Goal: Task Accomplishment & Management: Use online tool/utility

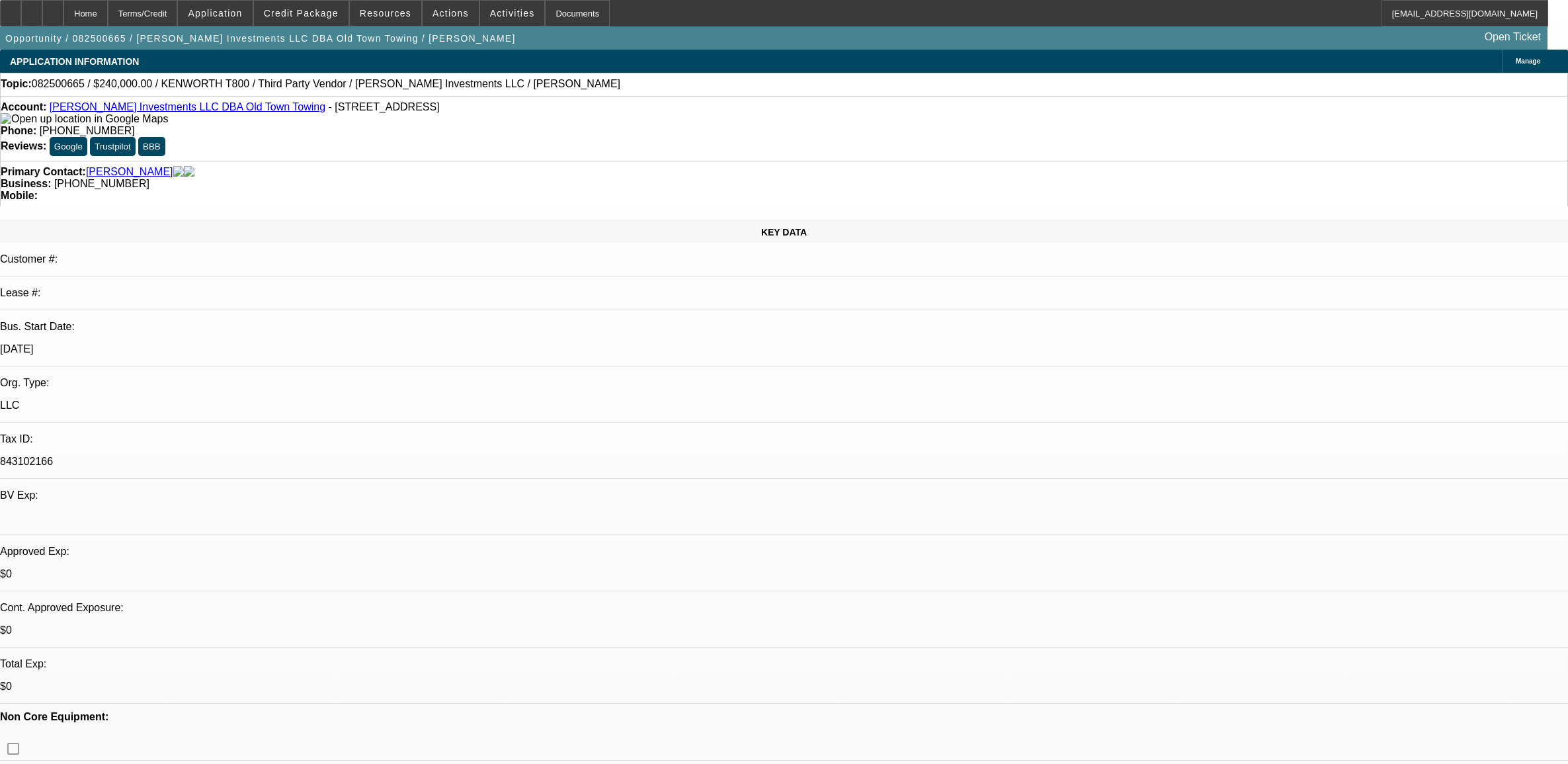
select select "0"
select select "2"
select select "0.1"
select select "4"
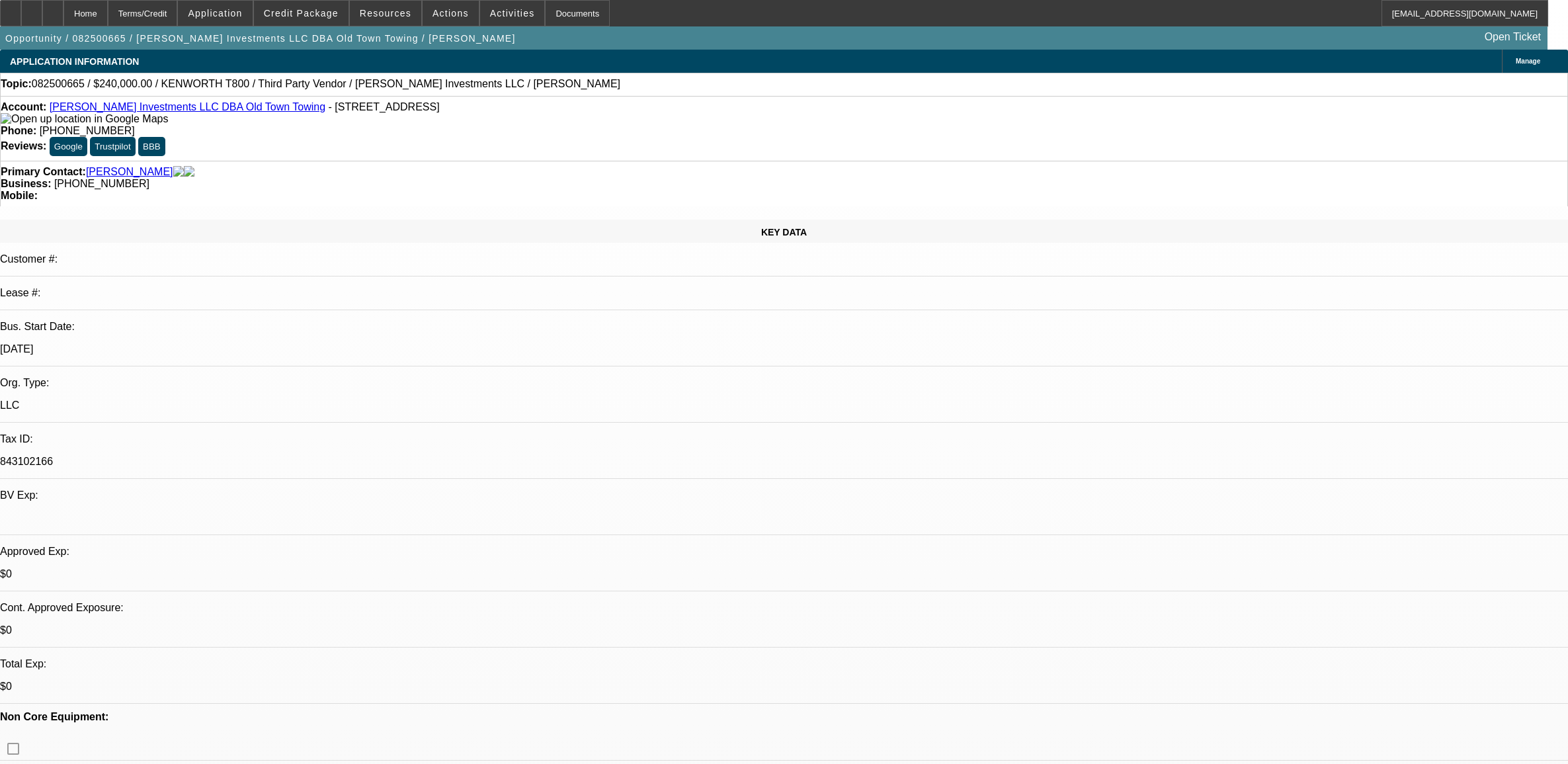
select select "0"
select select "0.1"
select select "4"
select select "0"
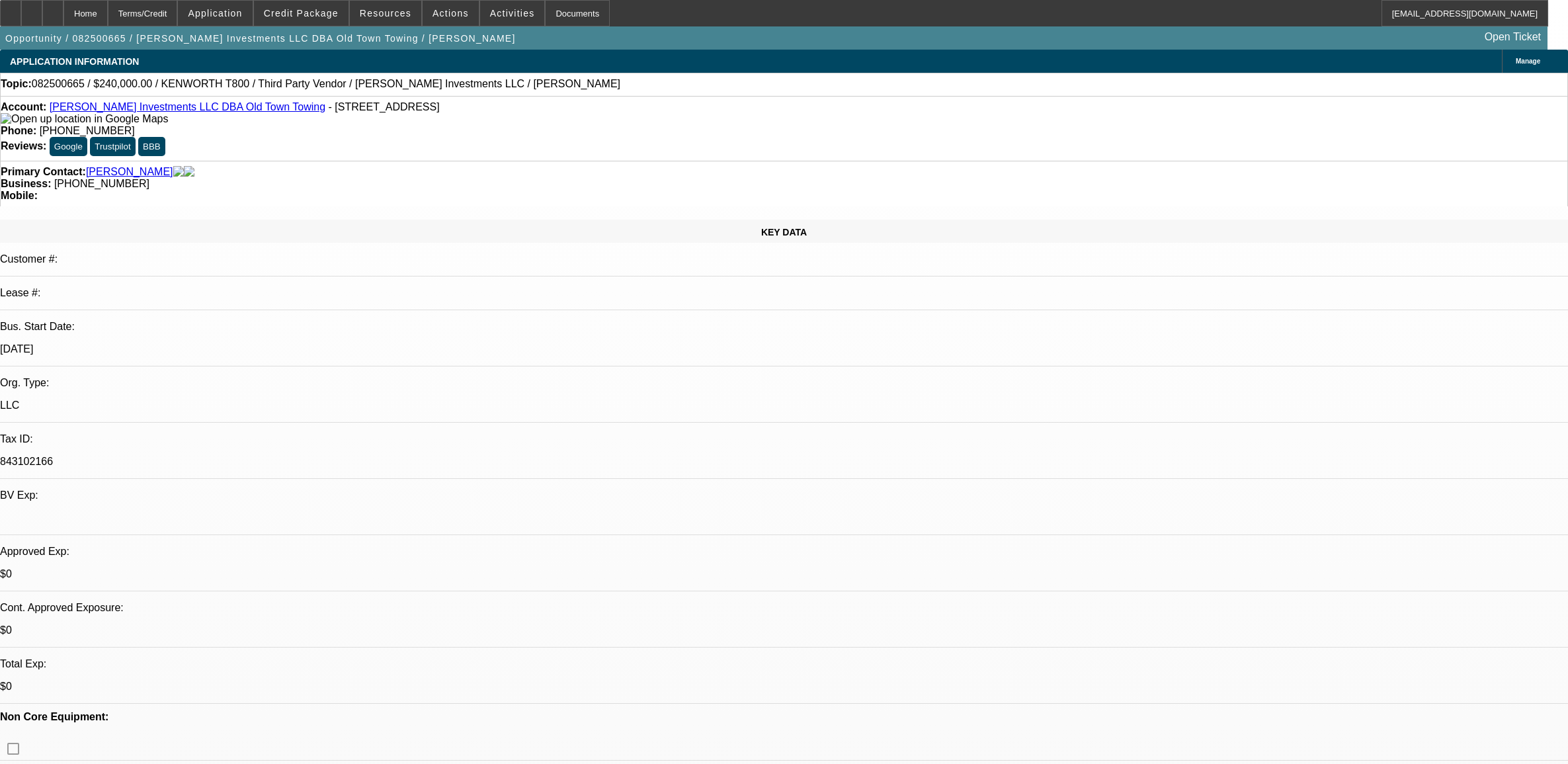
select select "0"
select select "0.1"
select select "4"
select select "0"
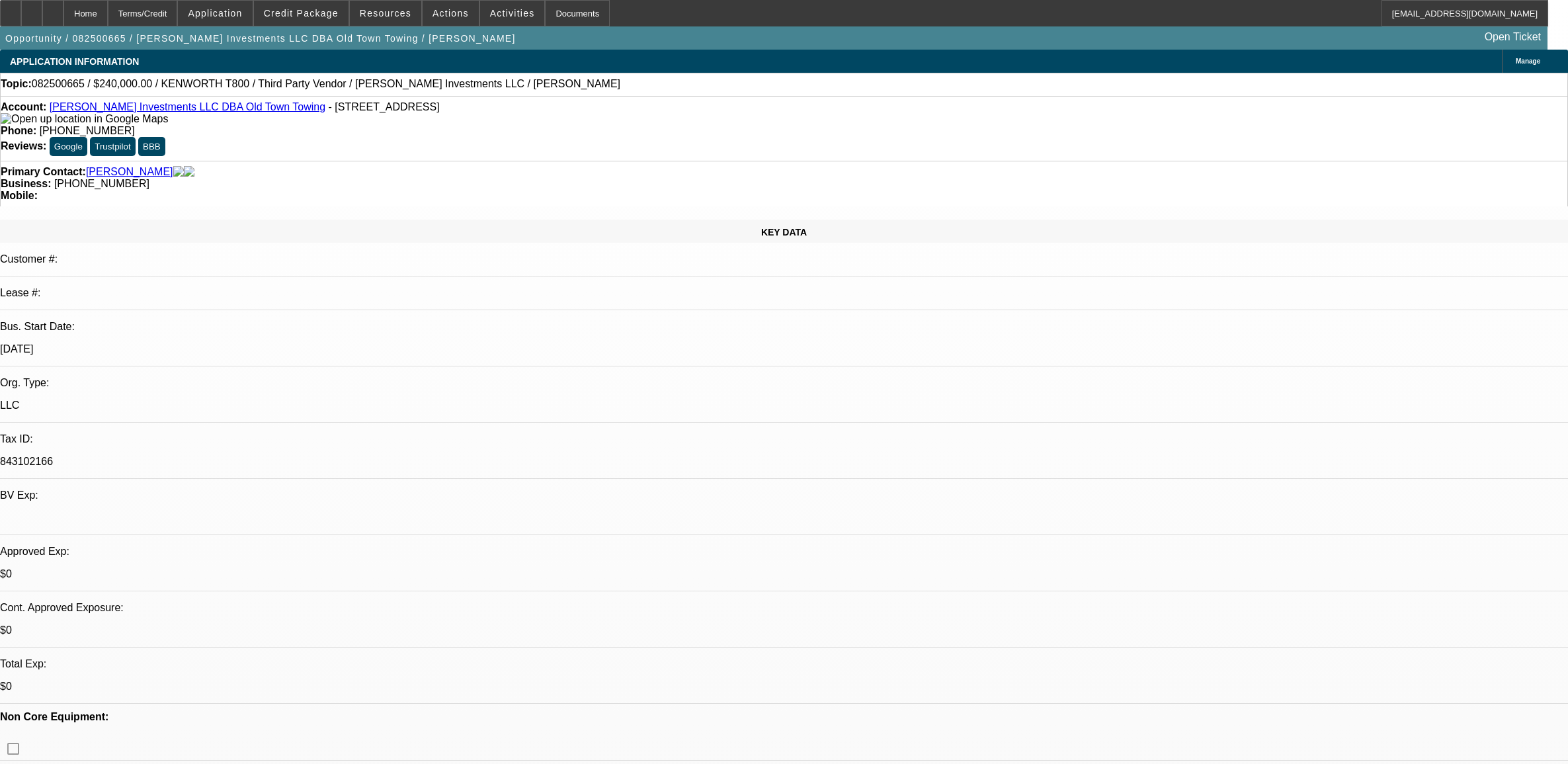
select select "2"
select select "0.1"
select select "4"
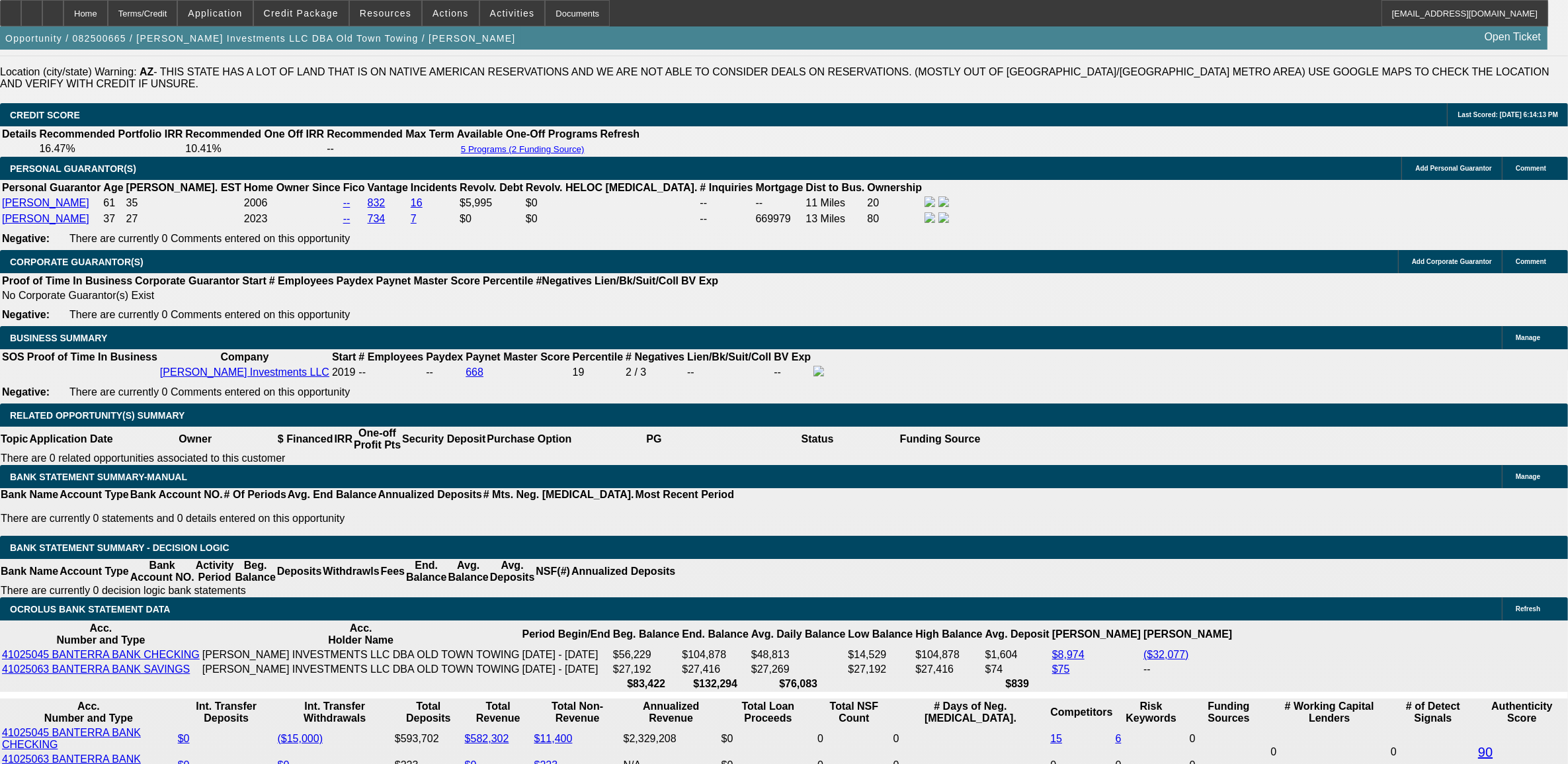
select select "0"
select select "0.1"
select select "0"
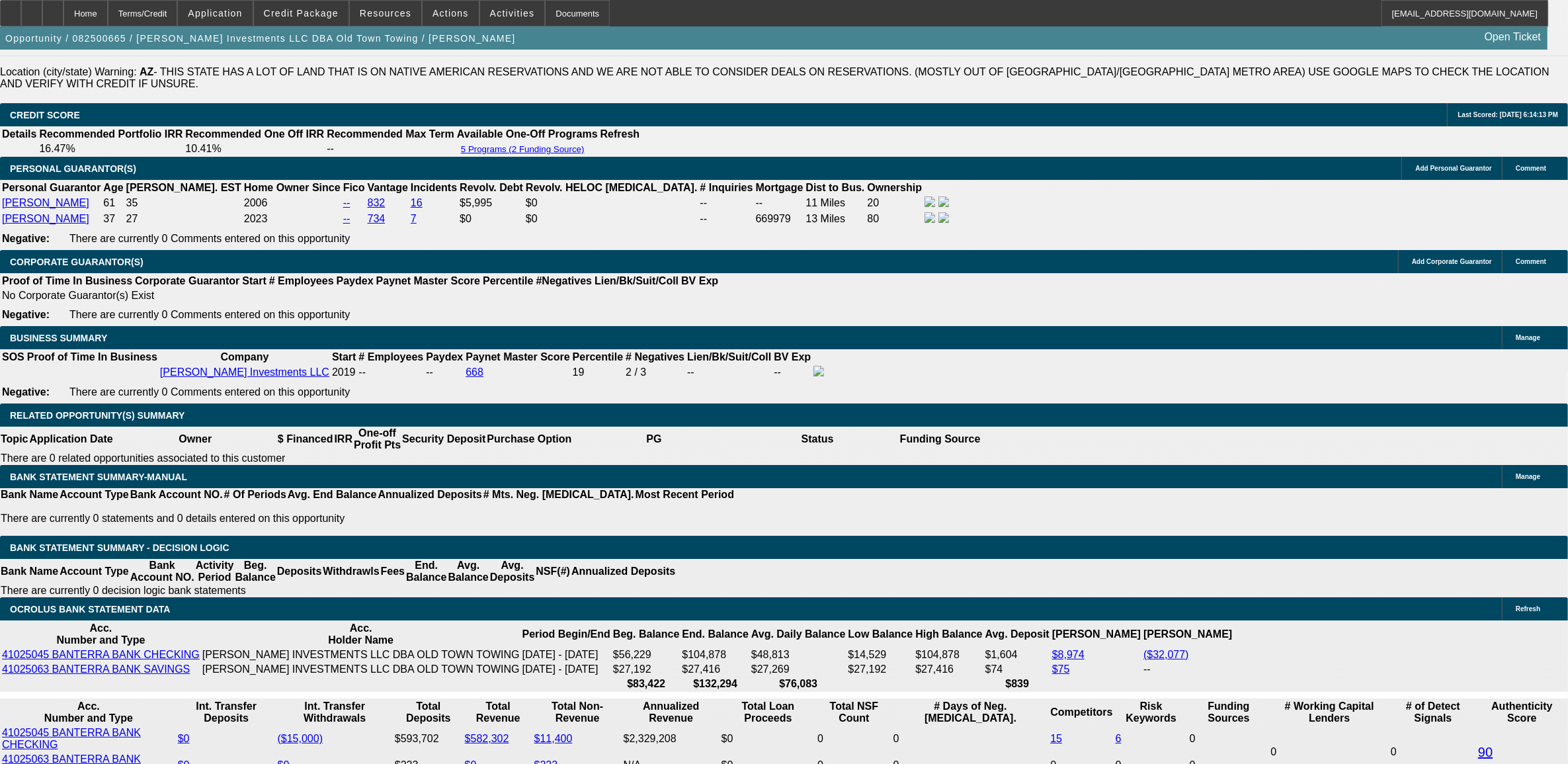
select select "0.1"
select select "0"
select select "0.1"
select select "0"
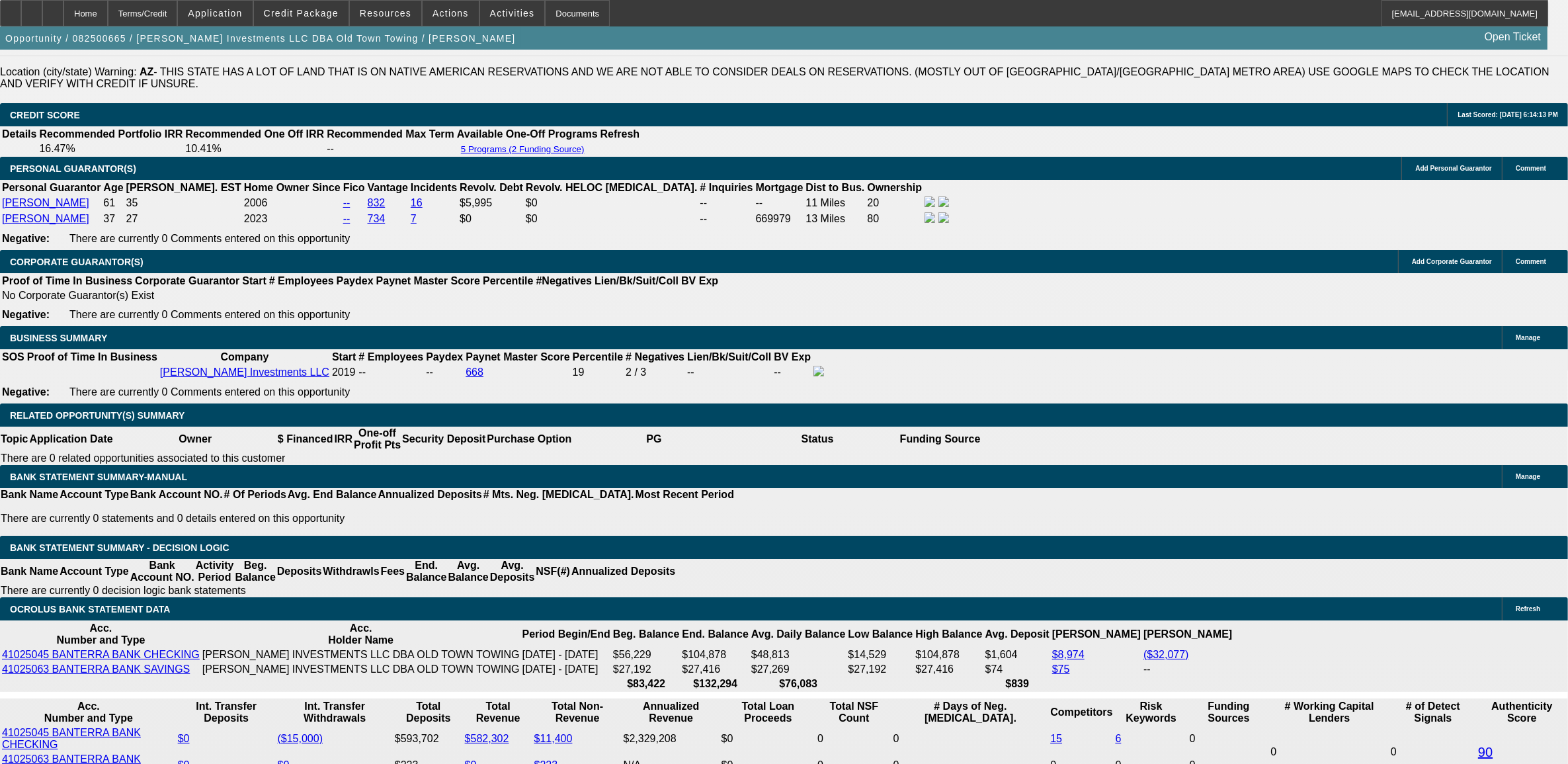
select select "0"
select select "0.1"
select select "1"
select select "2"
select select "4"
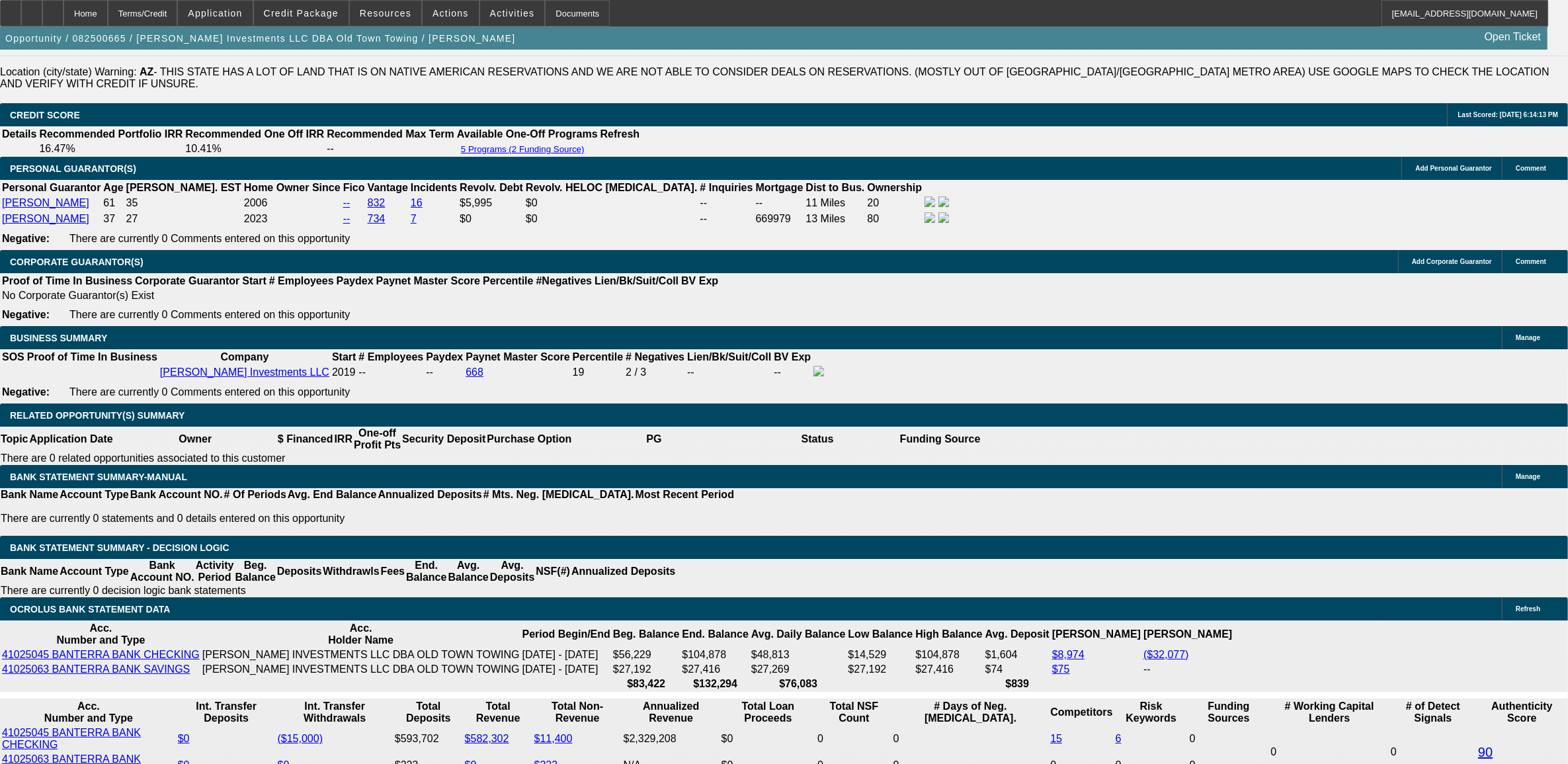
select select "1"
select select "2"
select select "4"
select select "1"
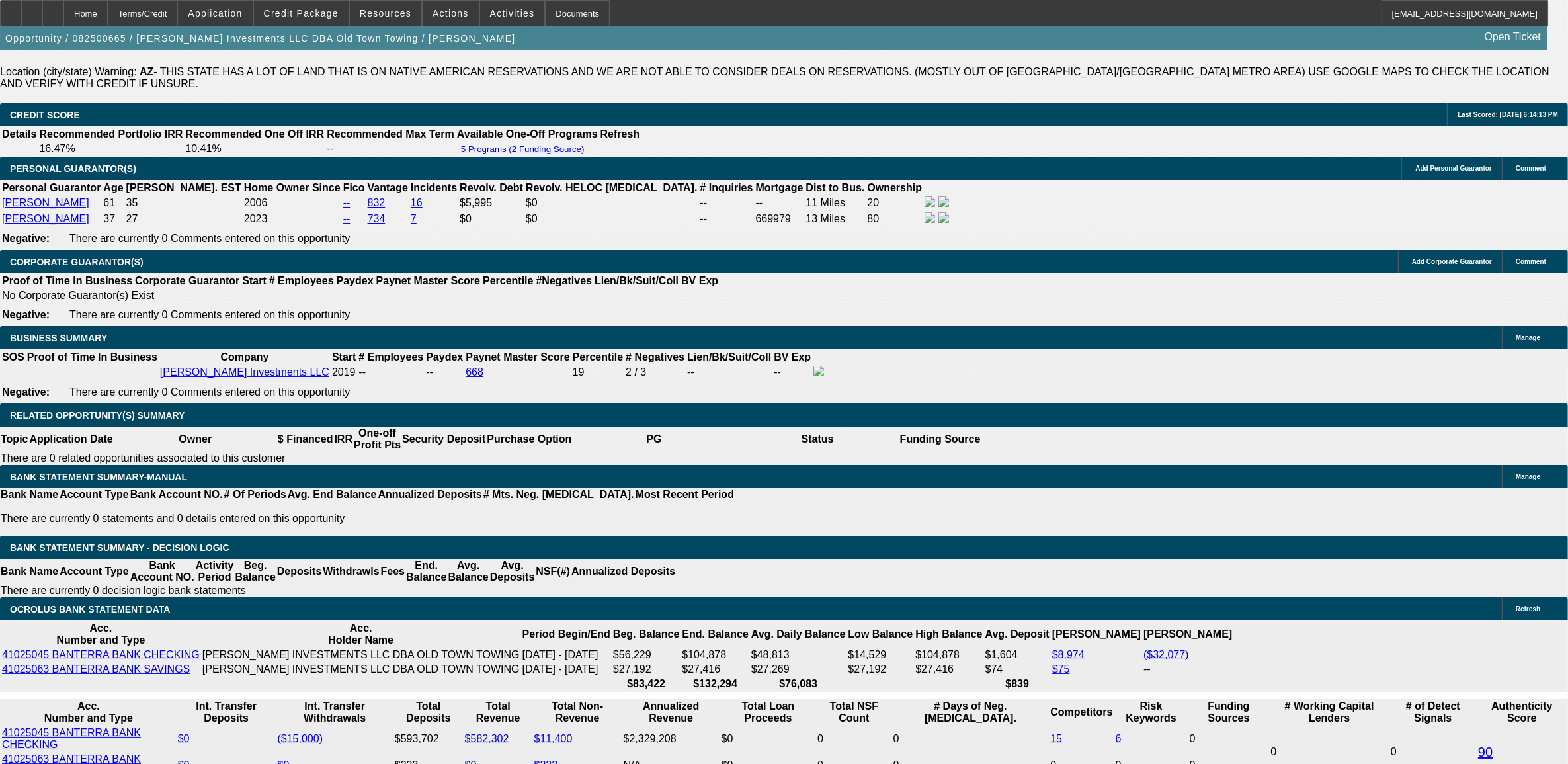
select select "4"
select select "1"
select select "4"
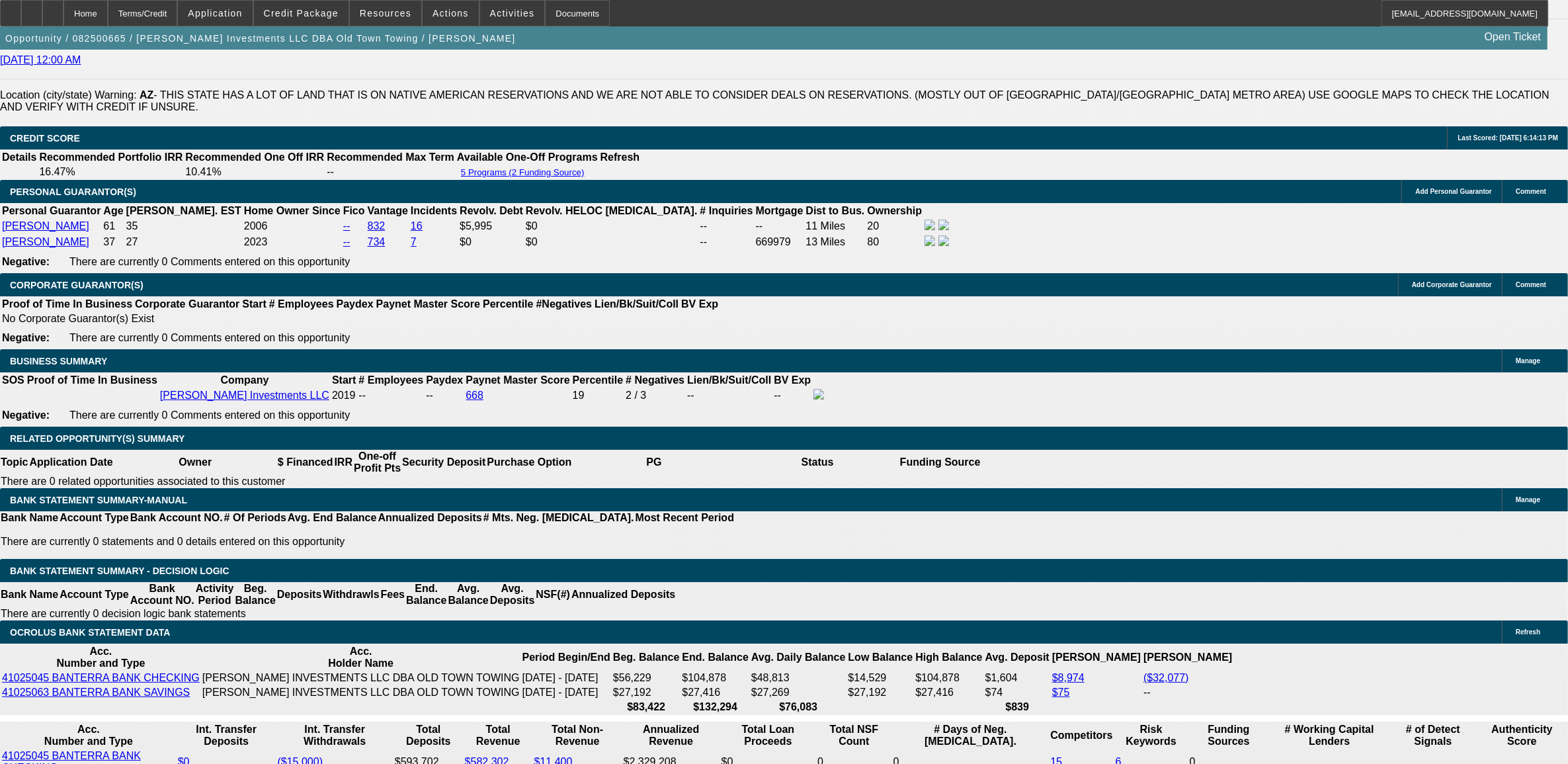
scroll to position [1897, 0]
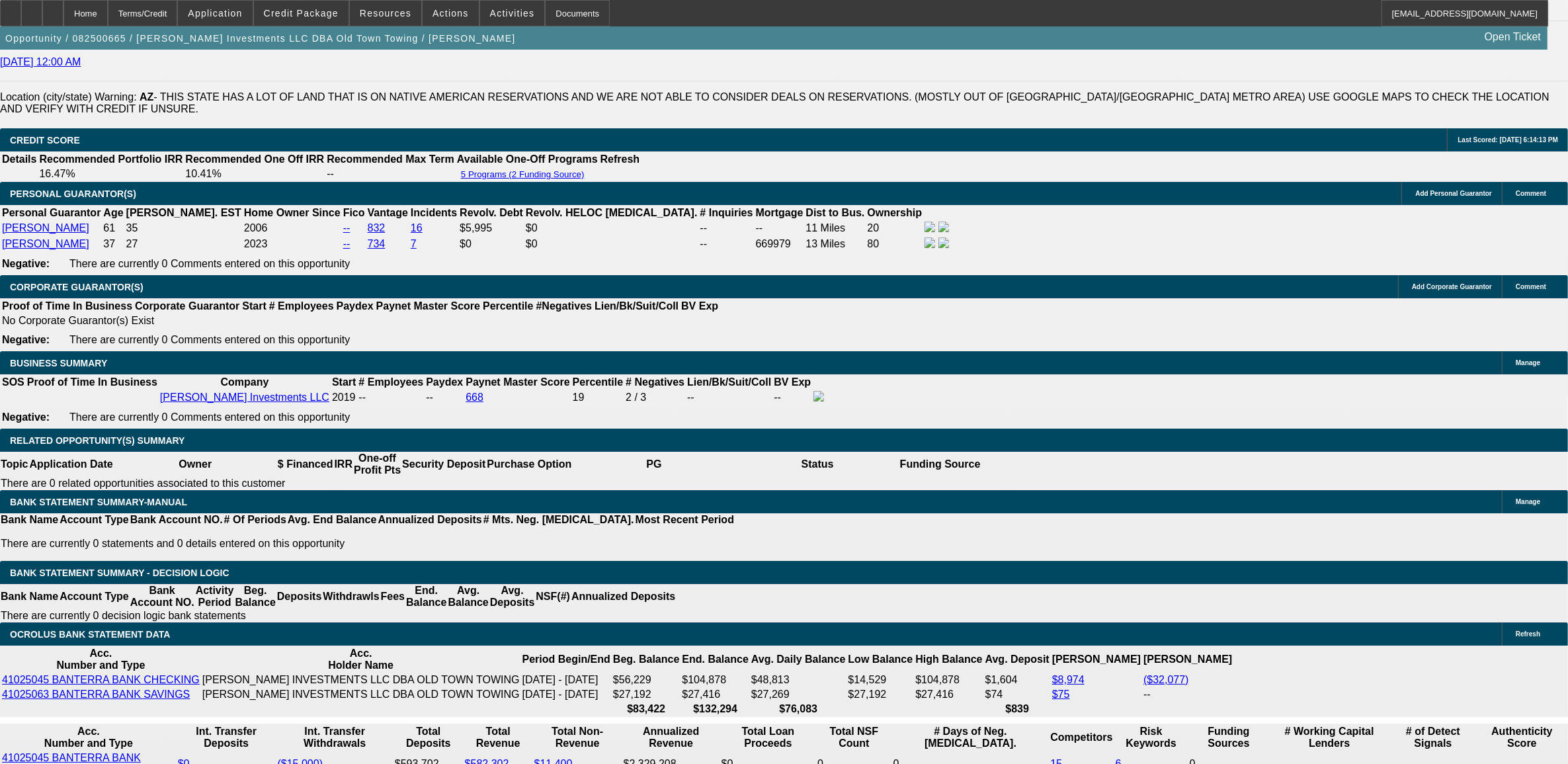
drag, startPoint x: 113, startPoint y: 425, endPoint x: 146, endPoint y: 457, distance: 46.0
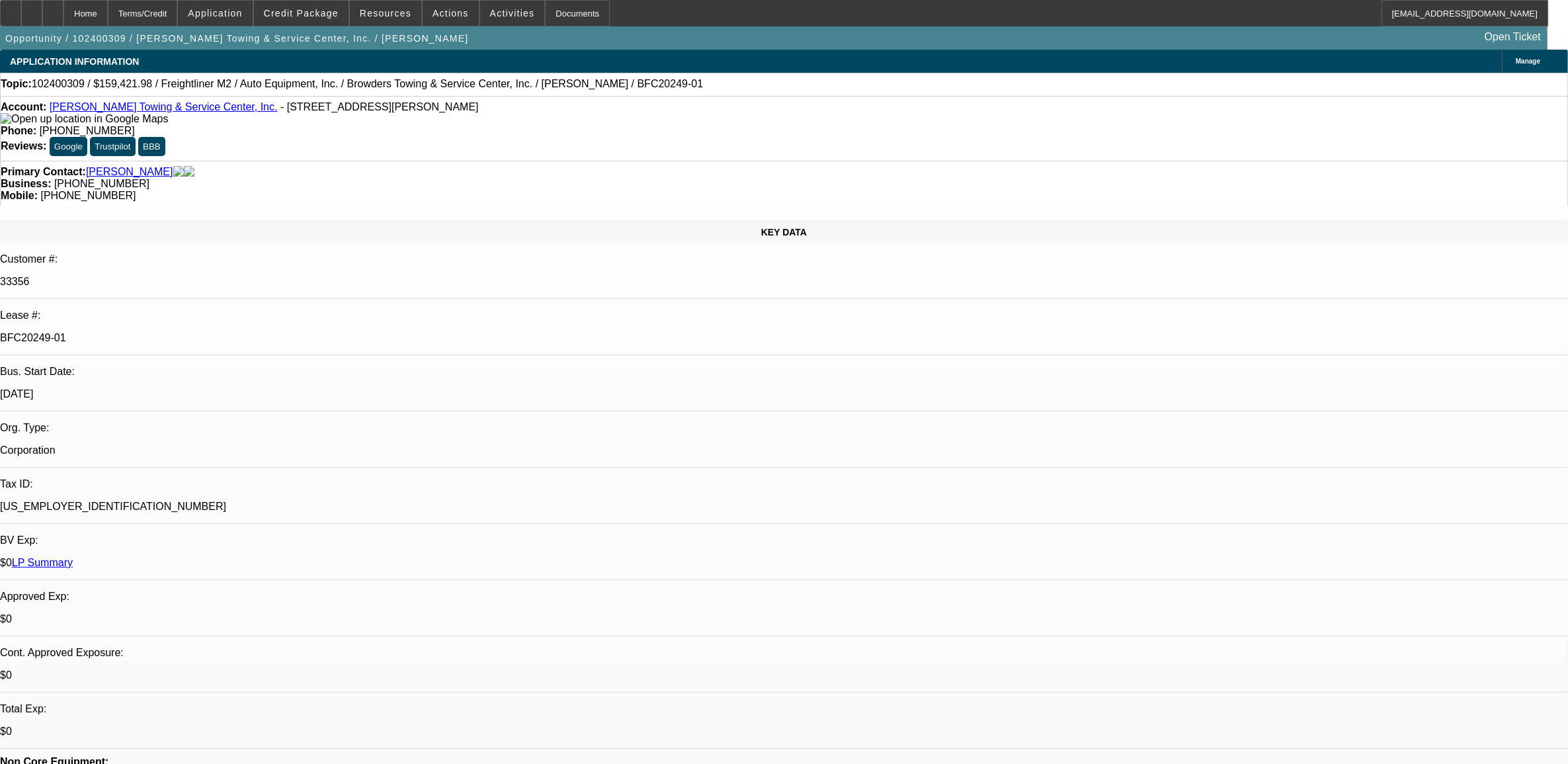
select select "0"
select select "1"
select select "2"
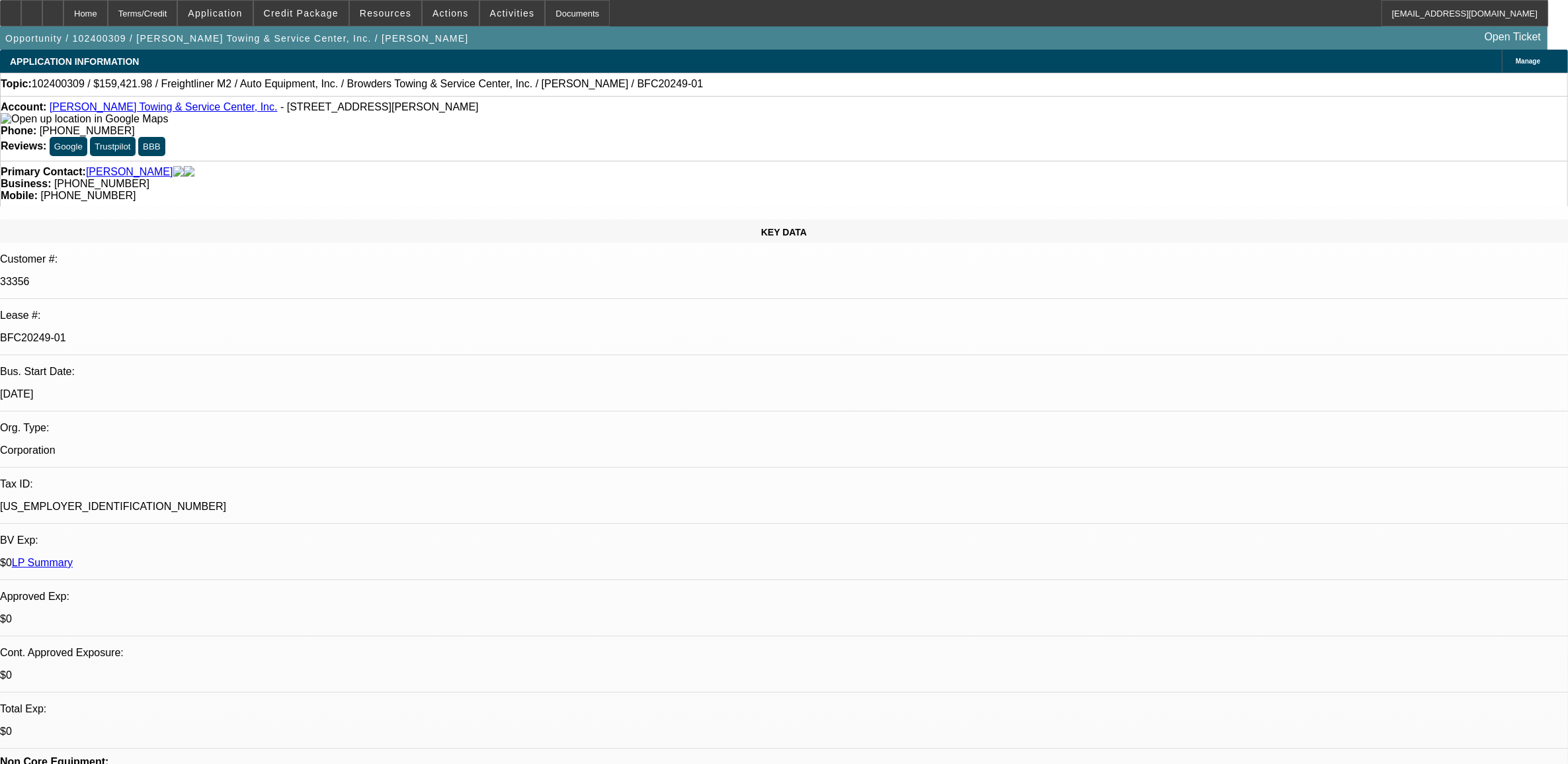
select select "6"
select select "0"
select select "2"
select select "0"
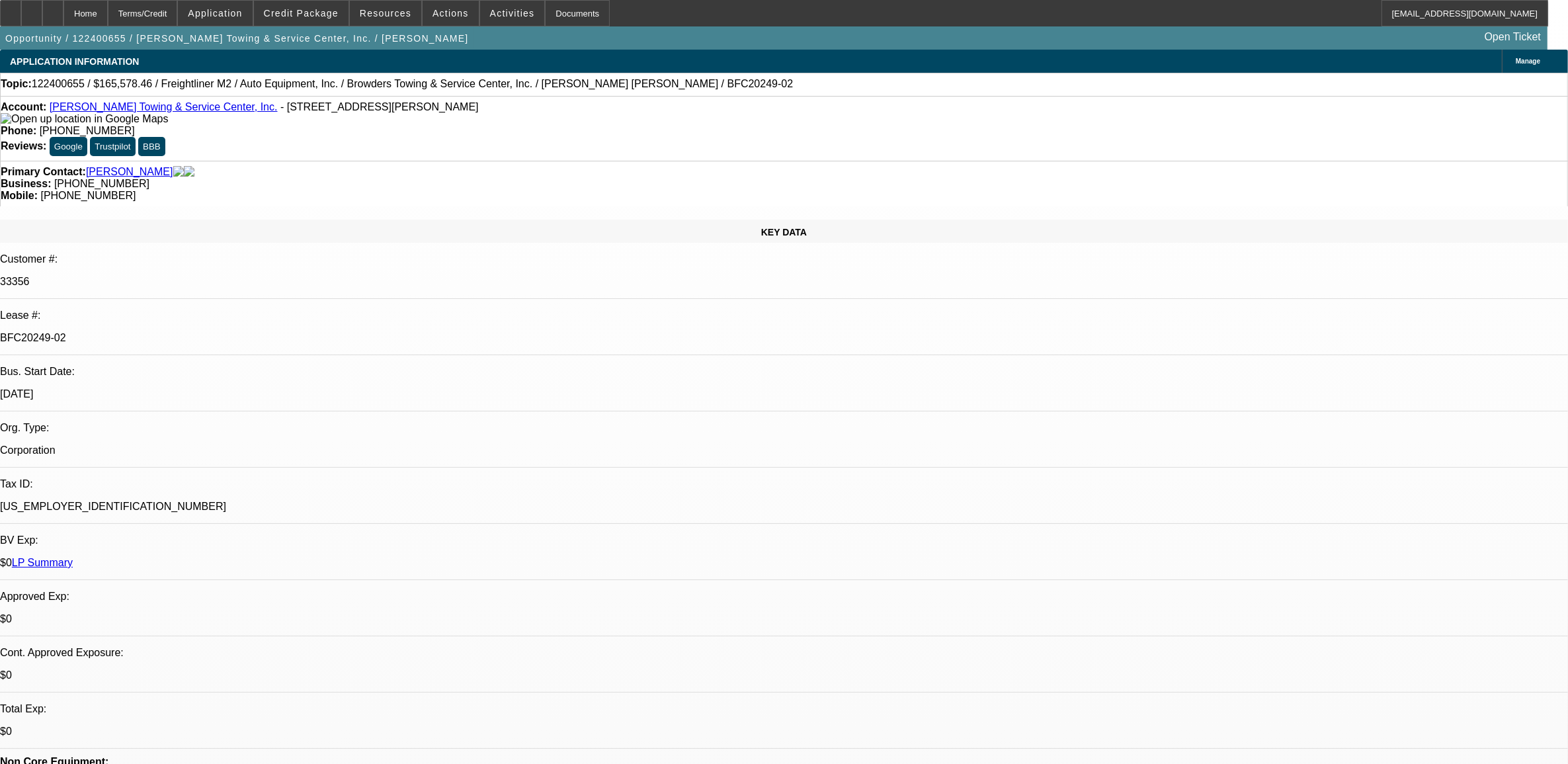
select select "6"
select select "0"
select select "2"
select select "0"
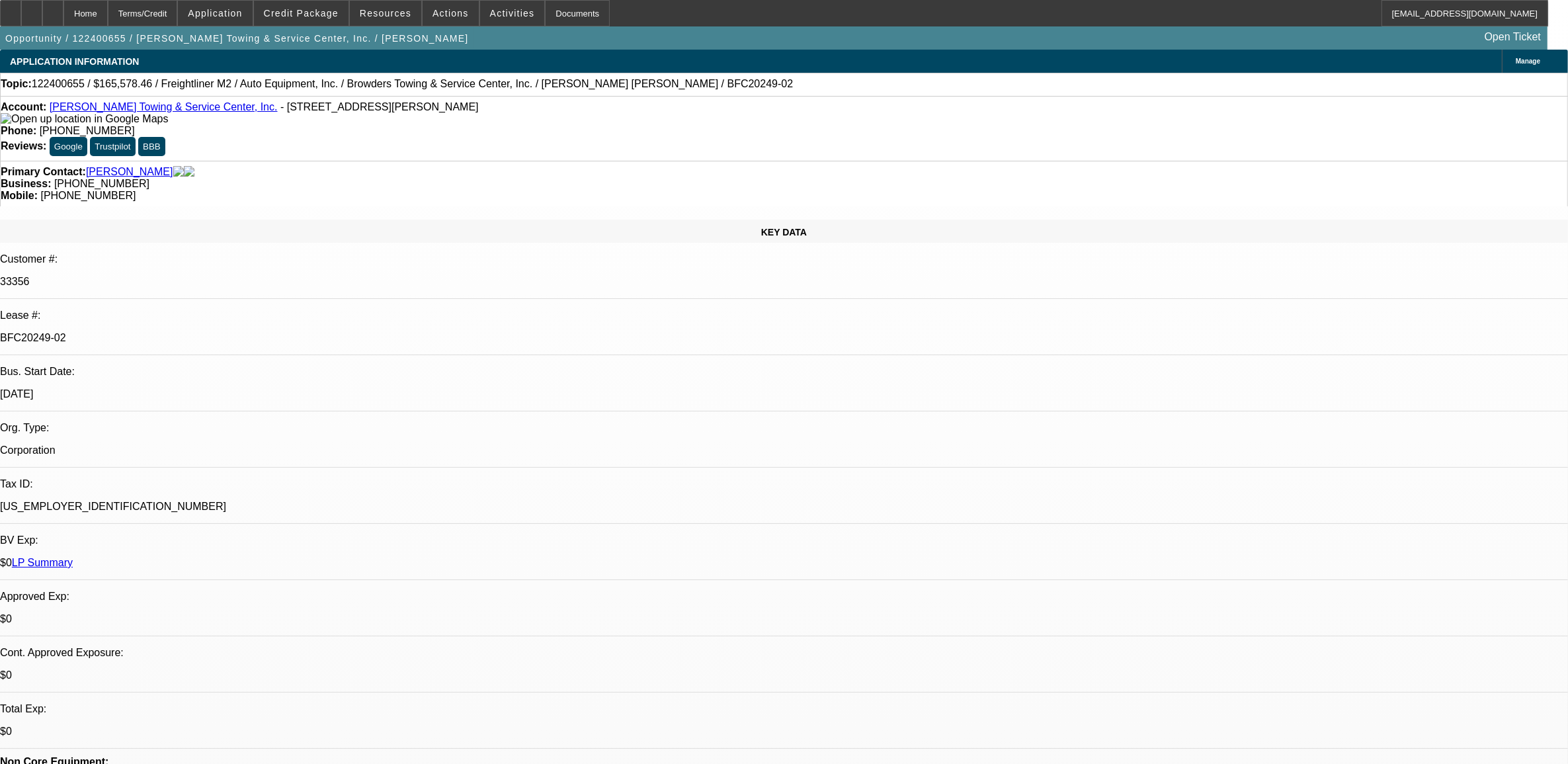
select select "6"
select select "0"
select select "2"
select select "0"
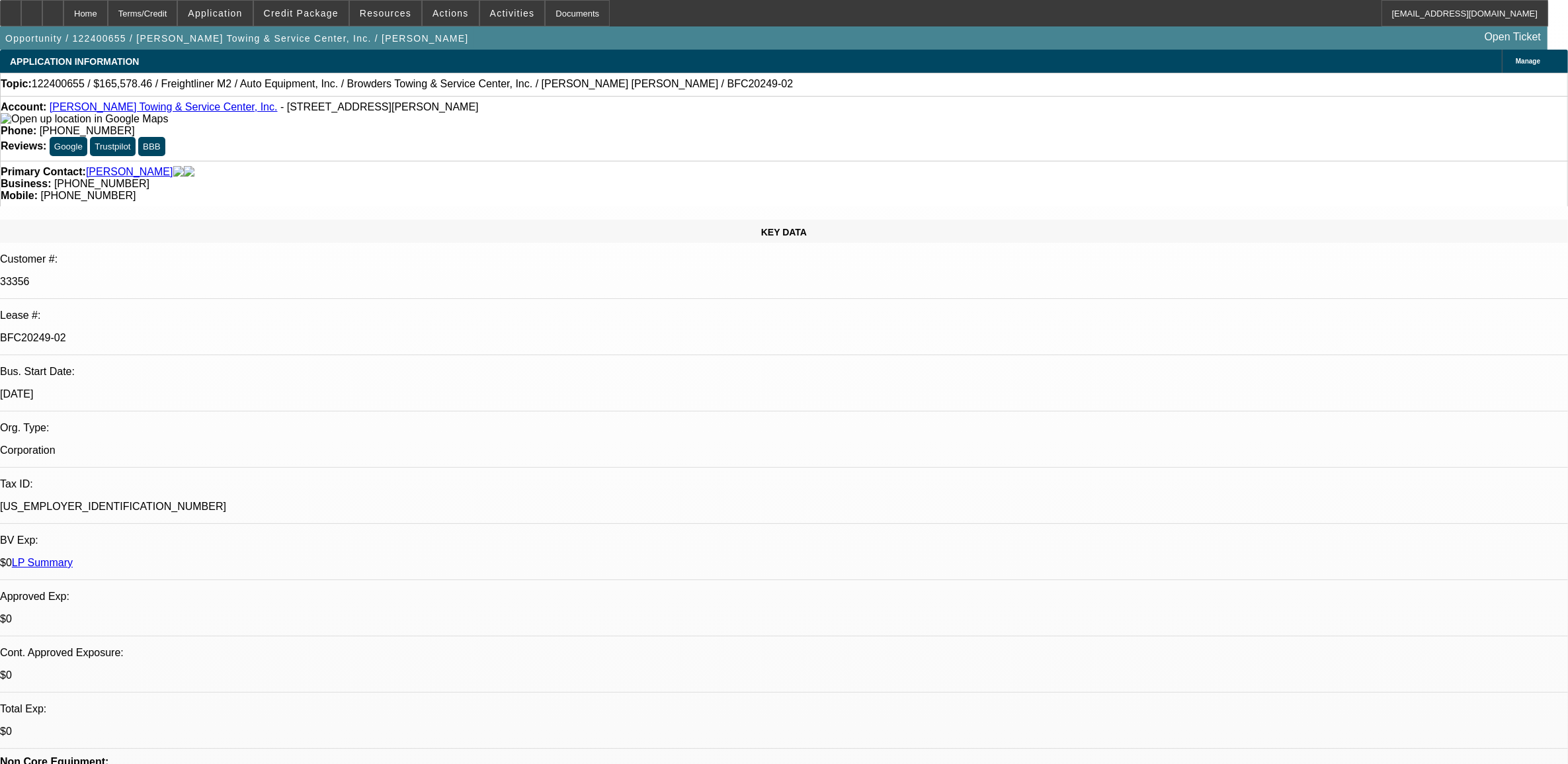
select select "6"
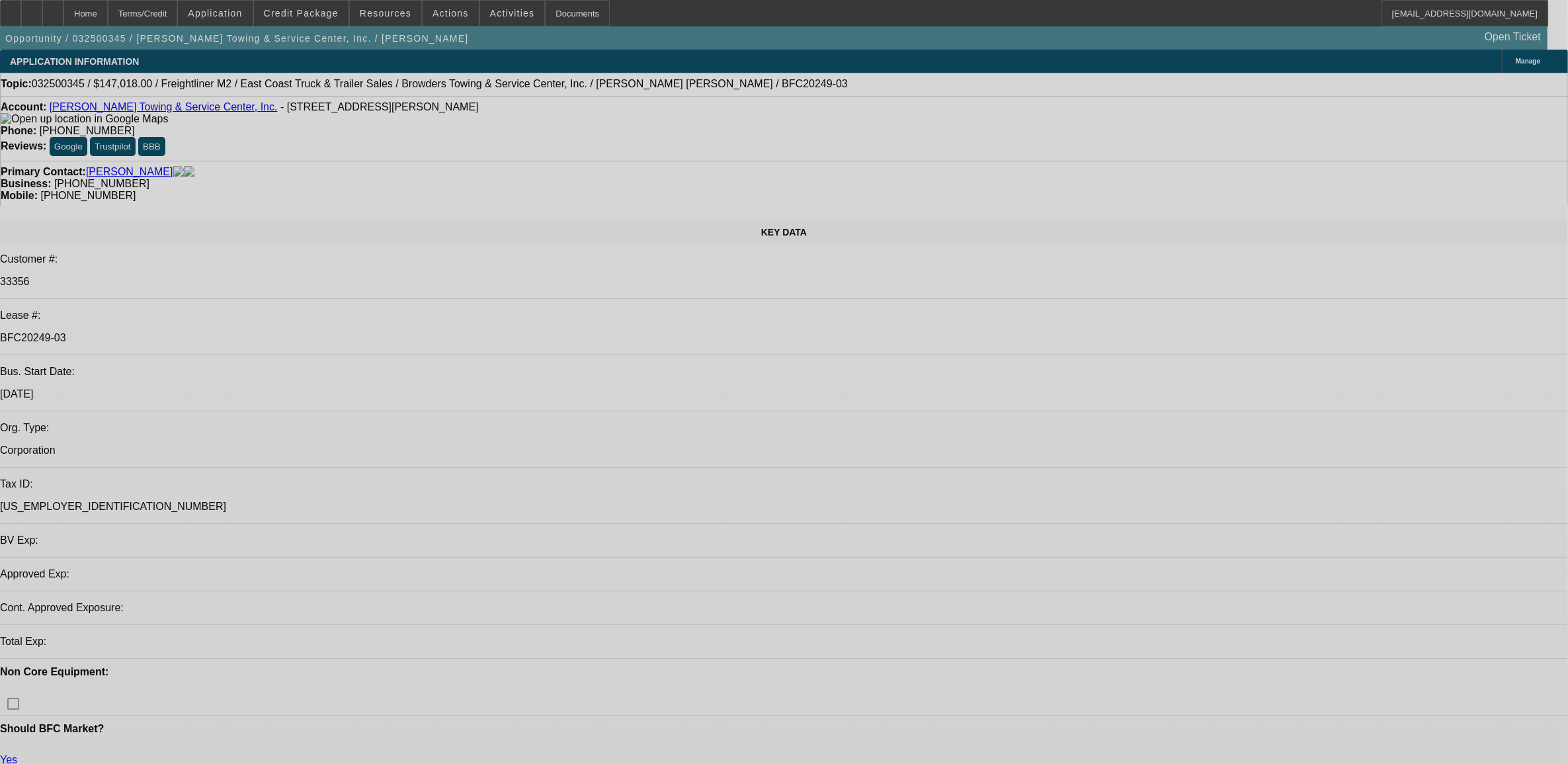
select select "0"
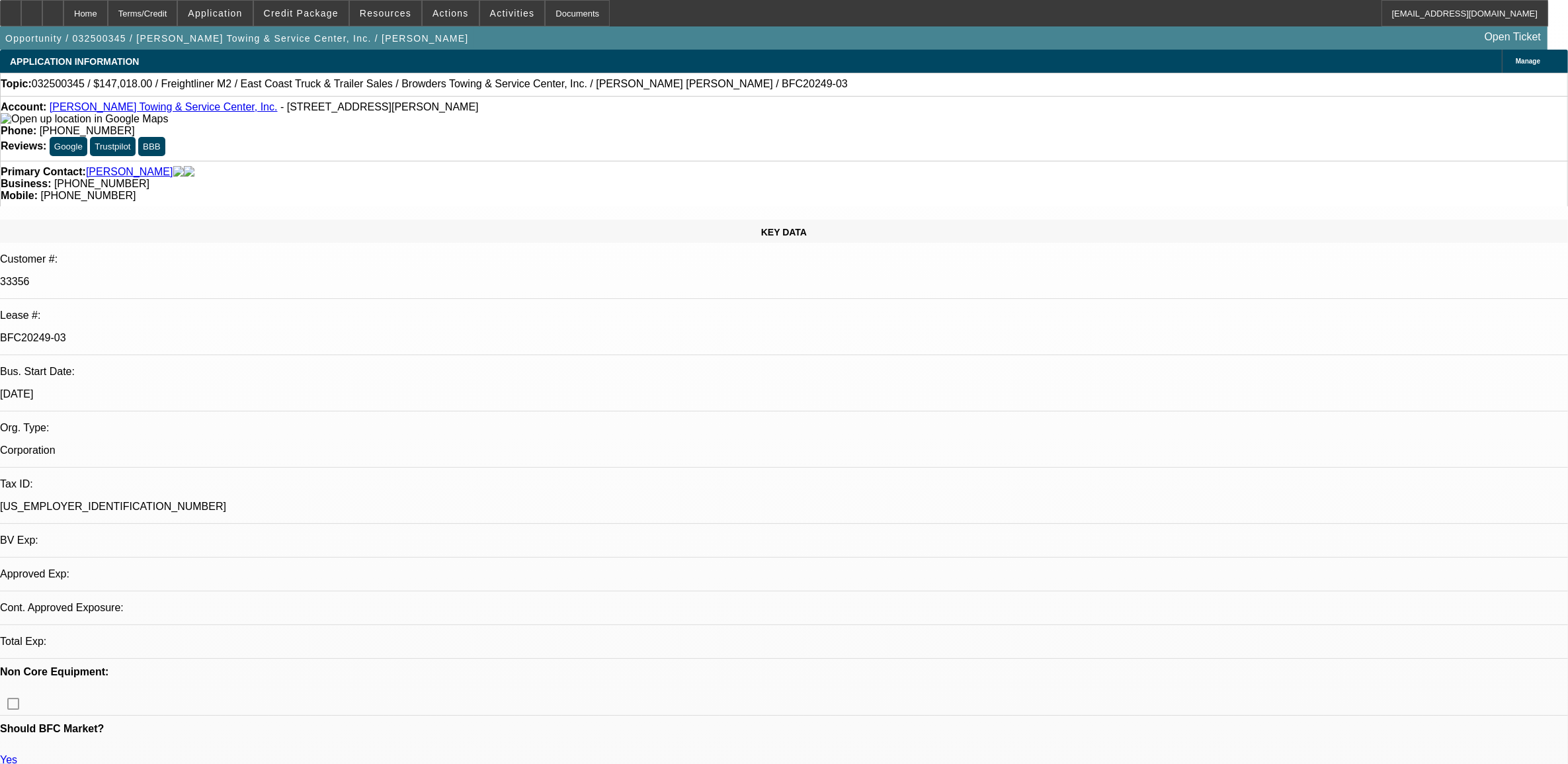
select select "0"
select select "2"
select select "0"
select select "6"
select select "0"
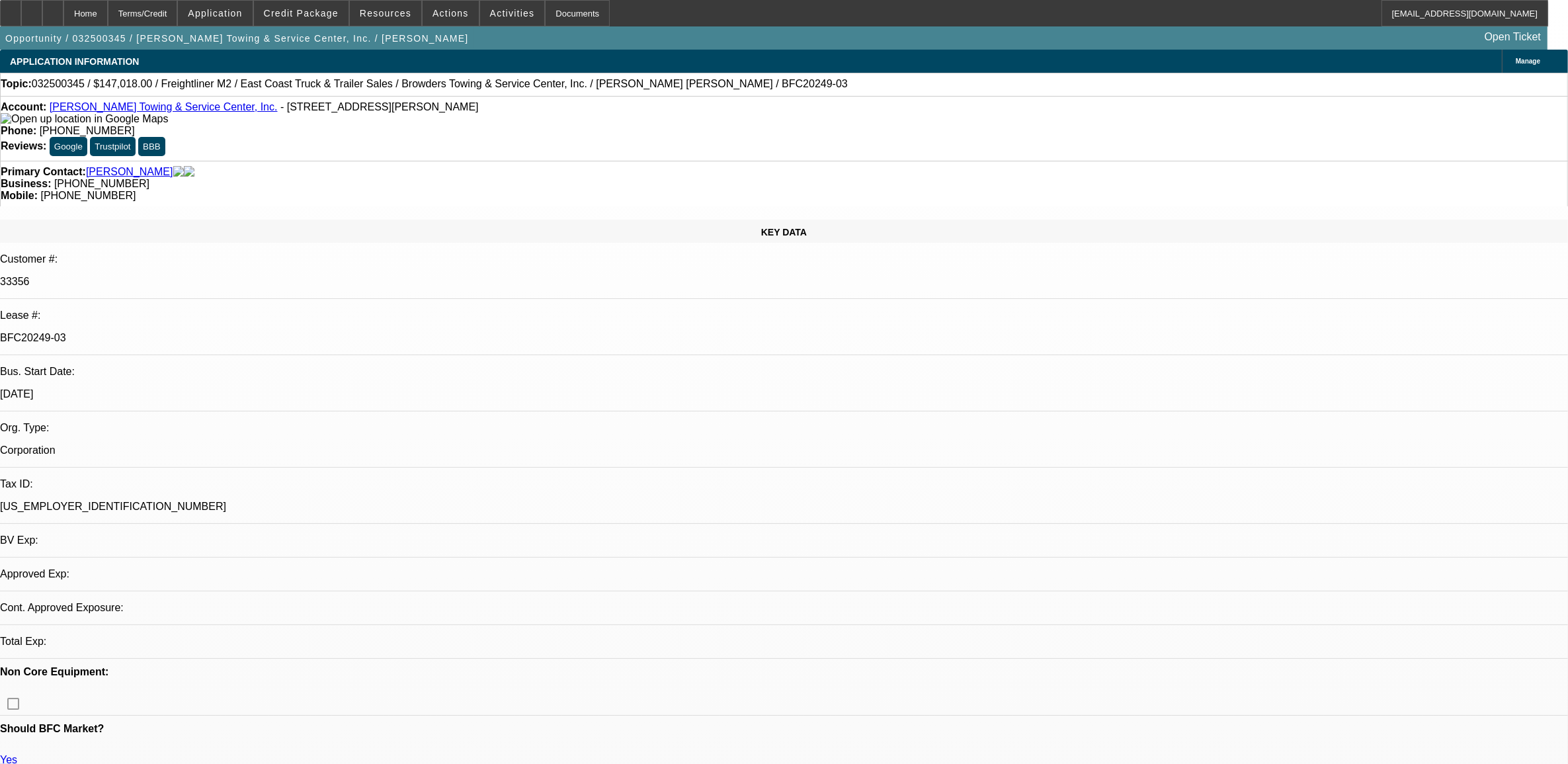
select select "0"
select select "2"
select select "0"
select select "6"
click at [150, 103] on div "Account: Browder's Towing & Service Center, Inc. - 6820 Boydton Plank Rd, North…" at bounding box center [784, 113] width 1567 height 24
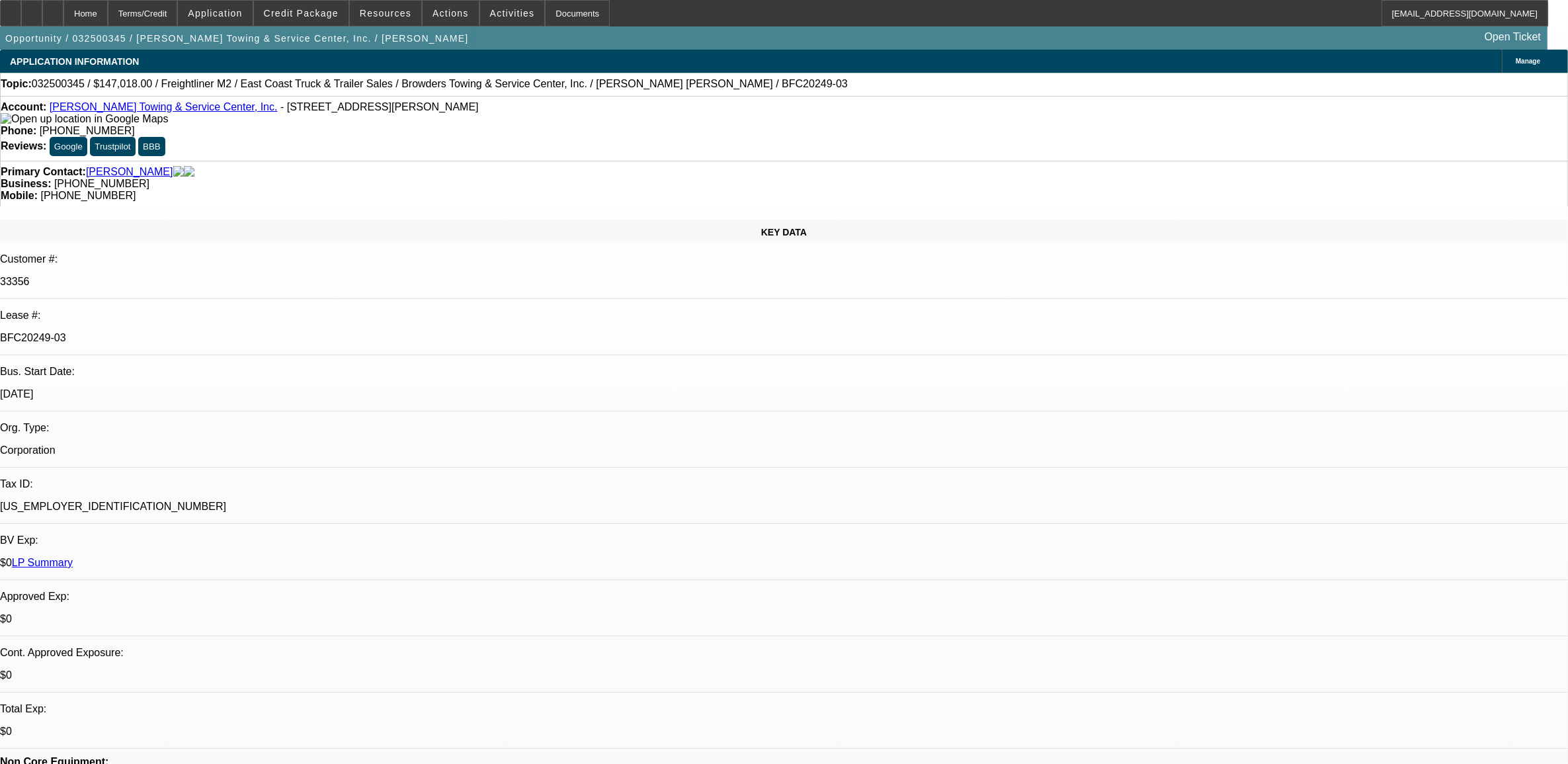
click at [150, 106] on div "Account: Browder's Towing & Service Center, Inc. - 6820 Boydton Plank Rd, North…" at bounding box center [784, 113] width 1567 height 24
click at [134, 111] on link "Browder's Towing & Service Center, Inc." at bounding box center [163, 107] width 228 height 11
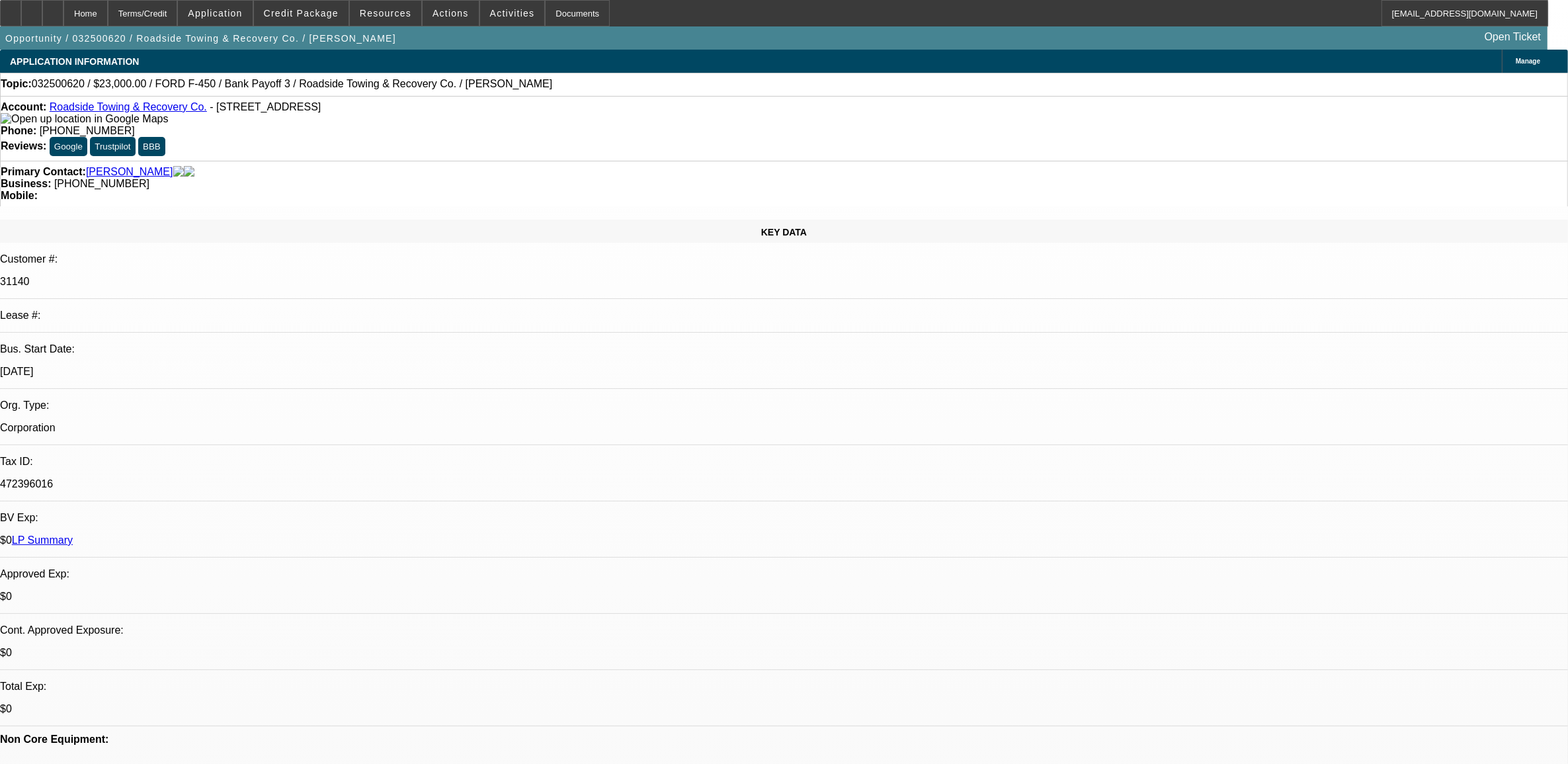
select select "0"
select select "0.1"
select select "0"
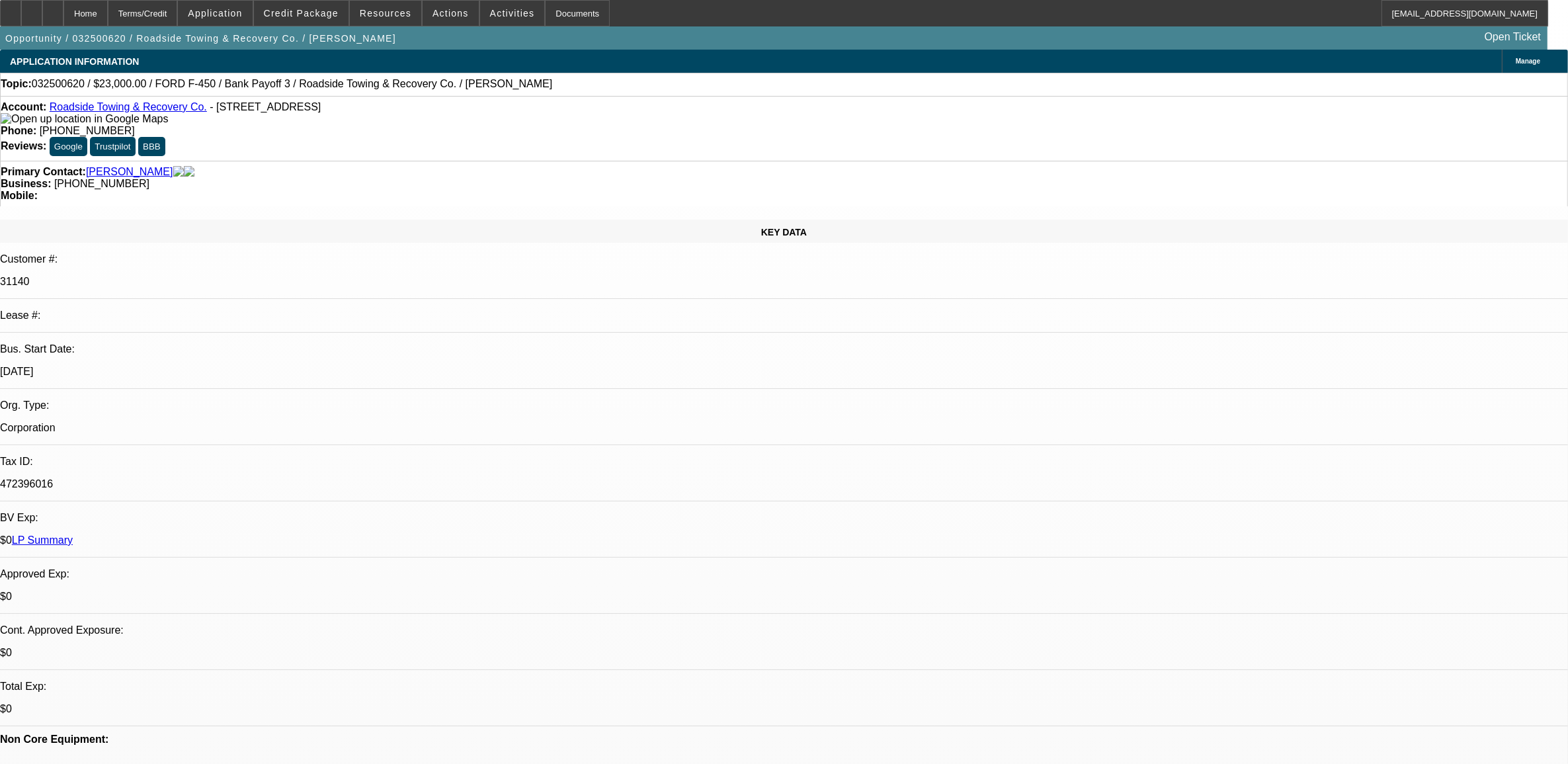
select select "0.1"
select select "0"
select select "2"
select select "0.1"
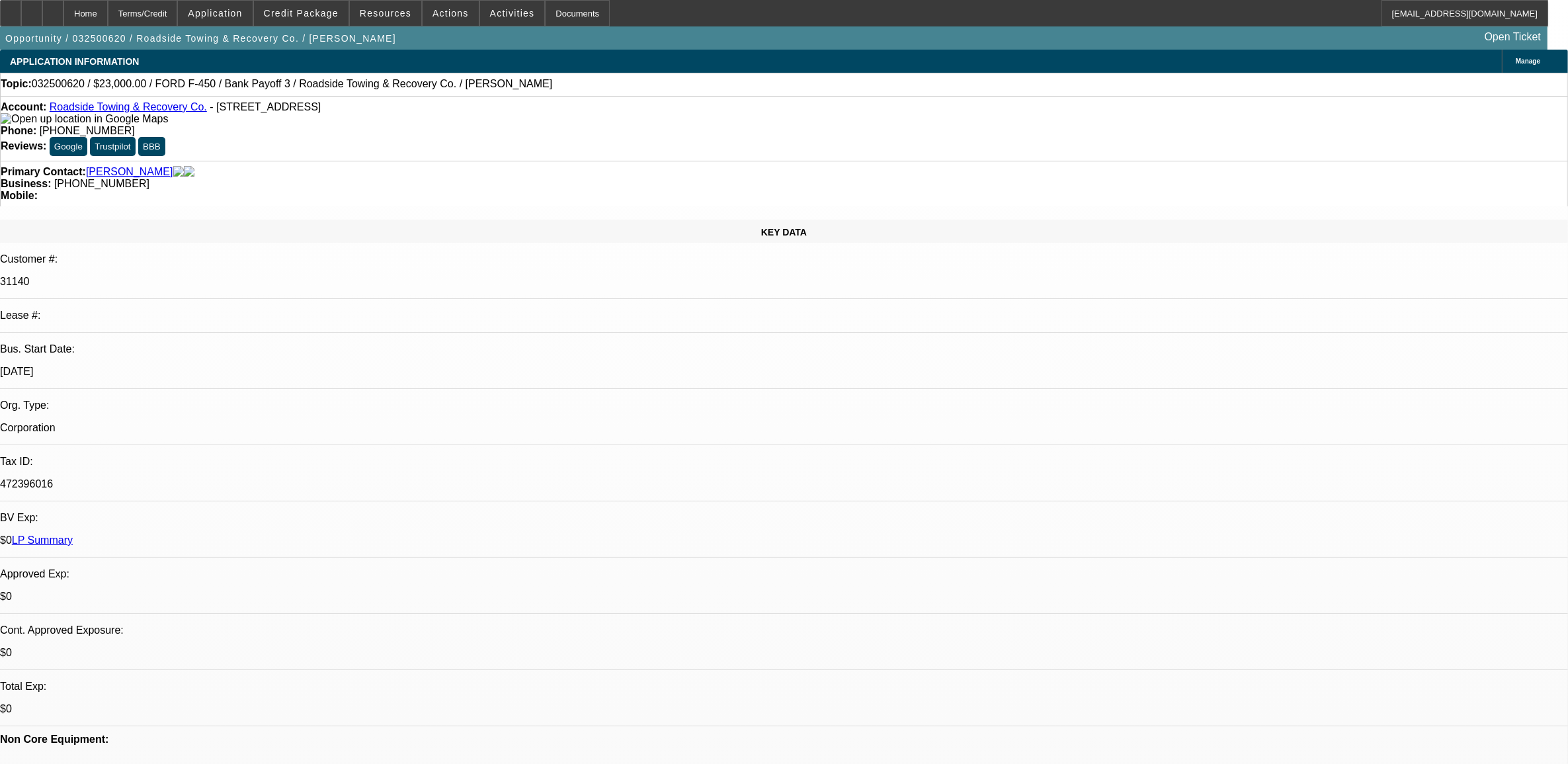
select select "2"
select select "0.1"
select select "1"
select select "2"
select select "4"
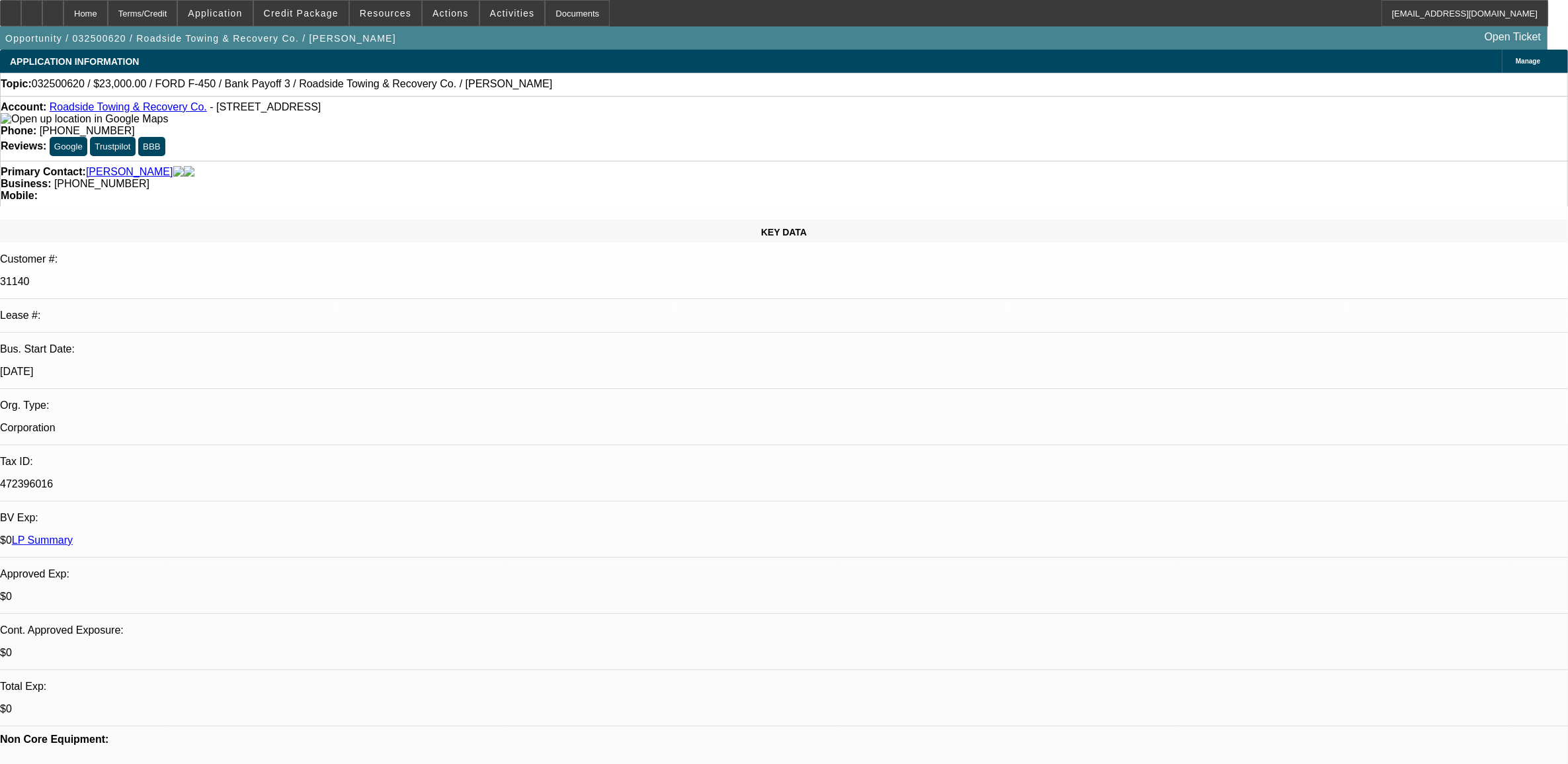
select select "1"
select select "2"
select select "4"
select select "1"
select select "2"
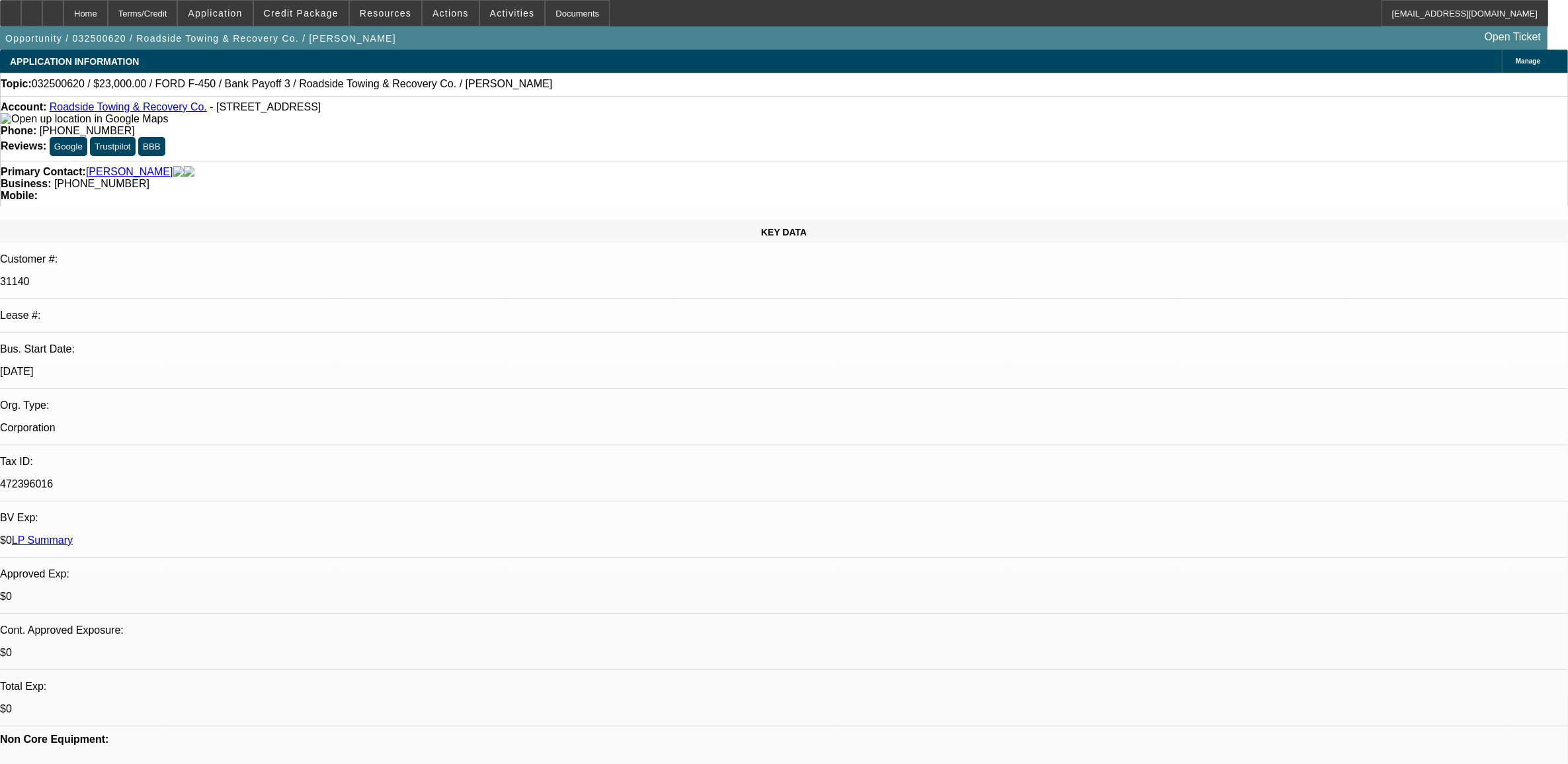
select select "4"
select select "1"
select select "2"
select select "4"
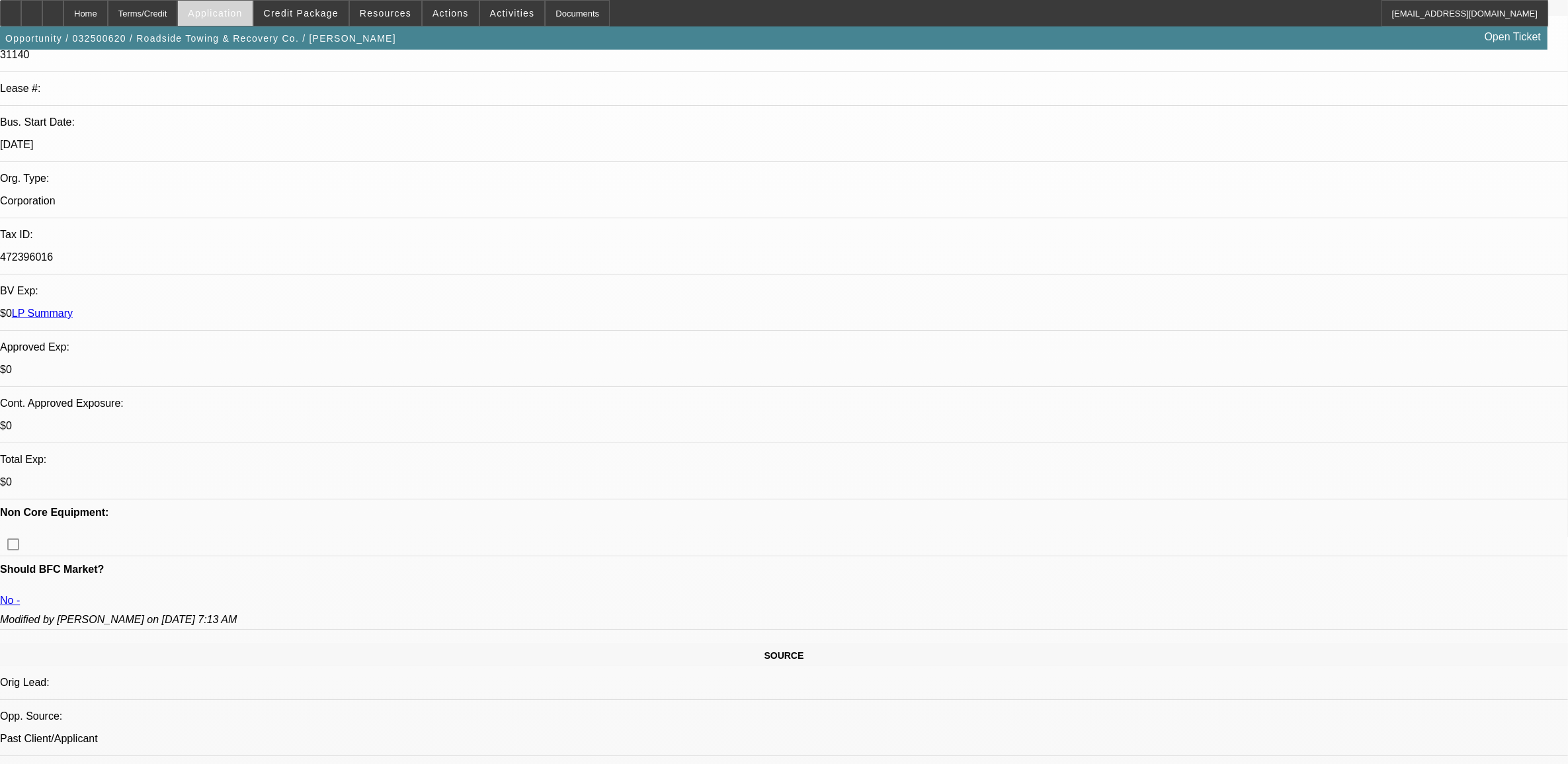
scroll to position [248, 0]
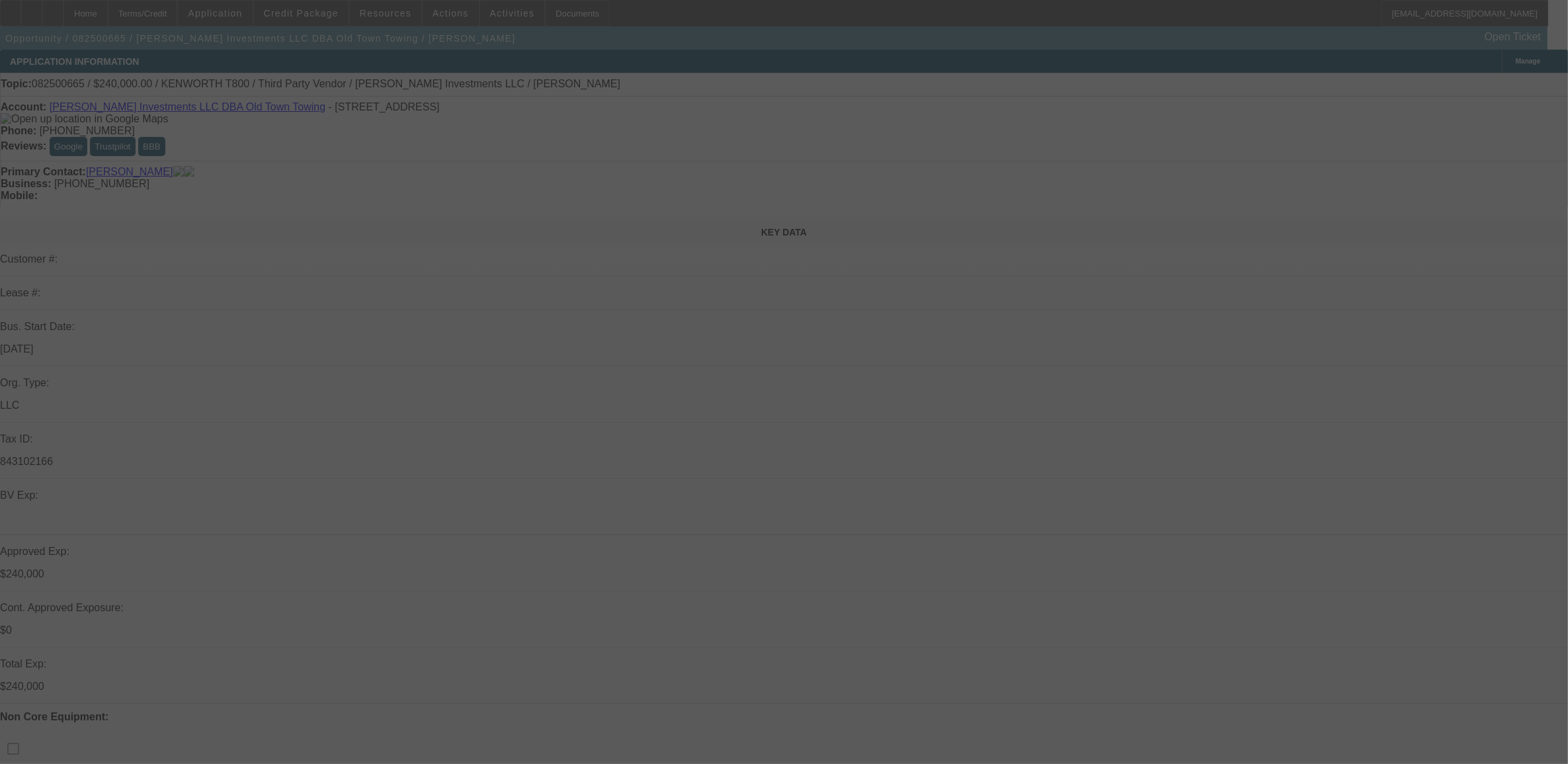
select select "0"
select select "2"
select select "0.1"
select select "4"
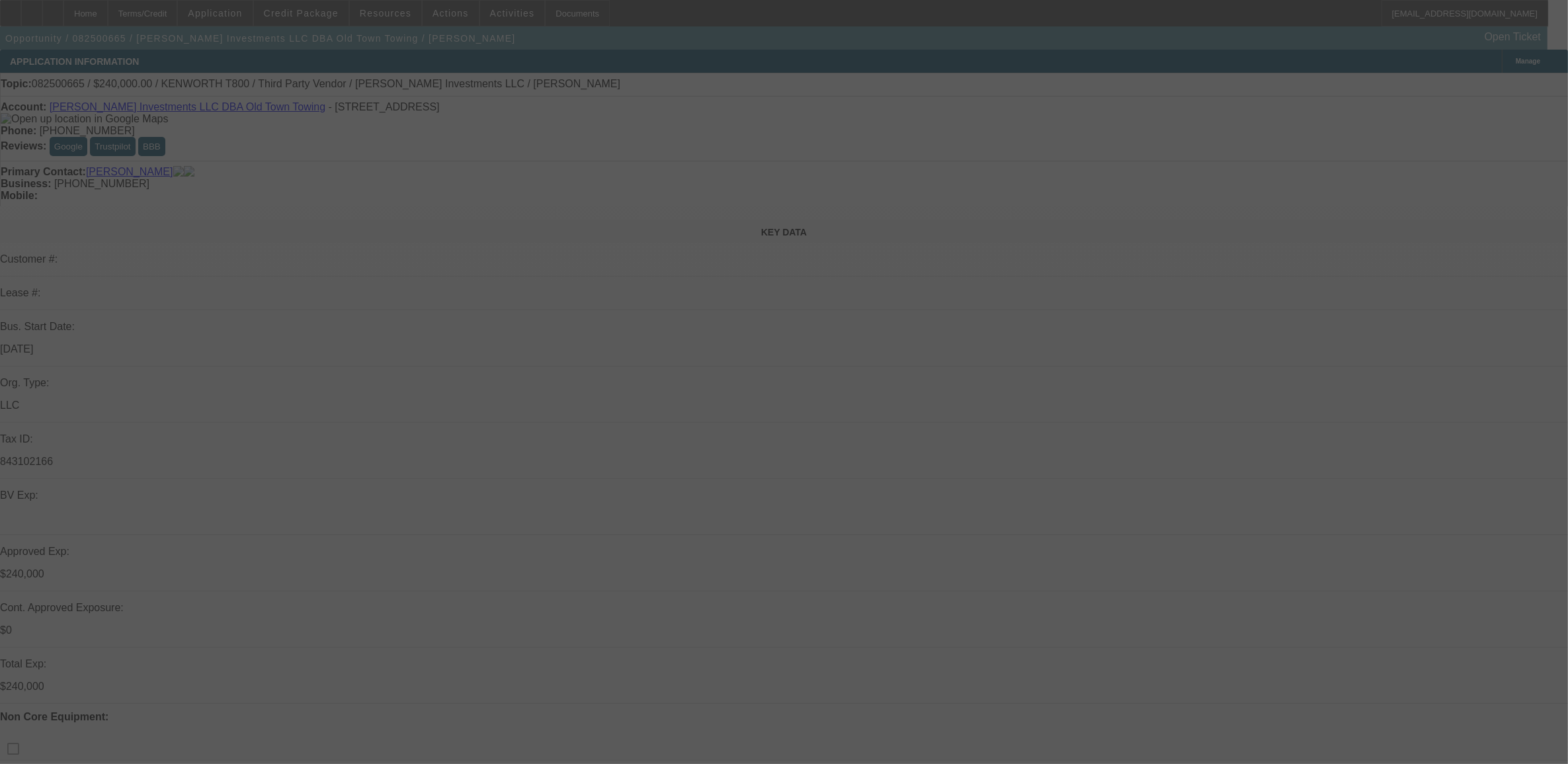
select select "0"
select select "2"
select select "0.1"
select select "4"
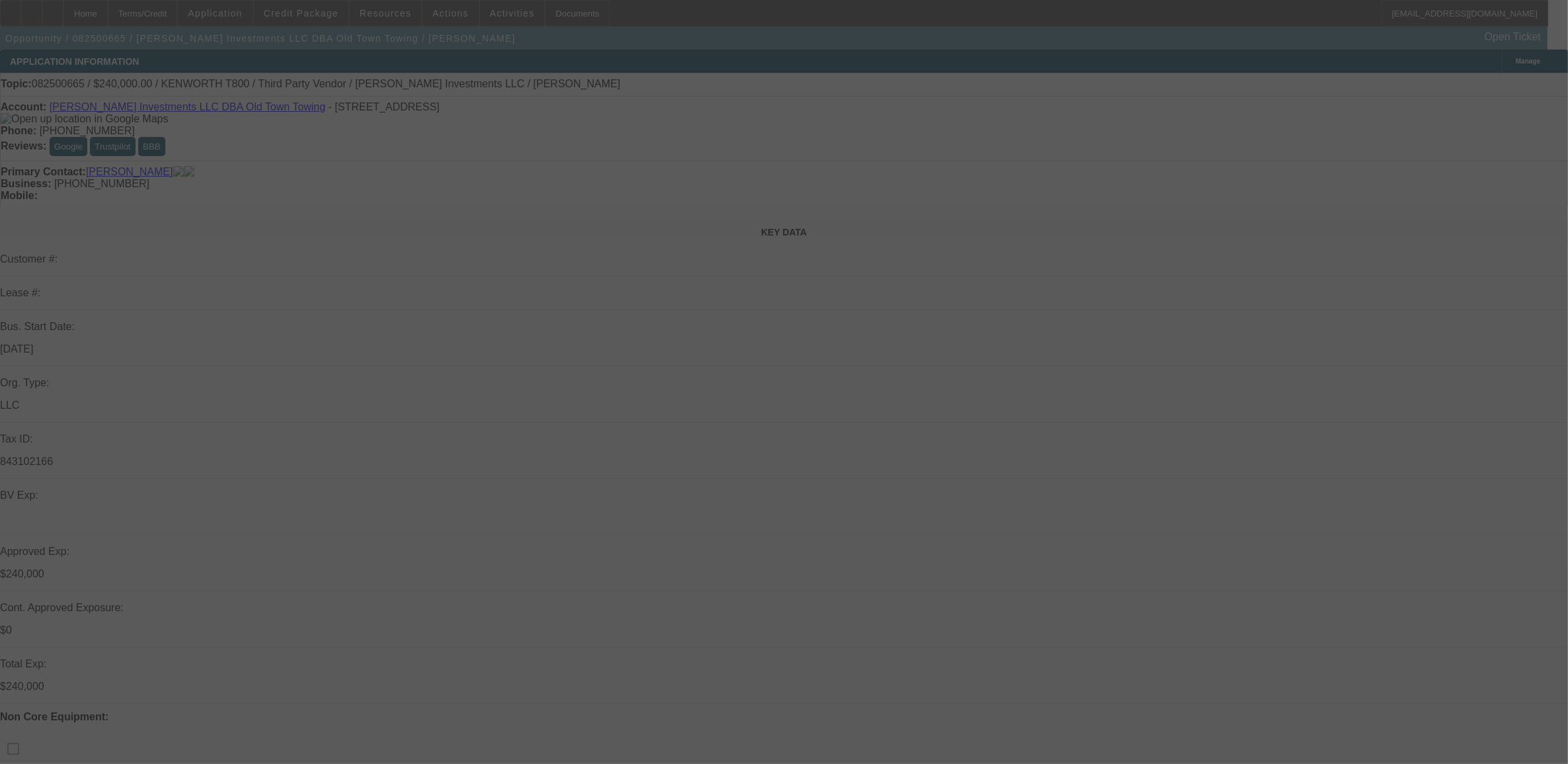
select select "0"
select select "0.1"
select select "4"
select select "0"
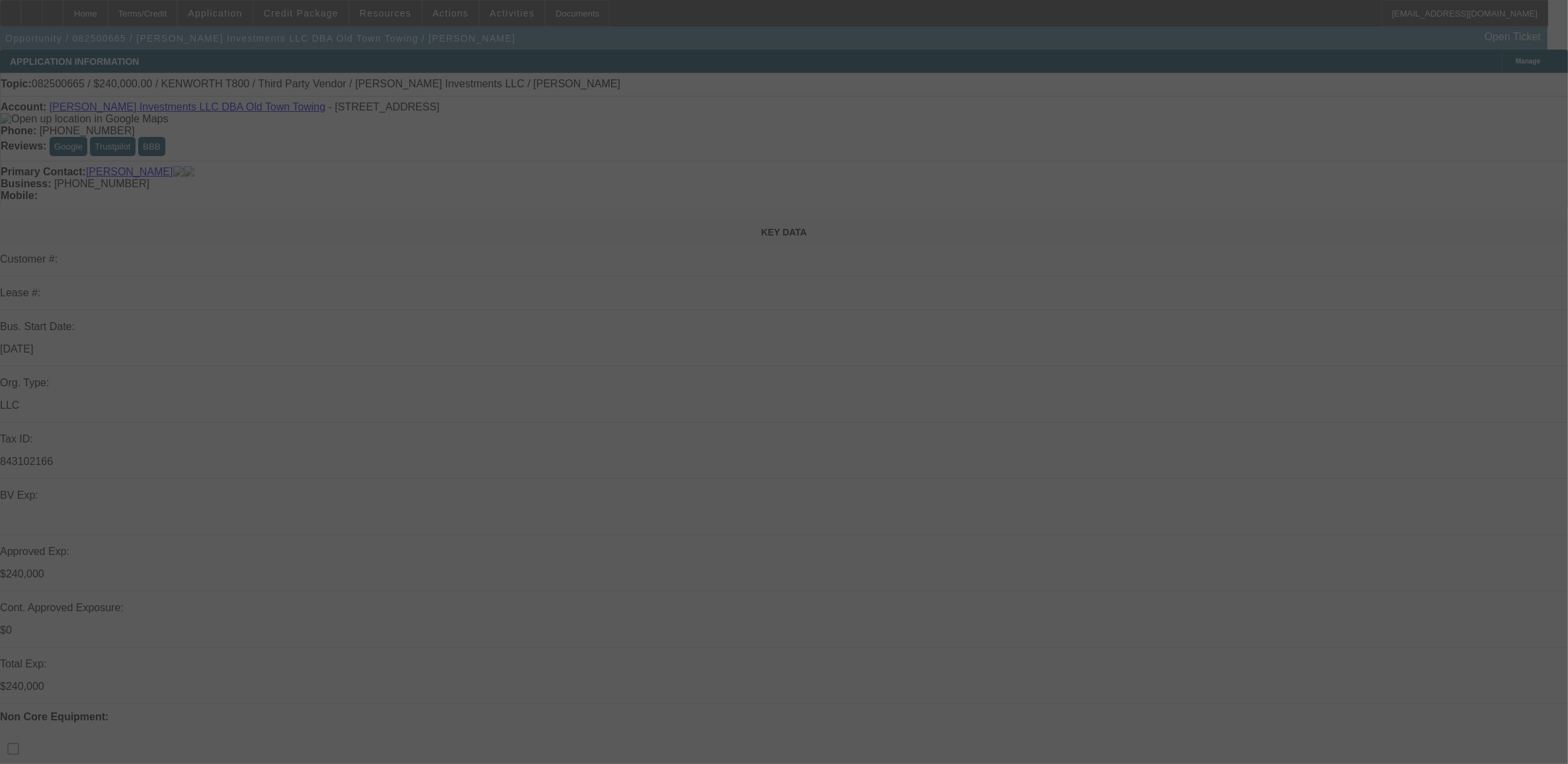
select select "0"
select select "0.1"
select select "4"
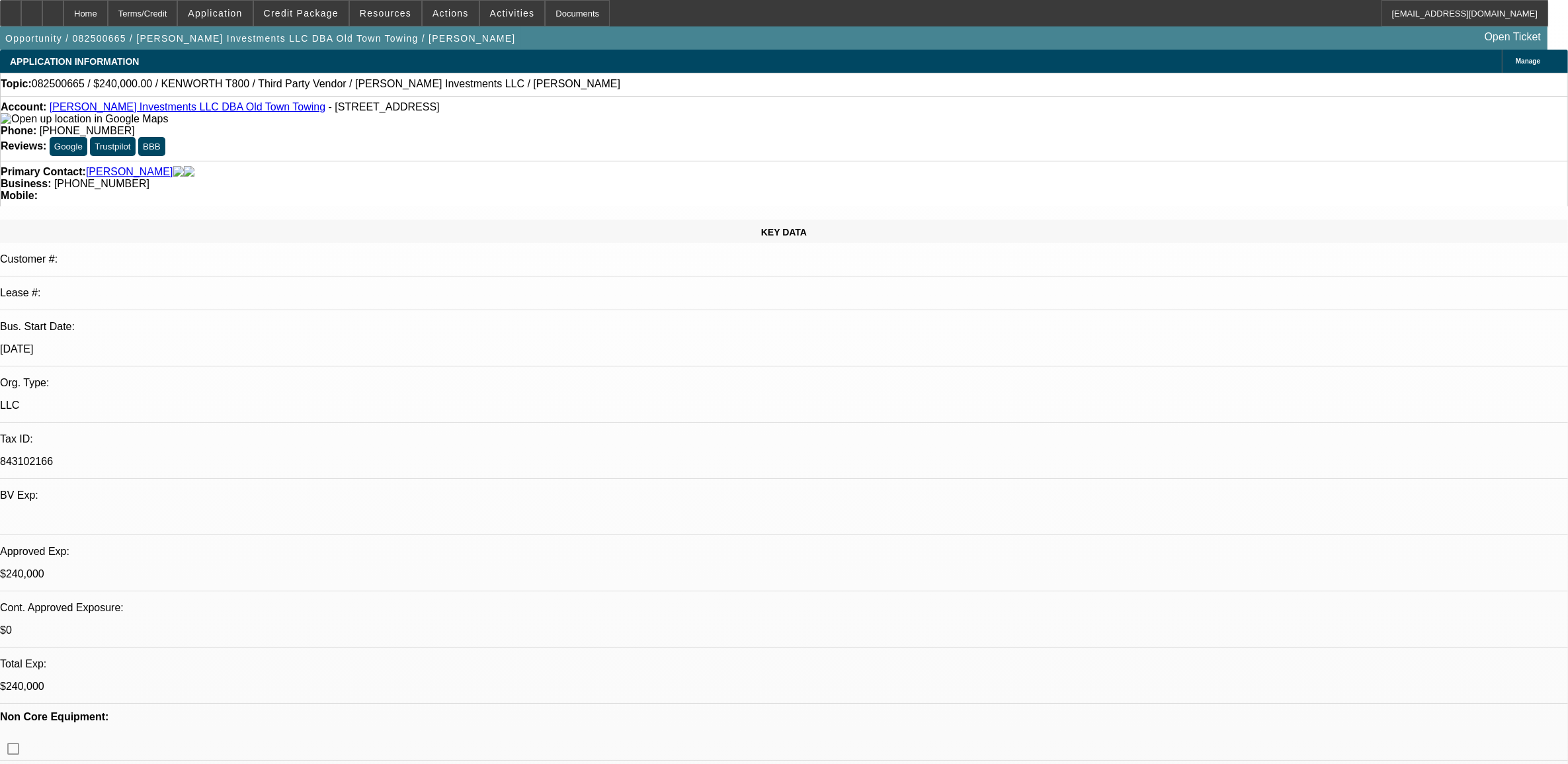
click at [685, 129] on div "Account: Harrison Stone Investments LLC DBA Old Town Towing - 2415 S 17th St Ap…" at bounding box center [784, 128] width 1568 height 65
click at [311, 2] on span at bounding box center [301, 13] width 94 height 31
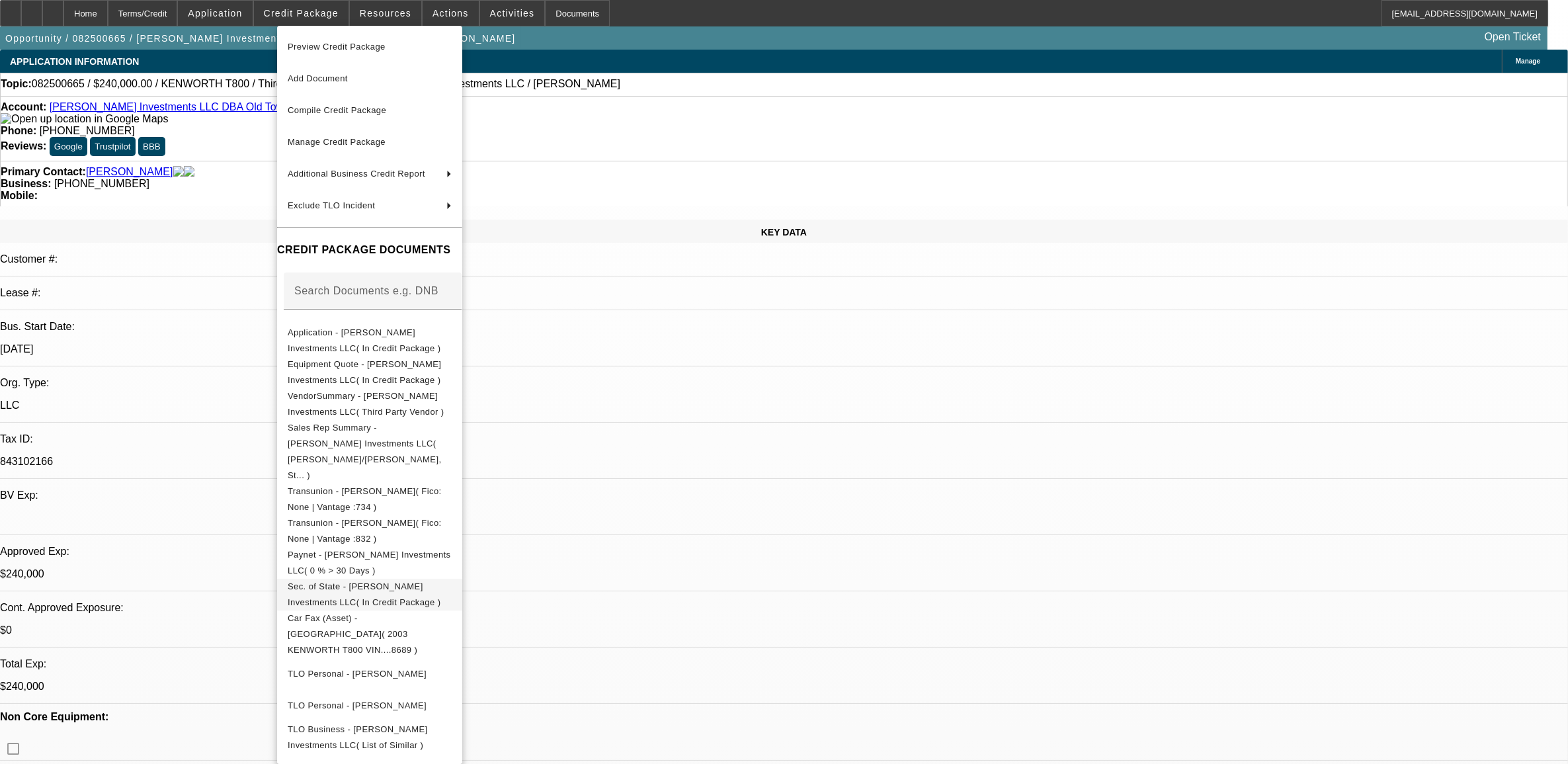
click at [345, 581] on span "Sec. of State - Harrison Stone Investments LLC( In Credit Package )" at bounding box center [364, 594] width 153 height 26
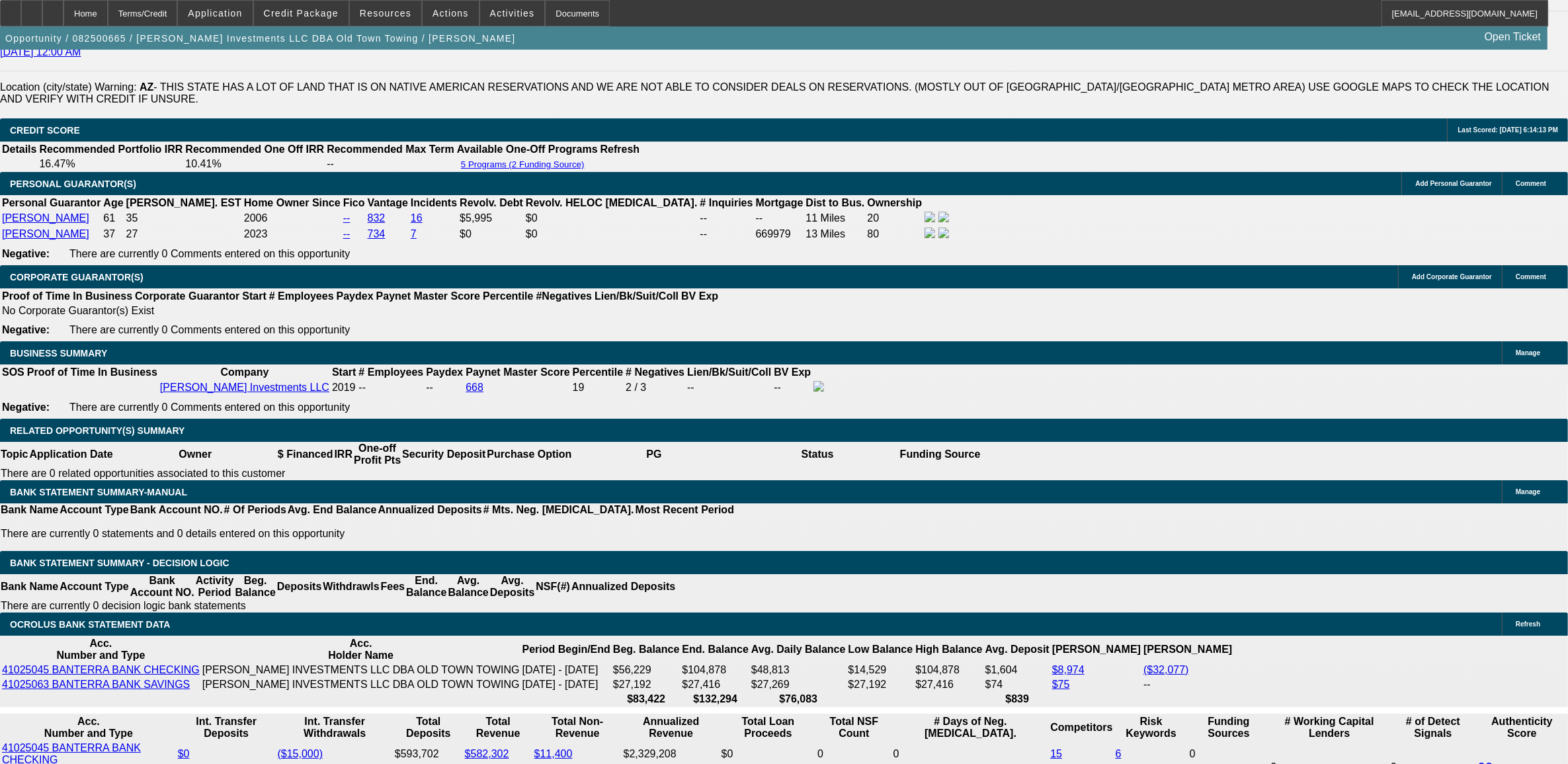
scroll to position [2150, 0]
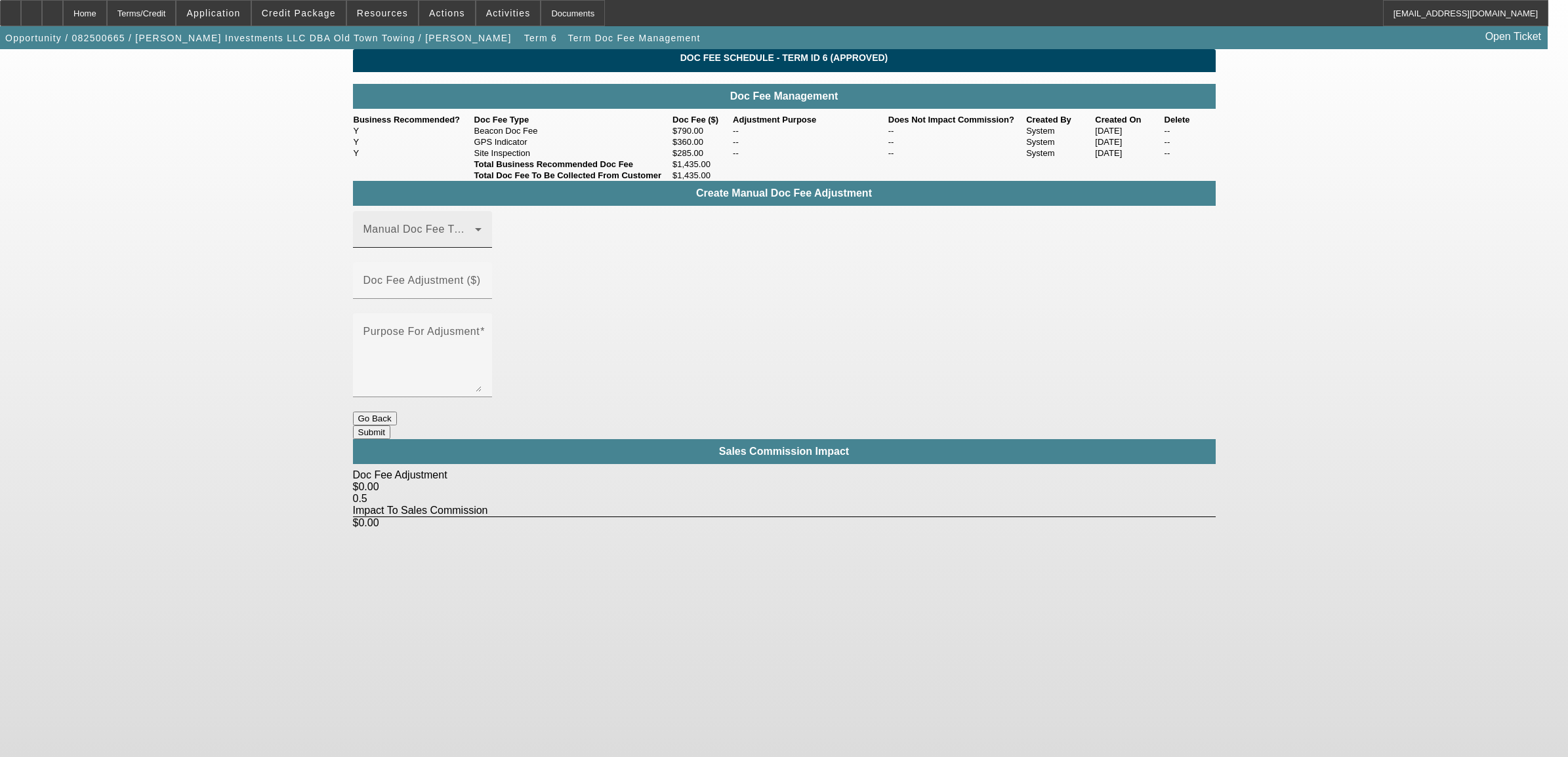
click at [456, 243] on span at bounding box center [419, 234] width 111 height 16
click at [437, 368] on mat-option "GPS Indicator" at bounding box center [441, 365] width 176 height 31
click at [481, 286] on mat-label "Doc Fee Adjustment ($)" at bounding box center [422, 280] width 118 height 11
click at [482, 294] on input "Doc Fee Adjustment ($)" at bounding box center [422, 286] width 118 height 16
type input "($435.00)"
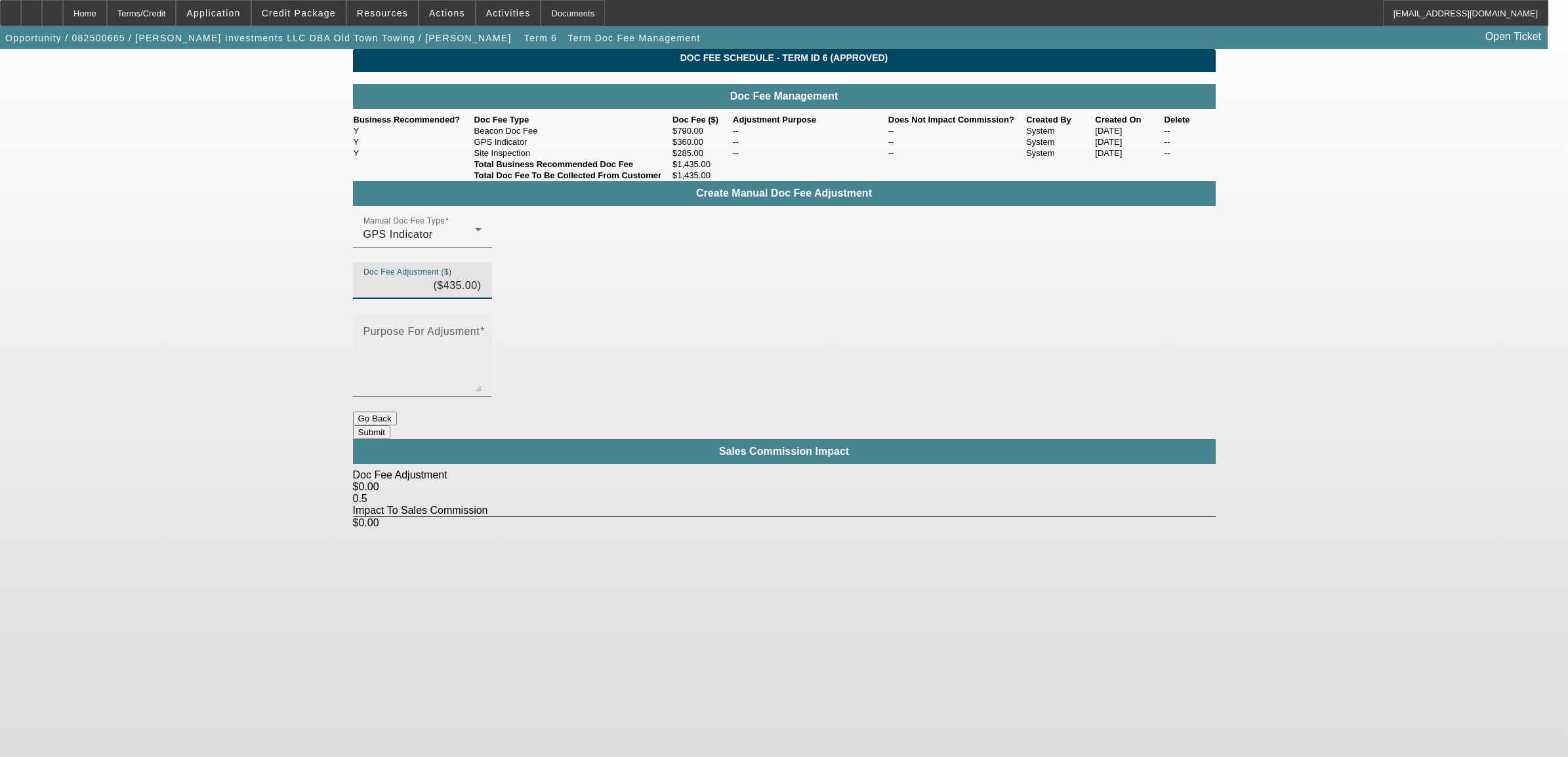
click at [482, 348] on textarea "Purpose For Adjusment" at bounding box center [422, 360] width 118 height 63
type textarea "fdf"
click at [390, 426] on button "Submit" at bounding box center [371, 432] width 38 height 13
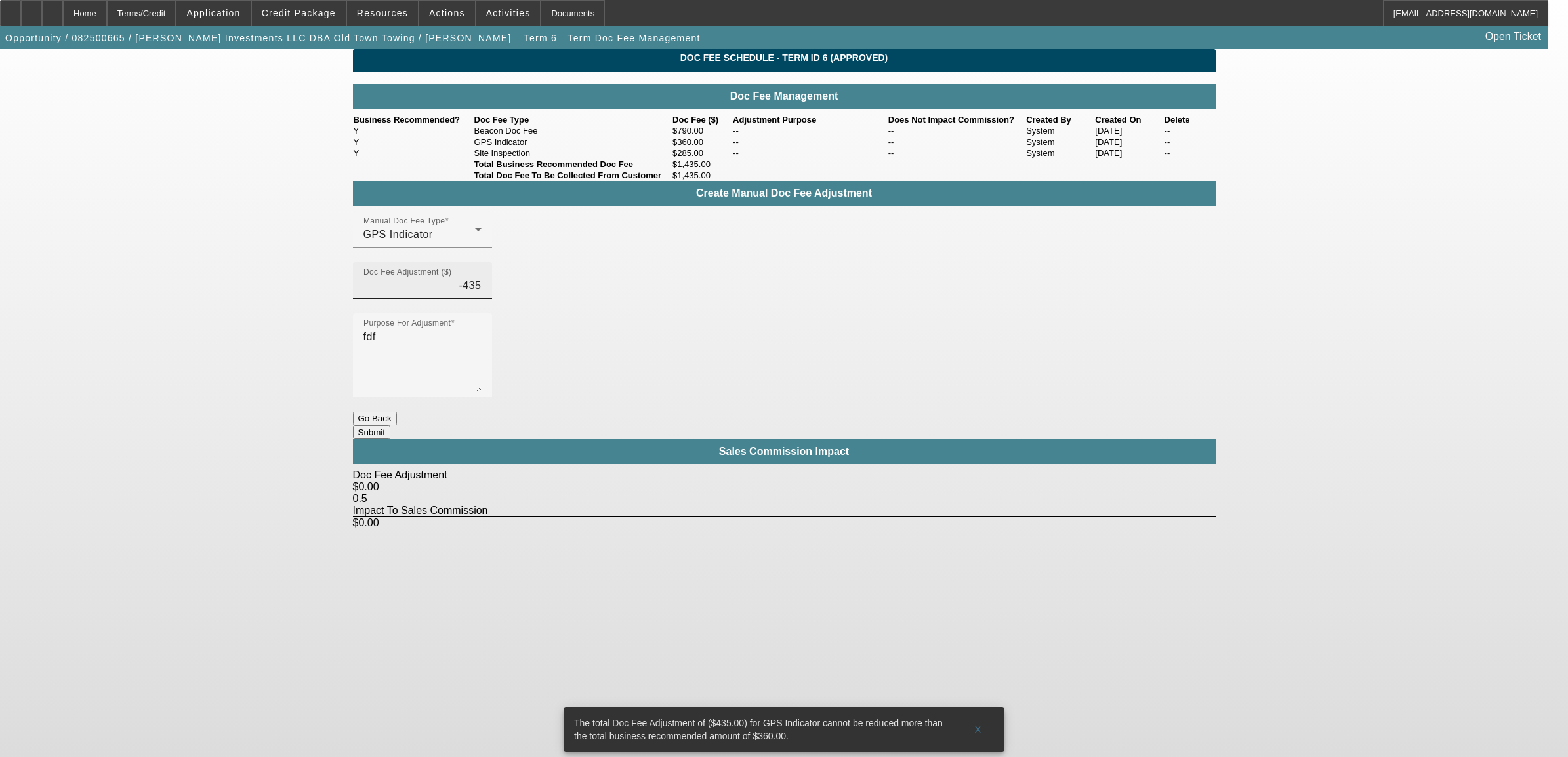
click at [482, 294] on input "-435" at bounding box center [422, 286] width 118 height 16
type input "($360.00)"
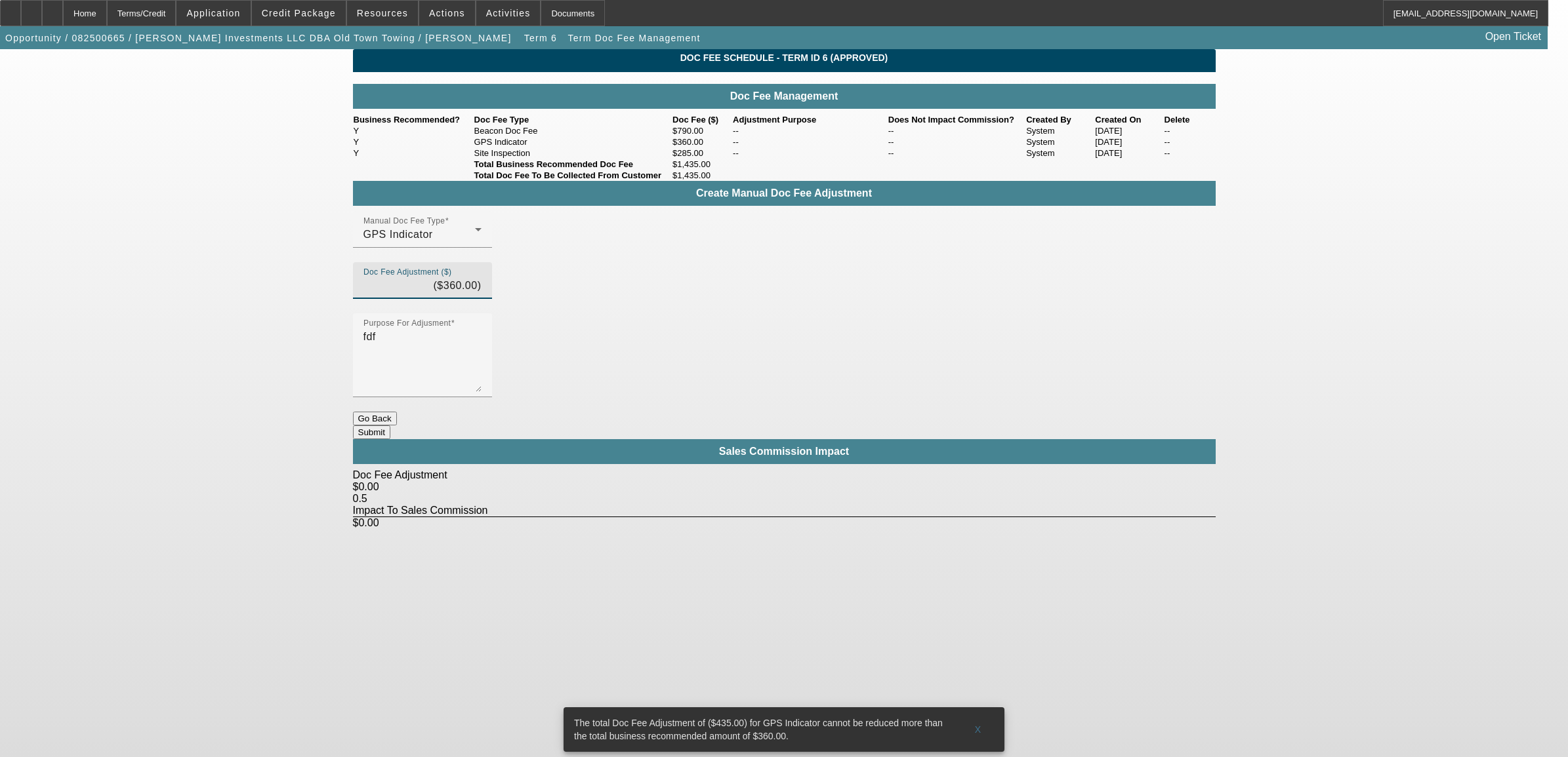
click at [709, 340] on div "Manual Doc Fee Type GPS Indicator Doc Fee Adjustment ($) ($360.00) Purpose For …" at bounding box center [784, 311] width 863 height 200
click at [390, 426] on button "Submit" at bounding box center [371, 432] width 38 height 13
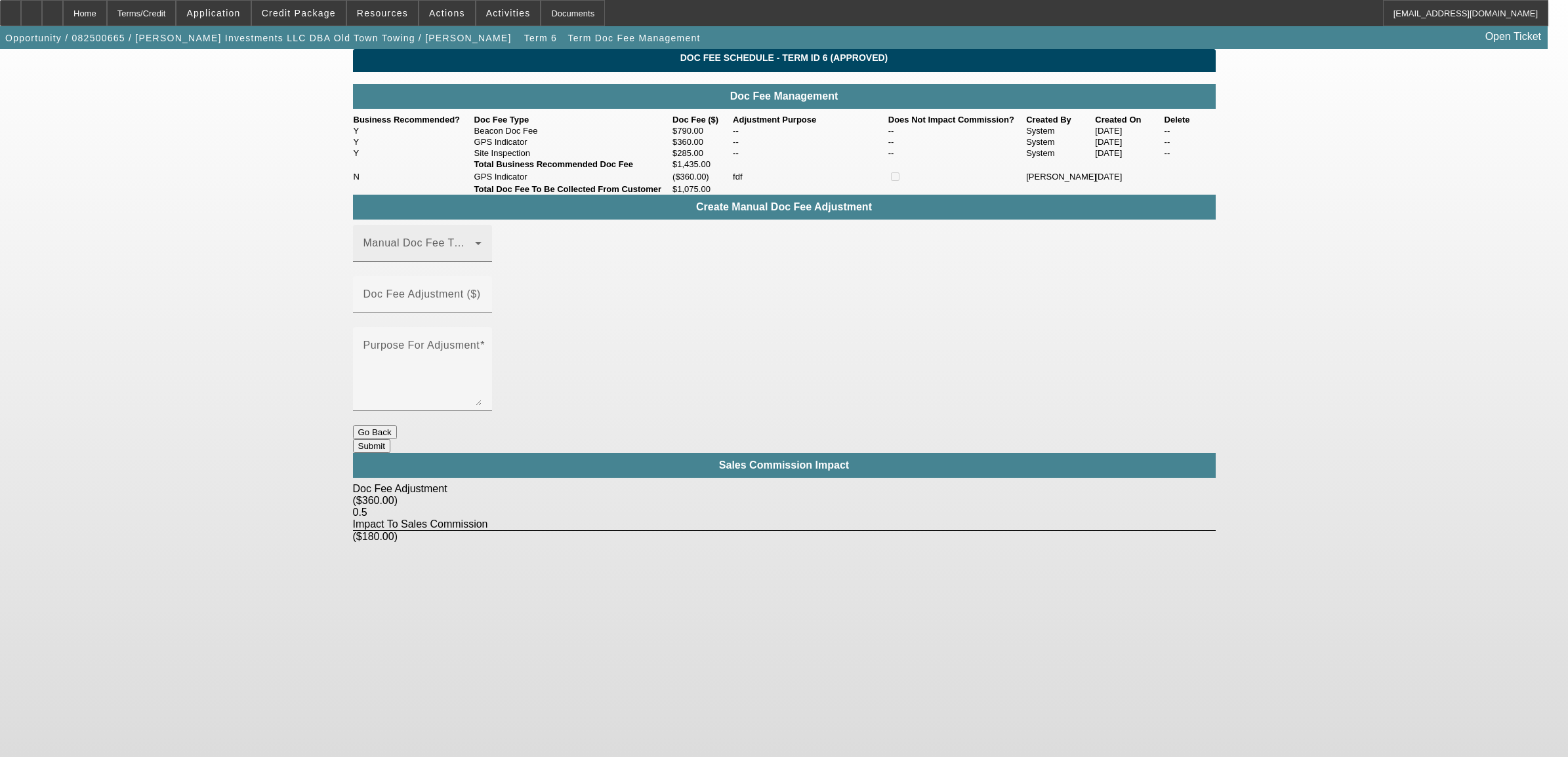
click at [475, 256] on span at bounding box center [419, 249] width 111 height 16
click at [463, 358] on mat-option "Beacon Doc Fee" at bounding box center [441, 353] width 176 height 31
click at [482, 307] on input "Doc Fee Adjustment ($)" at bounding box center [422, 300] width 118 height 16
type input "($75.00)"
click at [624, 351] on div "Manual Doc Fee Type Beacon Doc Fee Doc Fee Adjustment ($) ($75.00) Purpose For …" at bounding box center [784, 325] width 863 height 200
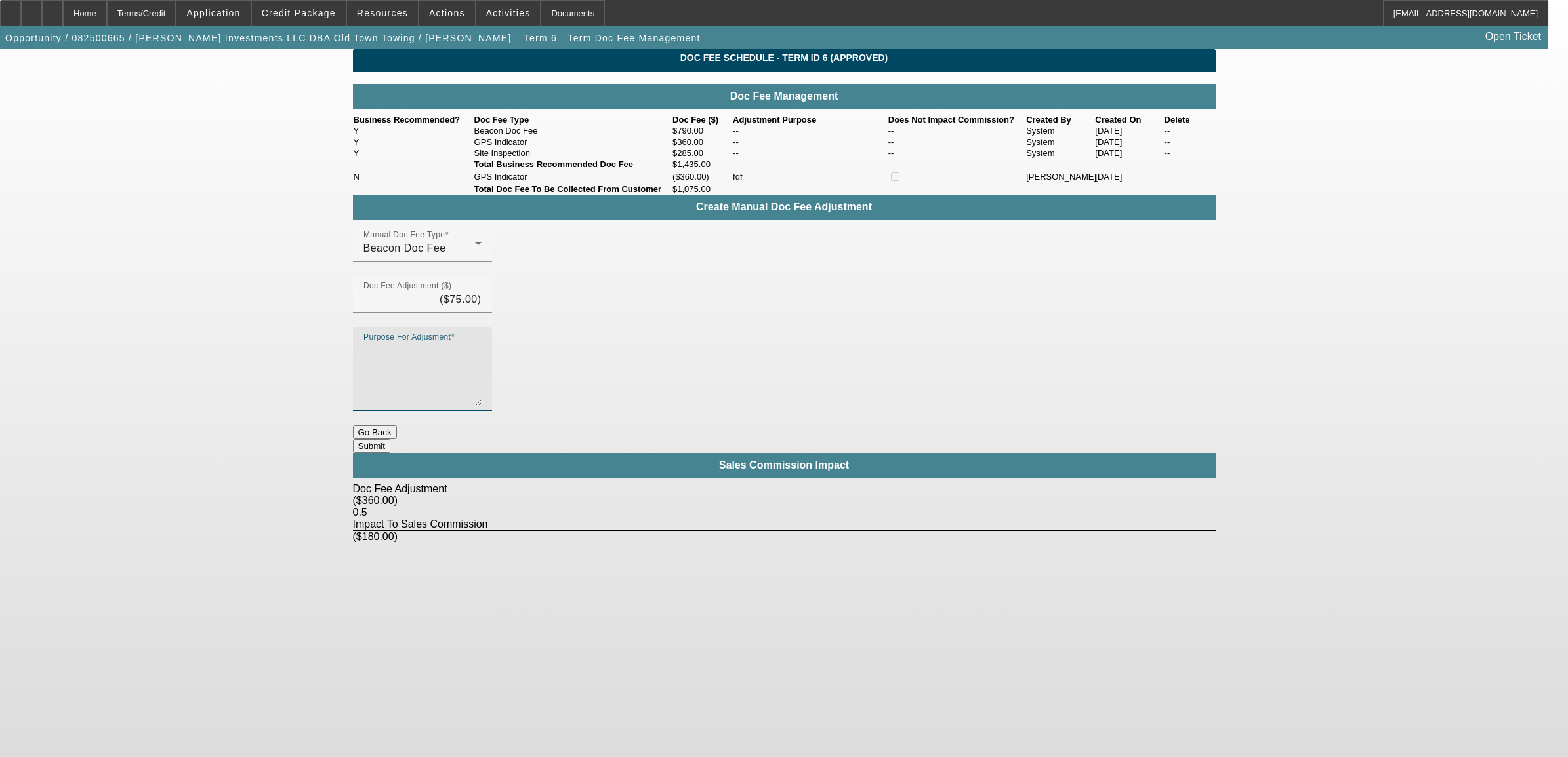
click at [482, 343] on textarea "Purpose For Adjusment" at bounding box center [422, 374] width 118 height 63
type textarea "j"
click at [390, 439] on button "Submit" at bounding box center [371, 445] width 38 height 13
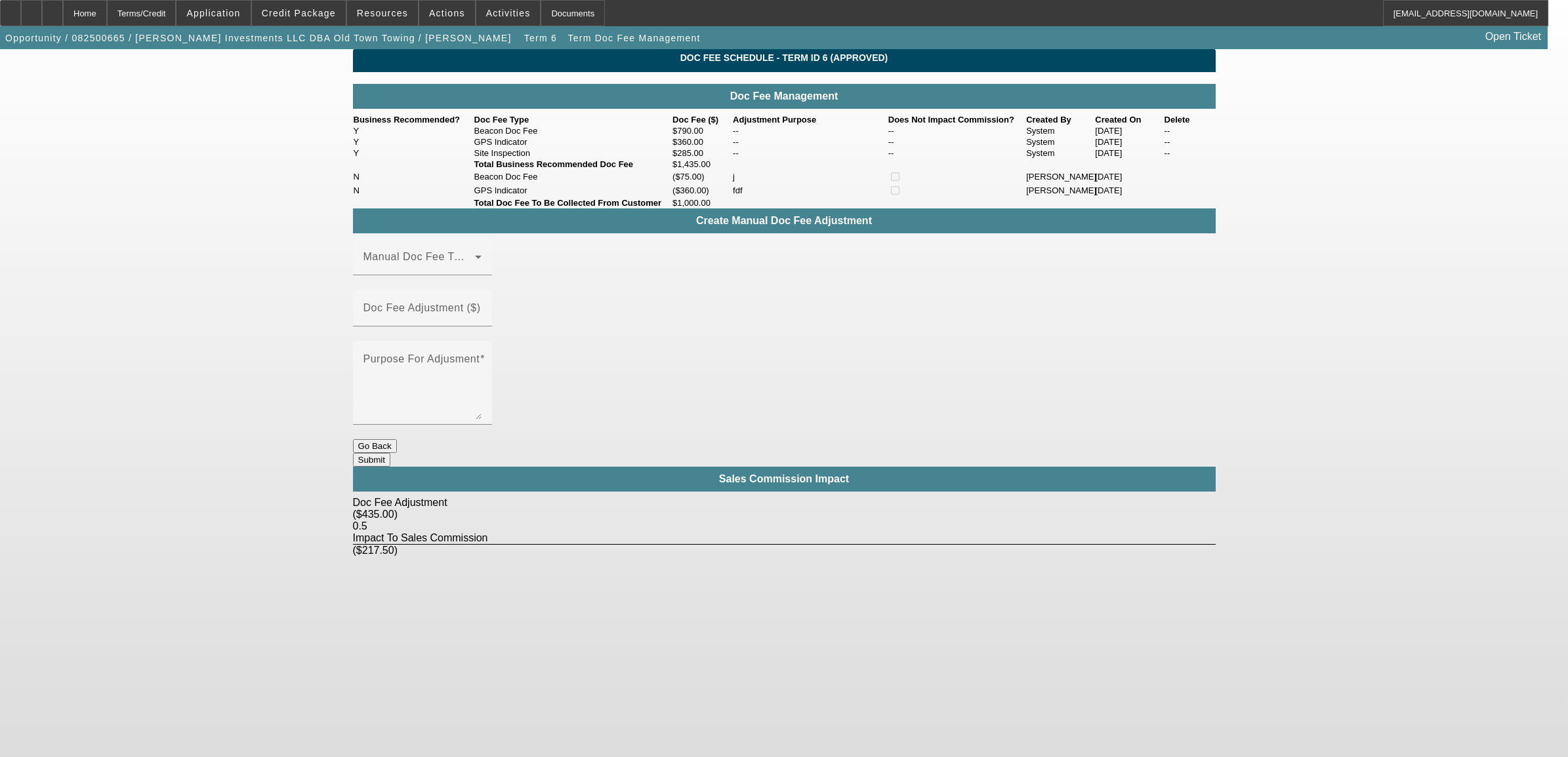
click at [397, 439] on button "Go Back" at bounding box center [375, 445] width 44 height 13
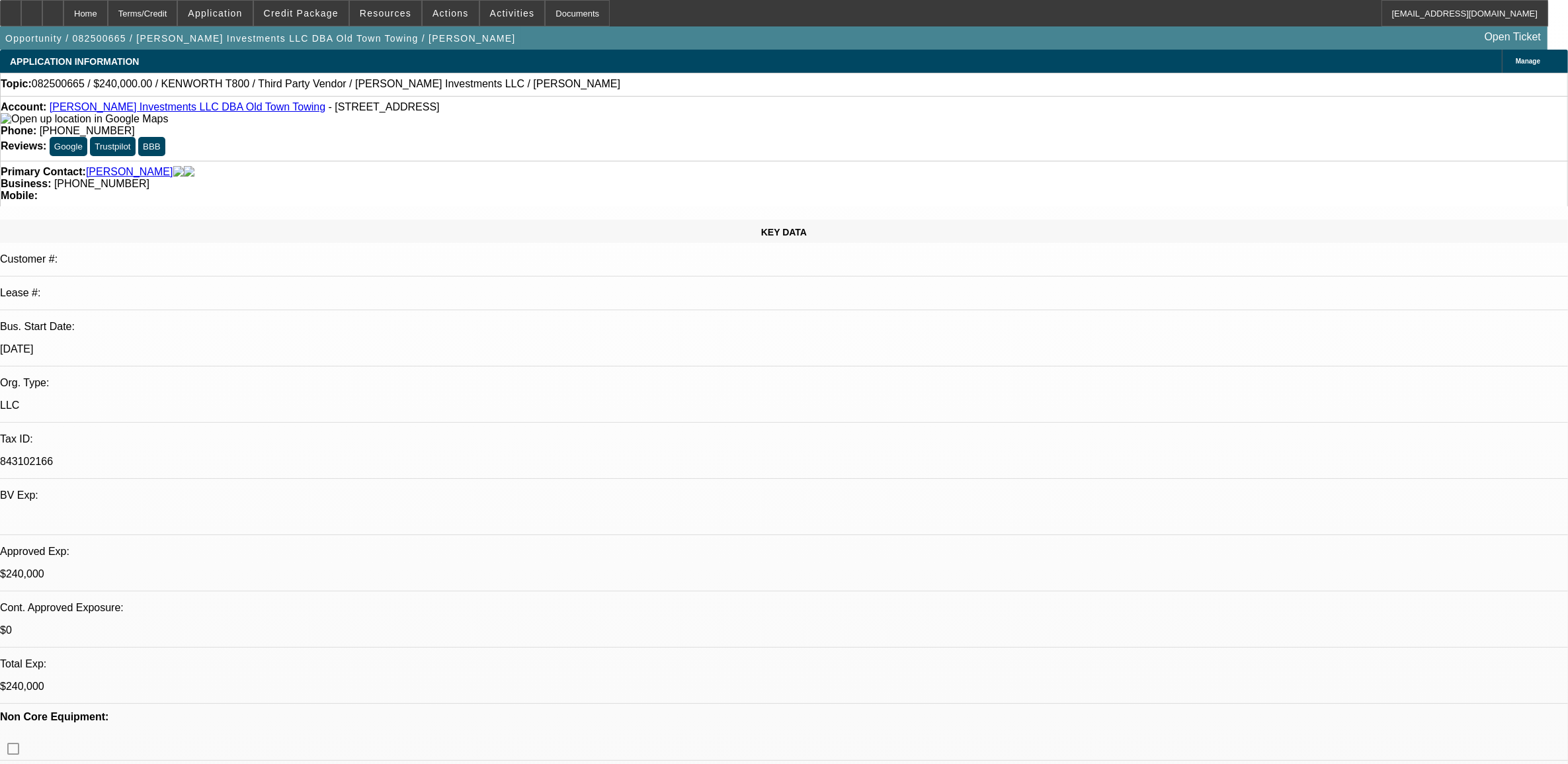
select select "0"
select select "2"
select select "0.1"
select select "4"
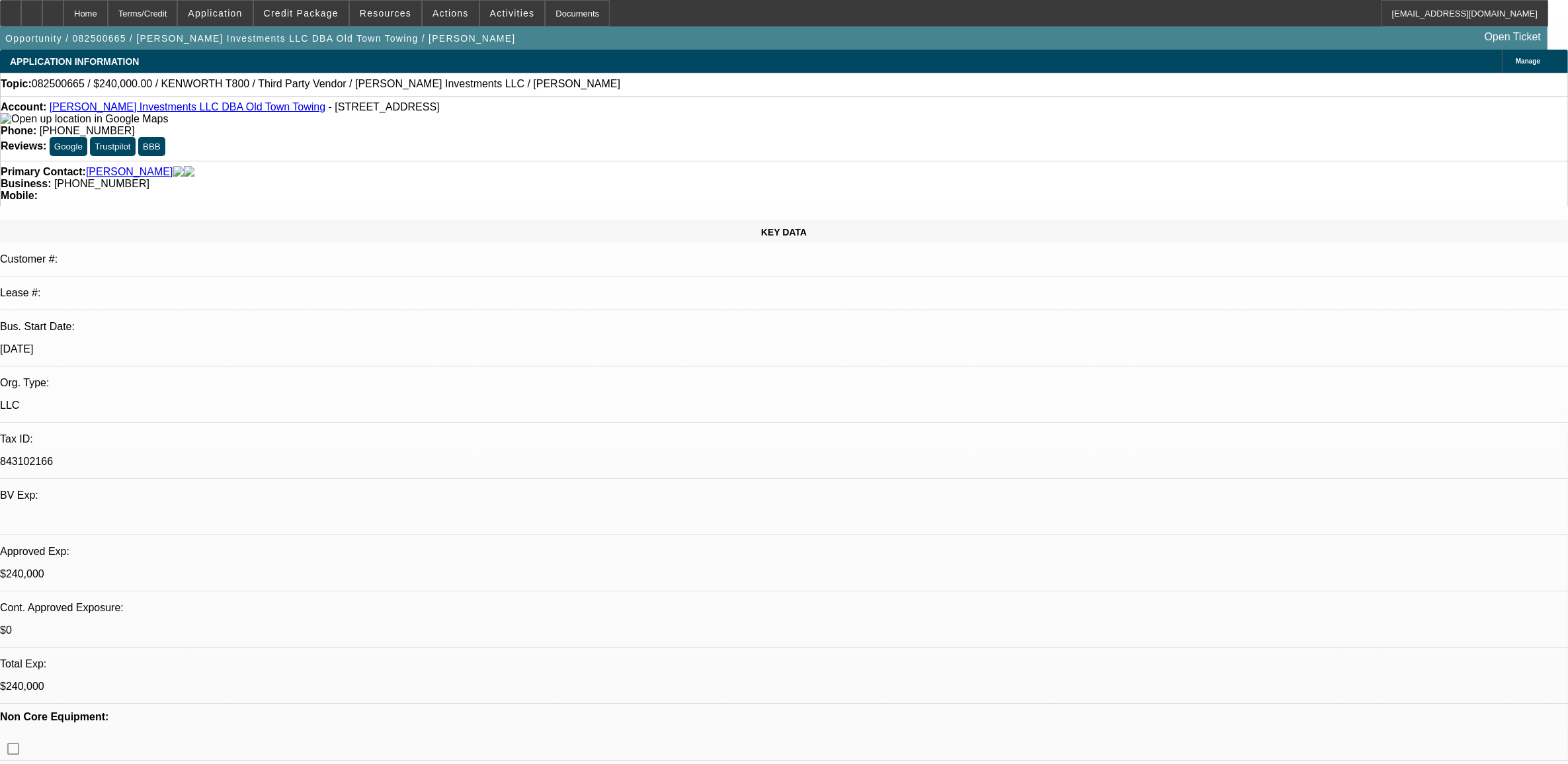
select select "0"
select select "2"
select select "0.1"
select select "4"
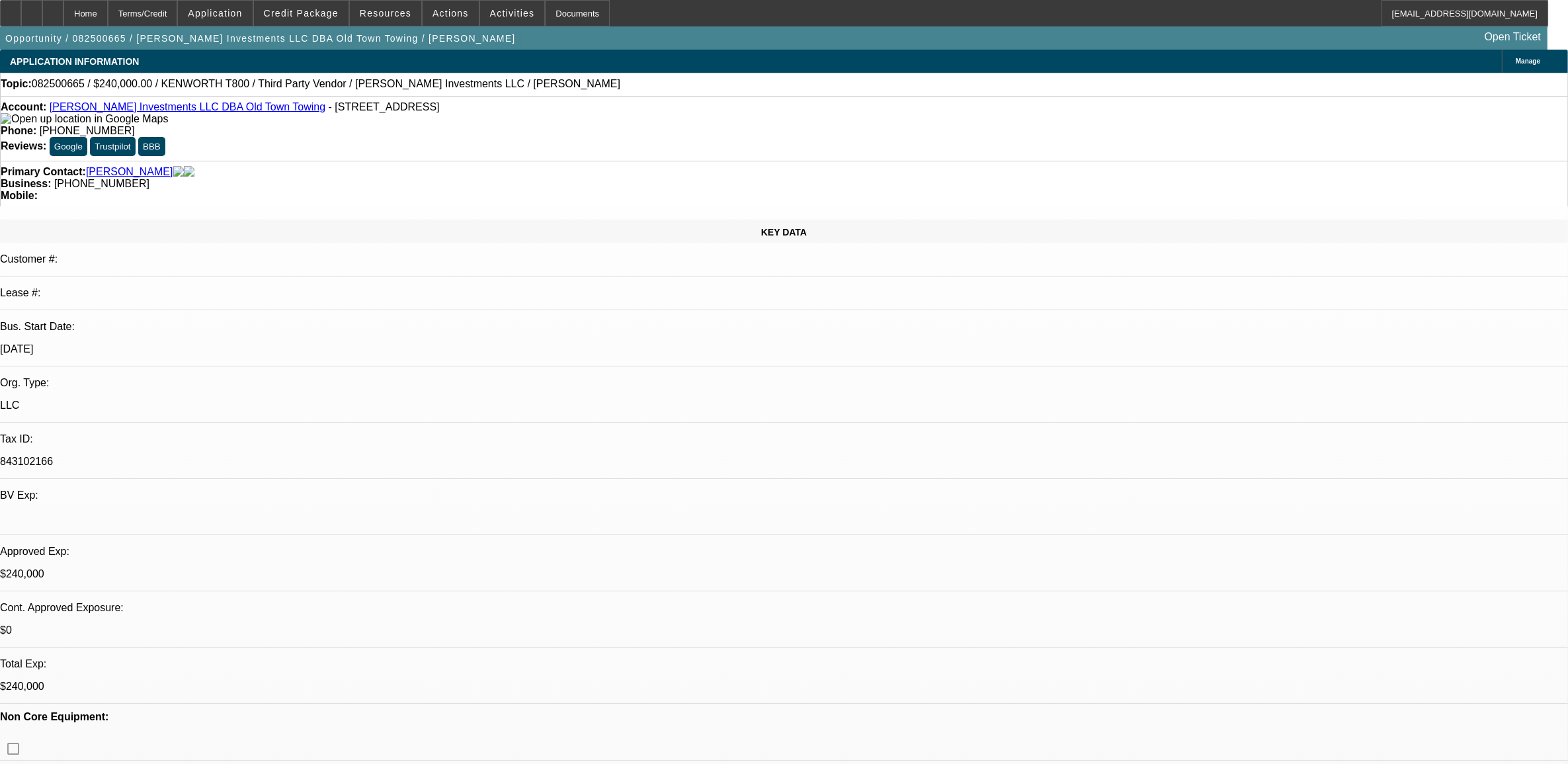
select select "0"
select select "0.1"
select select "4"
select select "0"
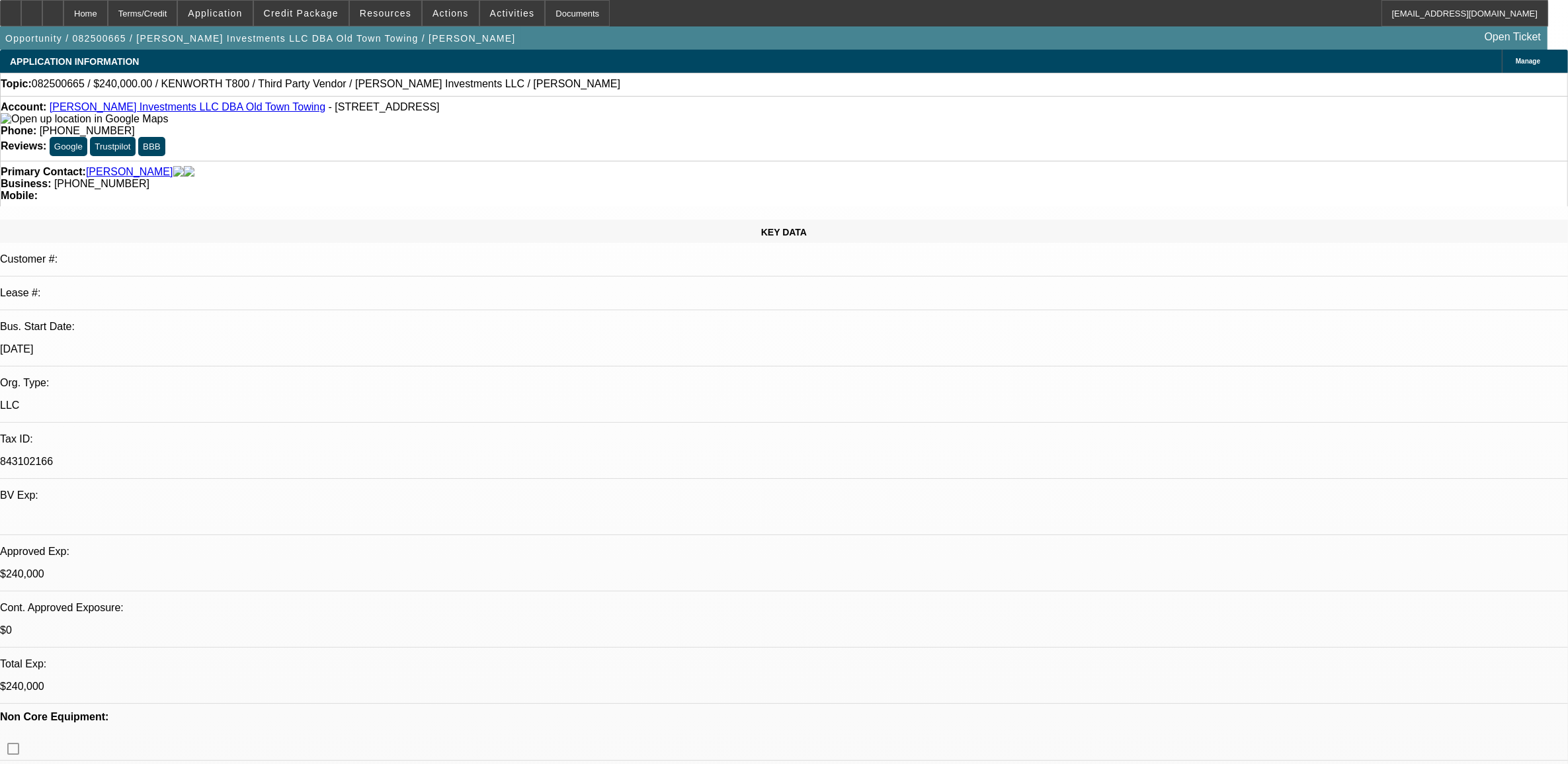
select select "0"
select select "0.1"
select select "4"
click at [365, 17] on span at bounding box center [386, 13] width 71 height 31
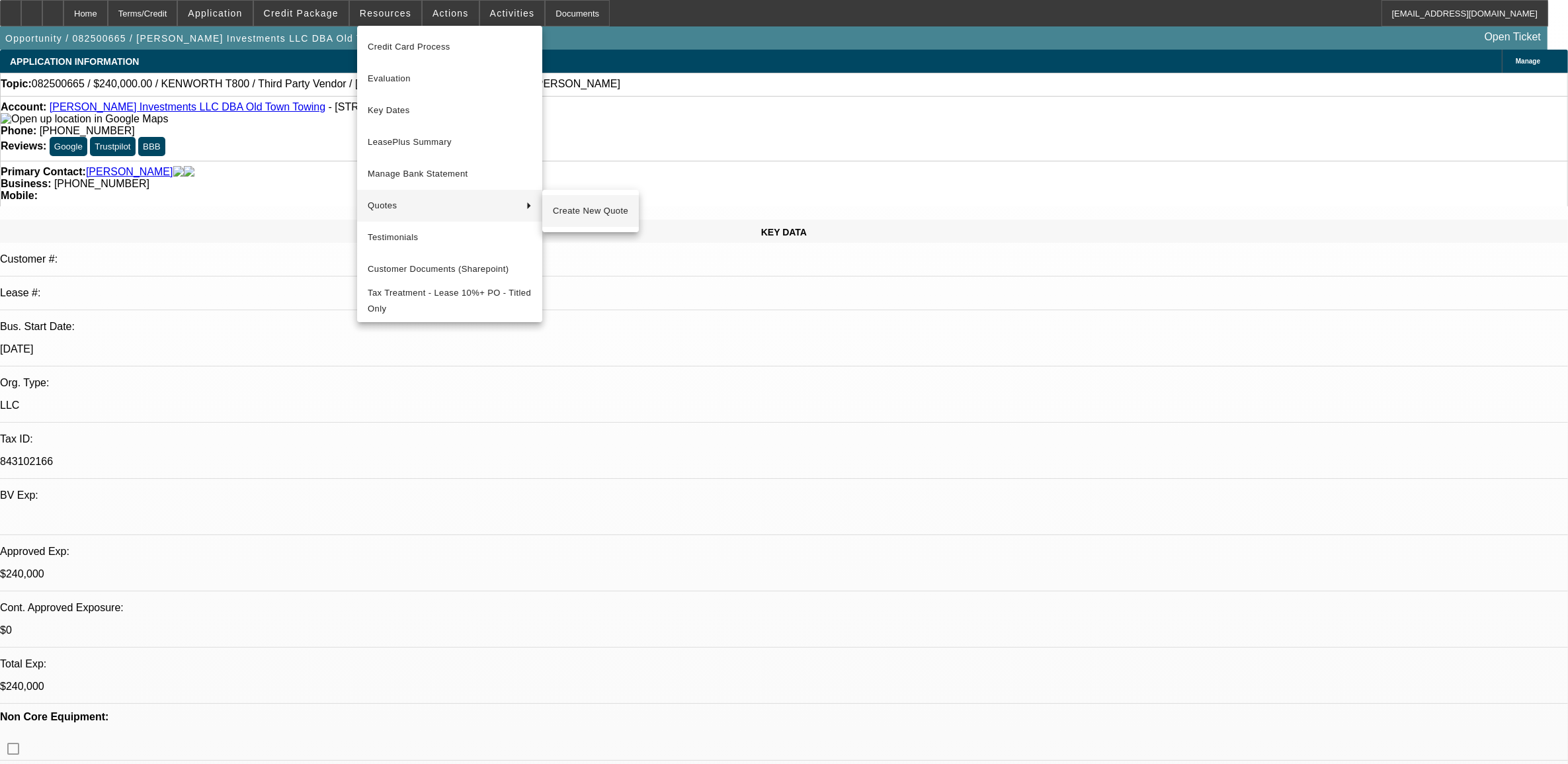
click at [573, 203] on span "Create New Quote" at bounding box center [591, 211] width 76 height 16
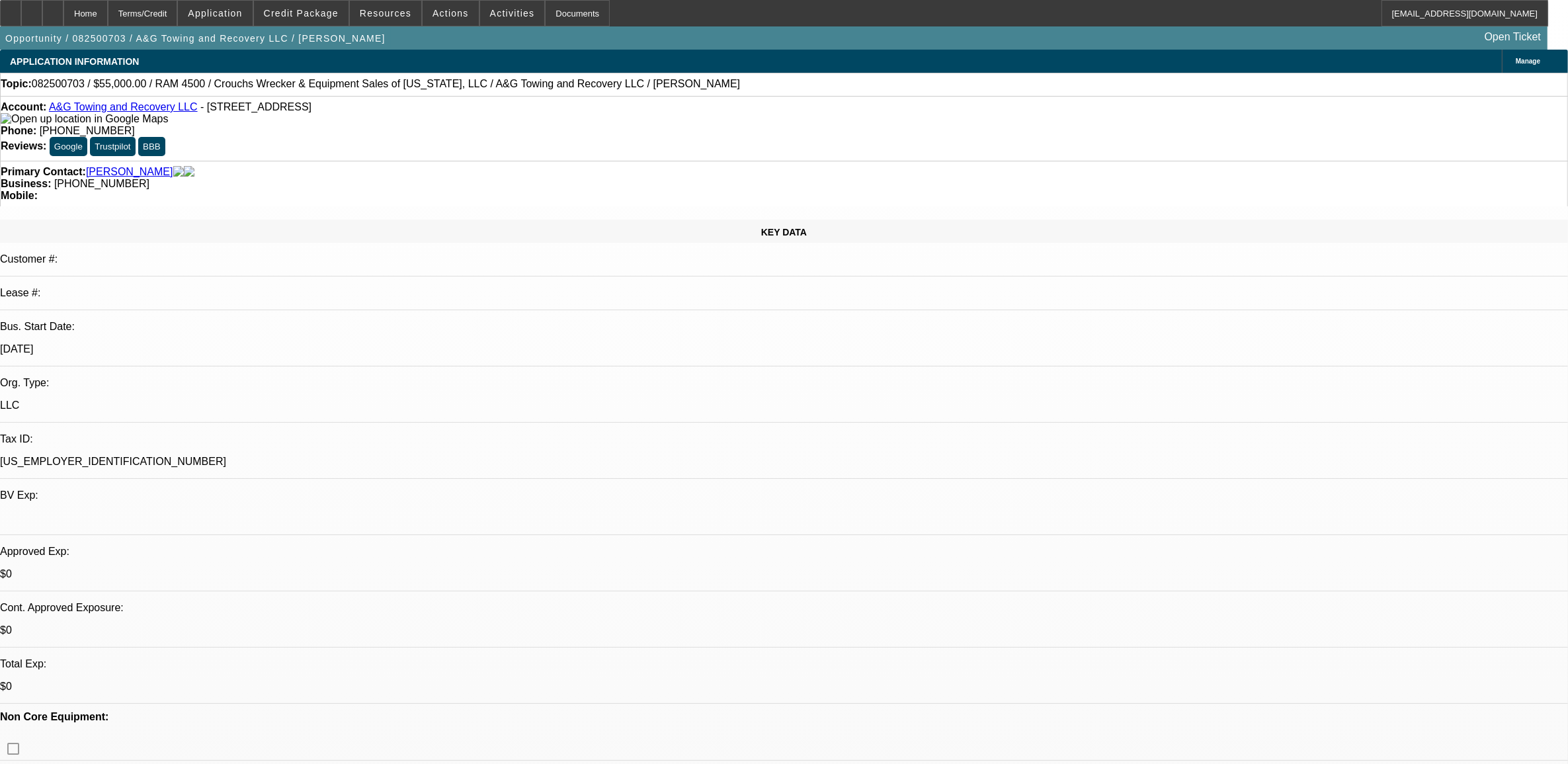
select select "0"
select select "2"
select select "0.1"
select select "4"
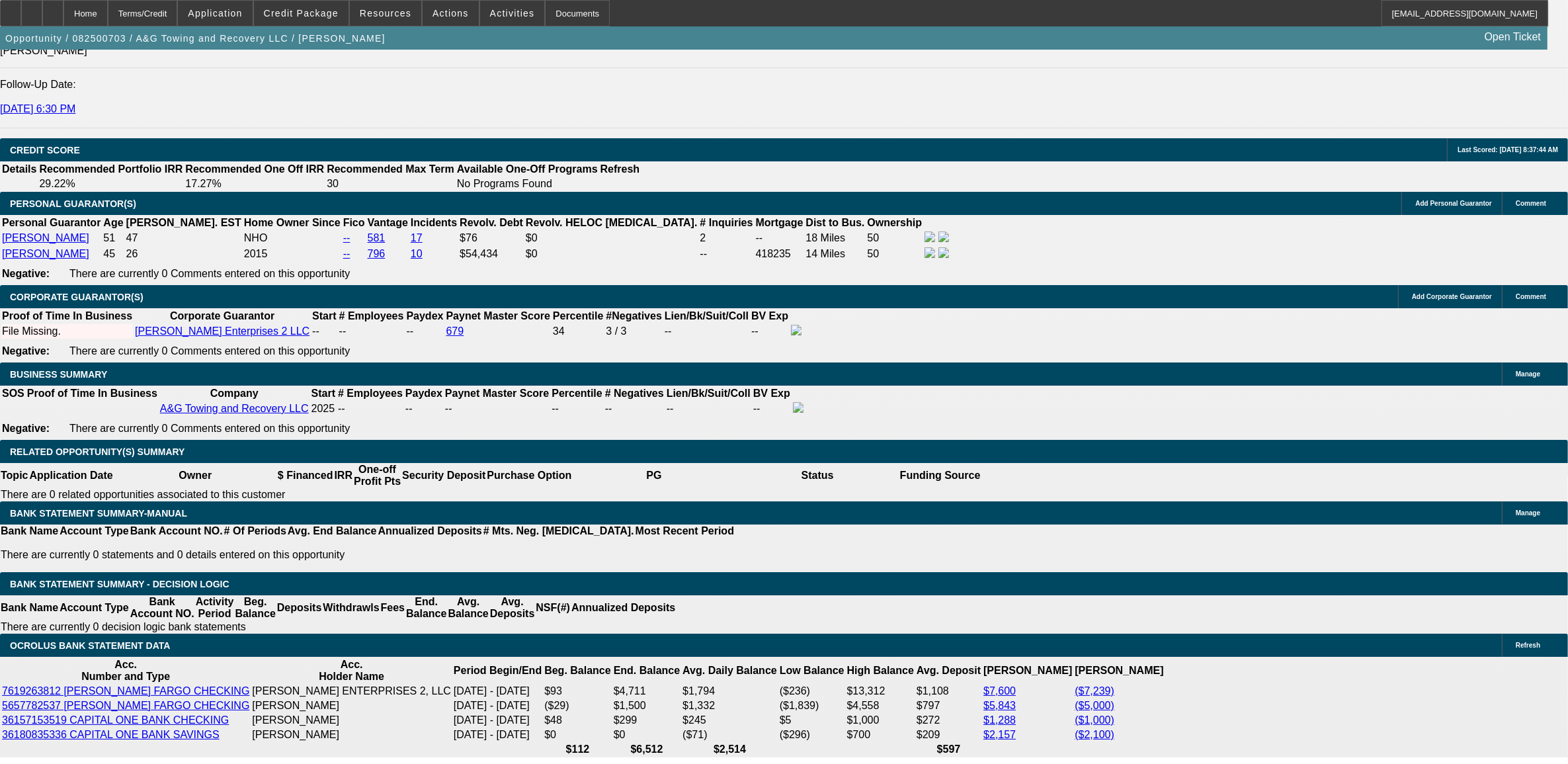
scroll to position [1820, 0]
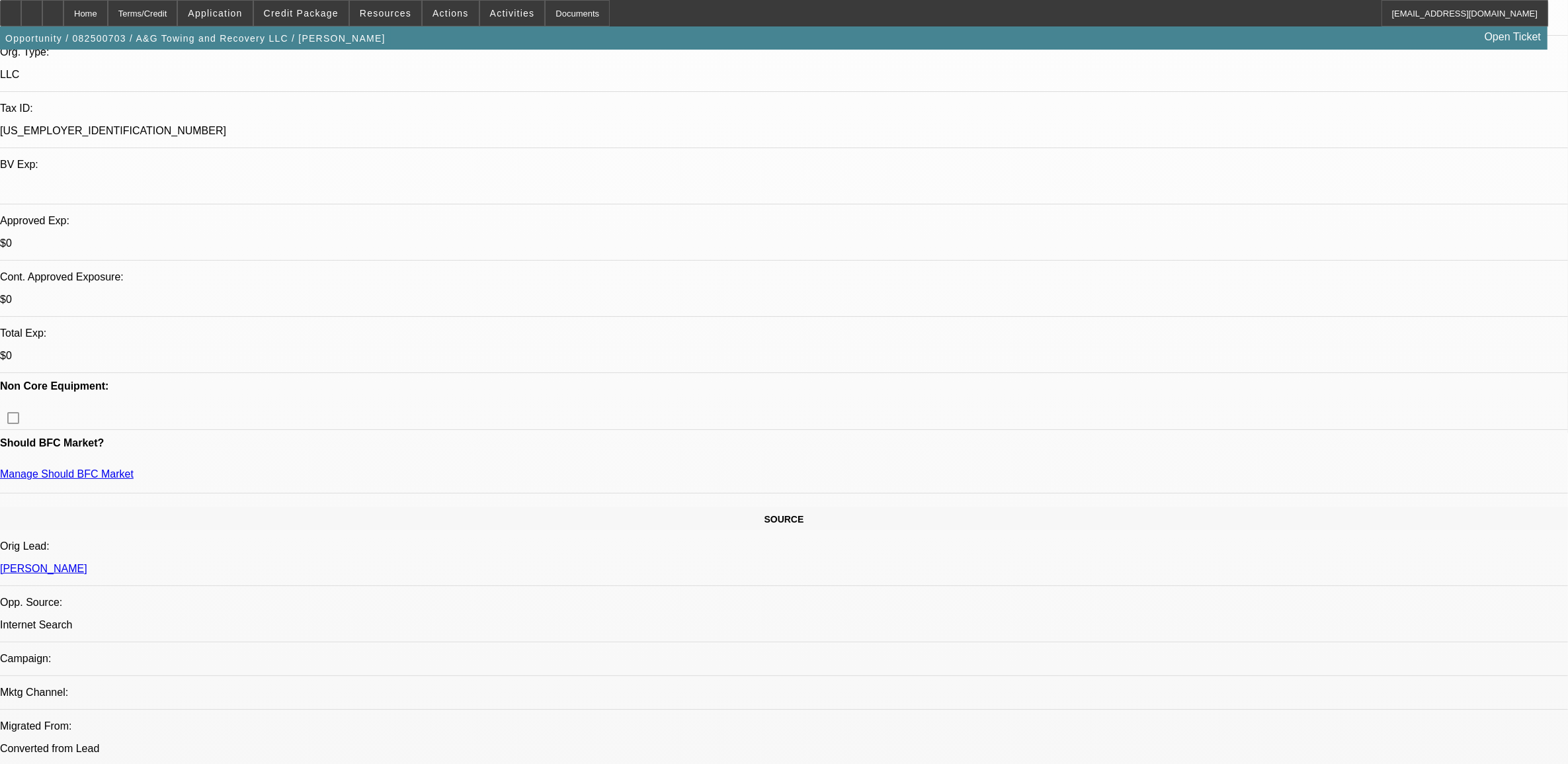
scroll to position [0, 0]
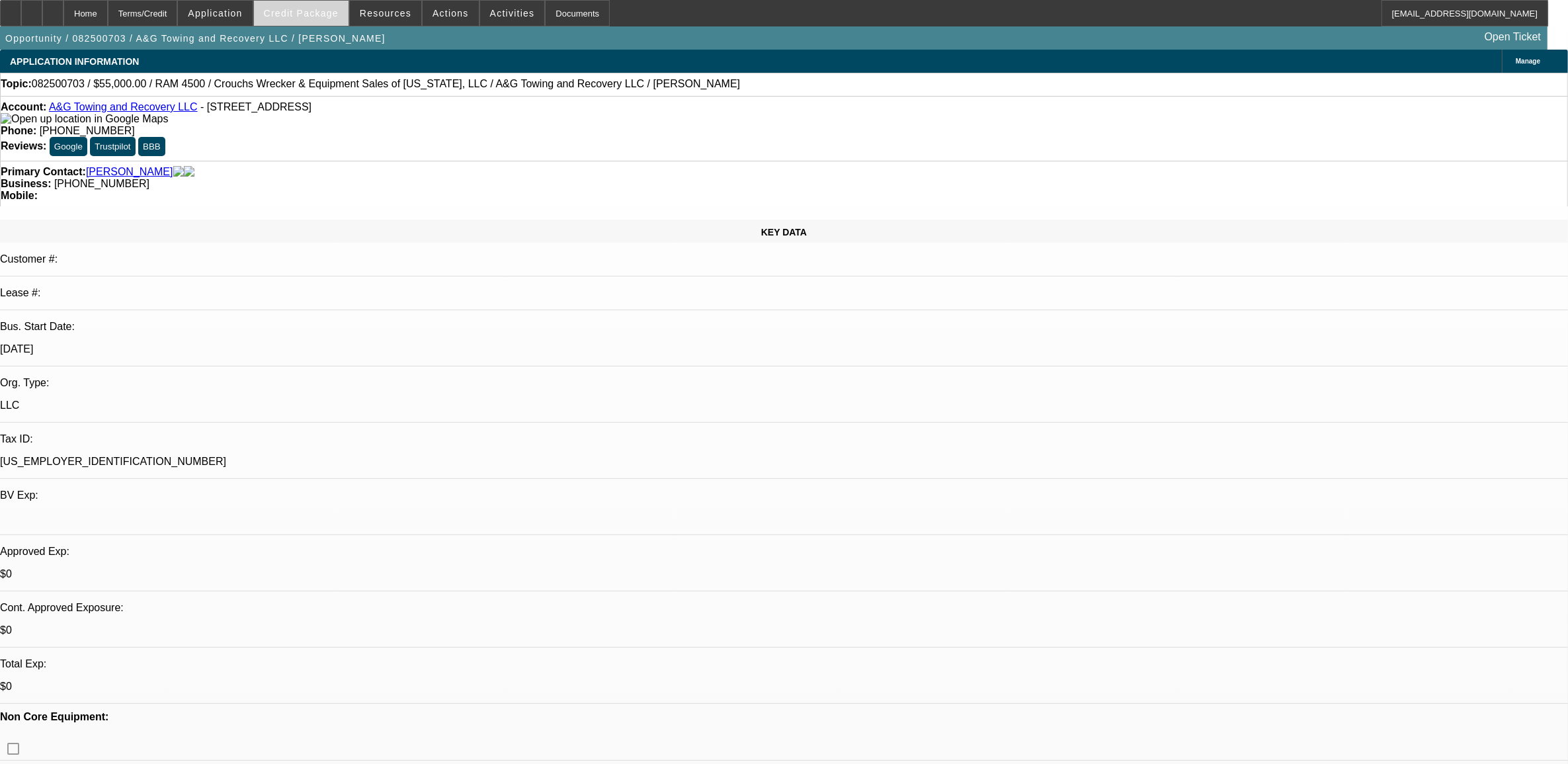
click at [280, 17] on span at bounding box center [301, 13] width 94 height 31
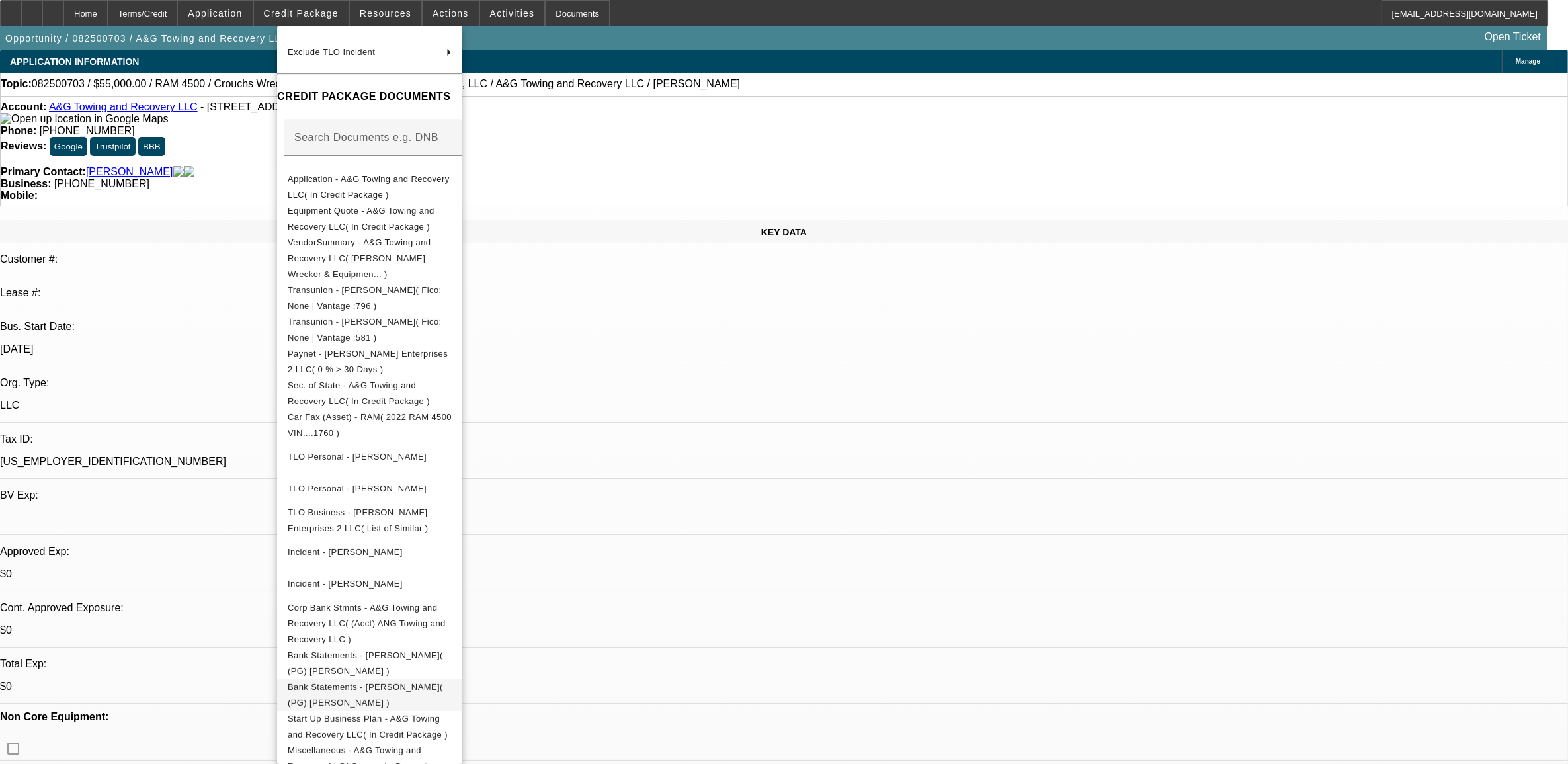
scroll to position [165, 0]
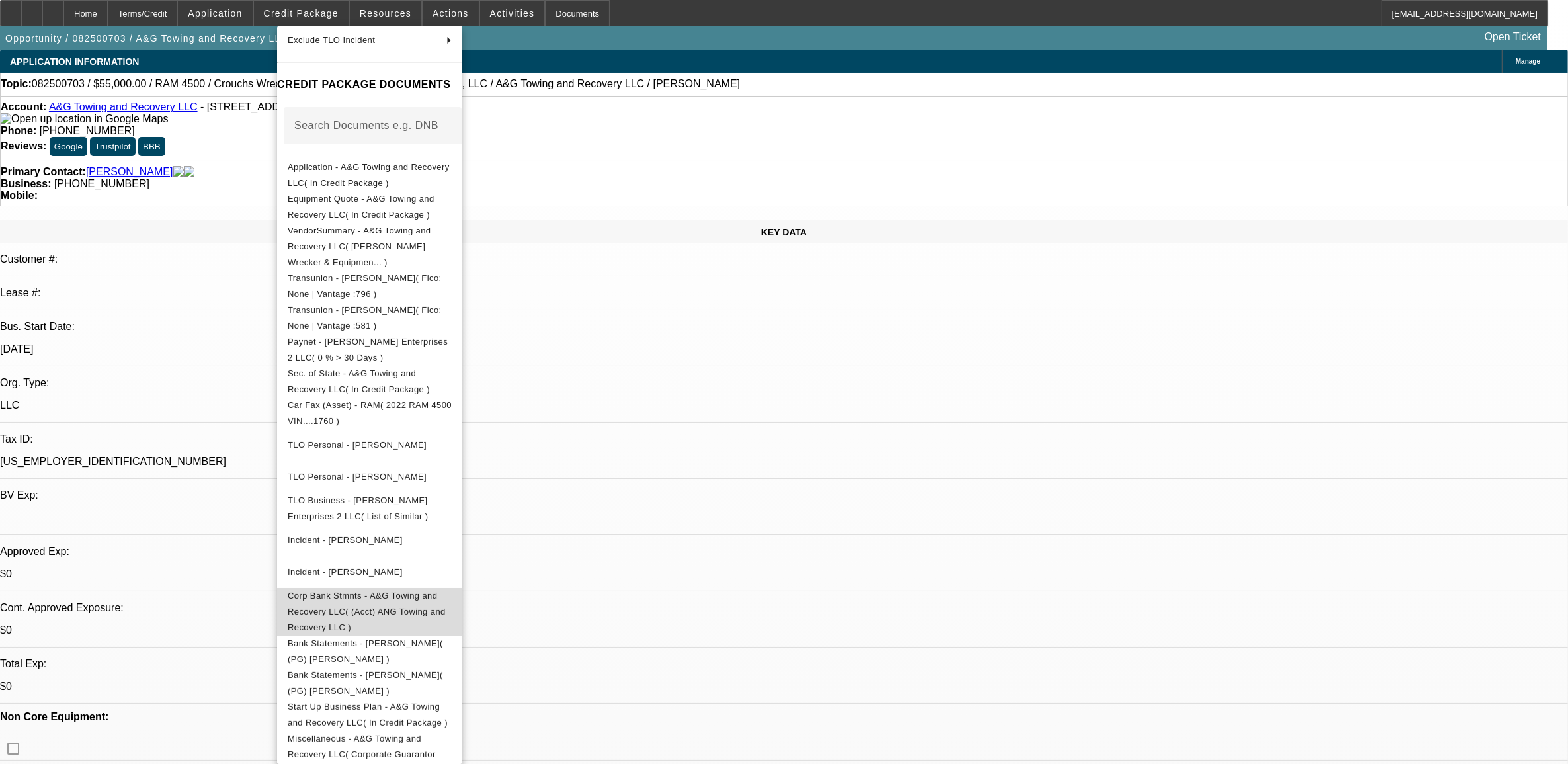
click at [391, 592] on span "Corp Bank Stmnts - A&G Towing and Recovery LLC( (Acct) ANG Towing and Recovery …" at bounding box center [370, 611] width 164 height 48
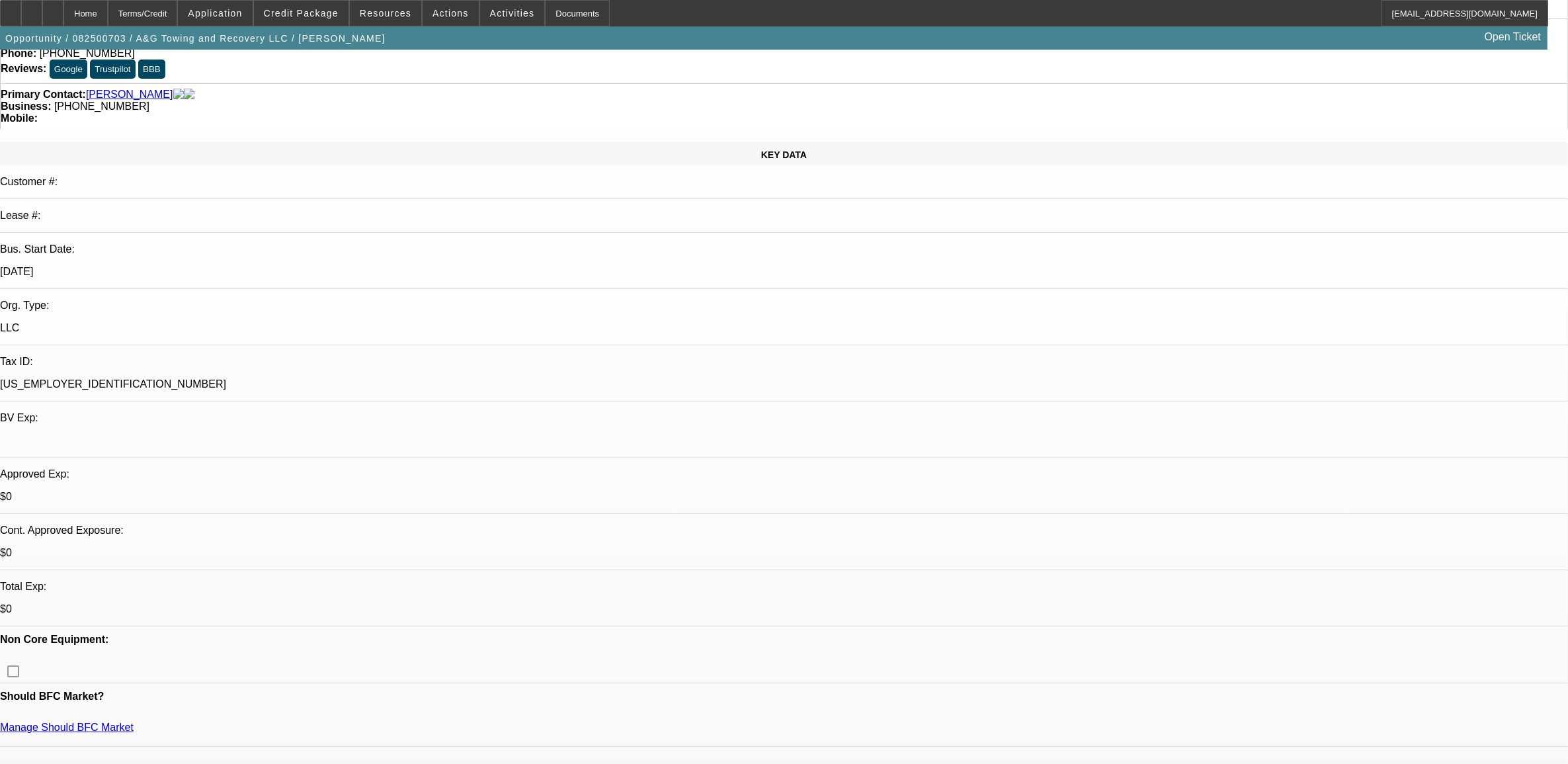
scroll to position [0, 0]
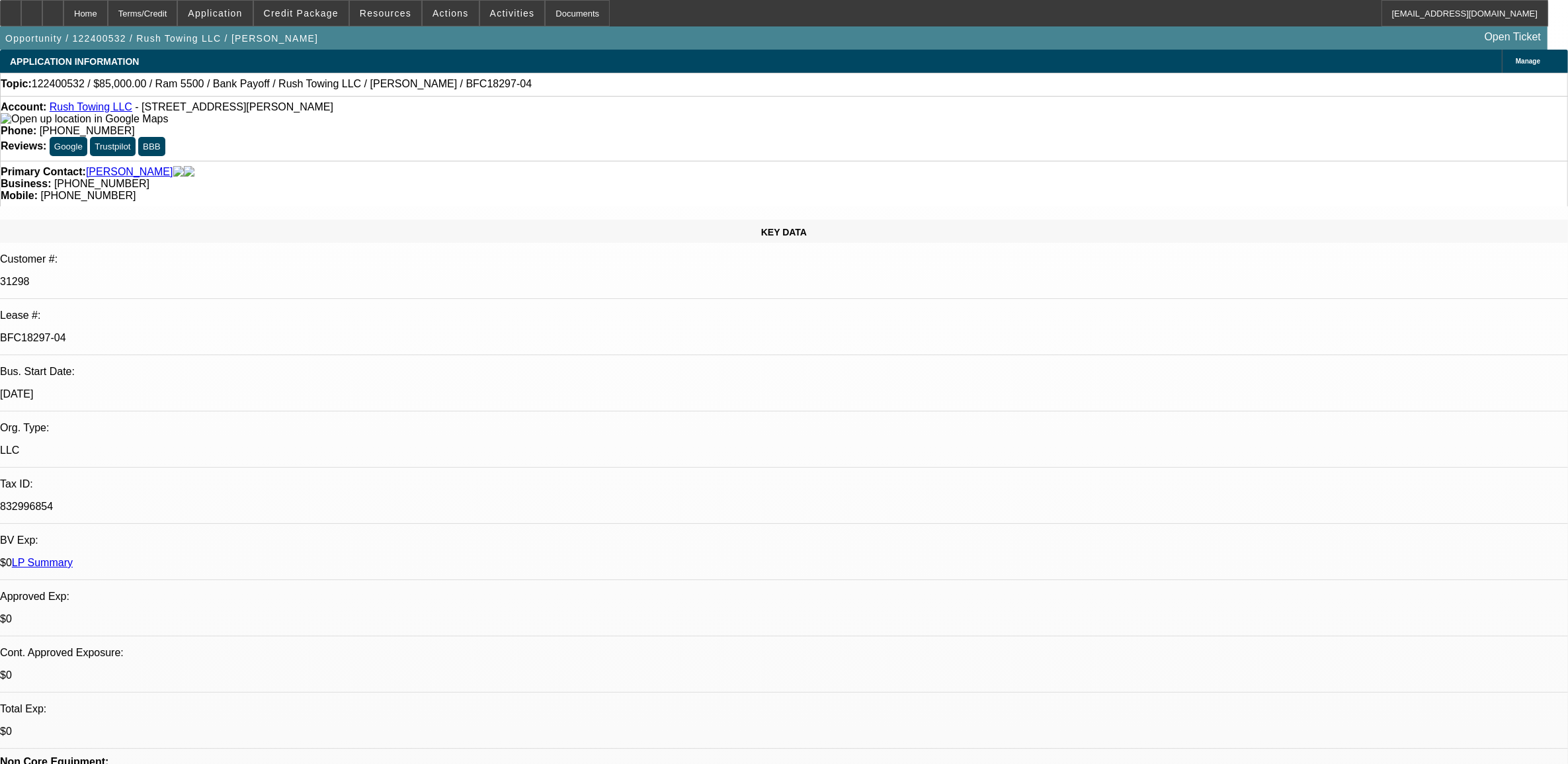
select select "0"
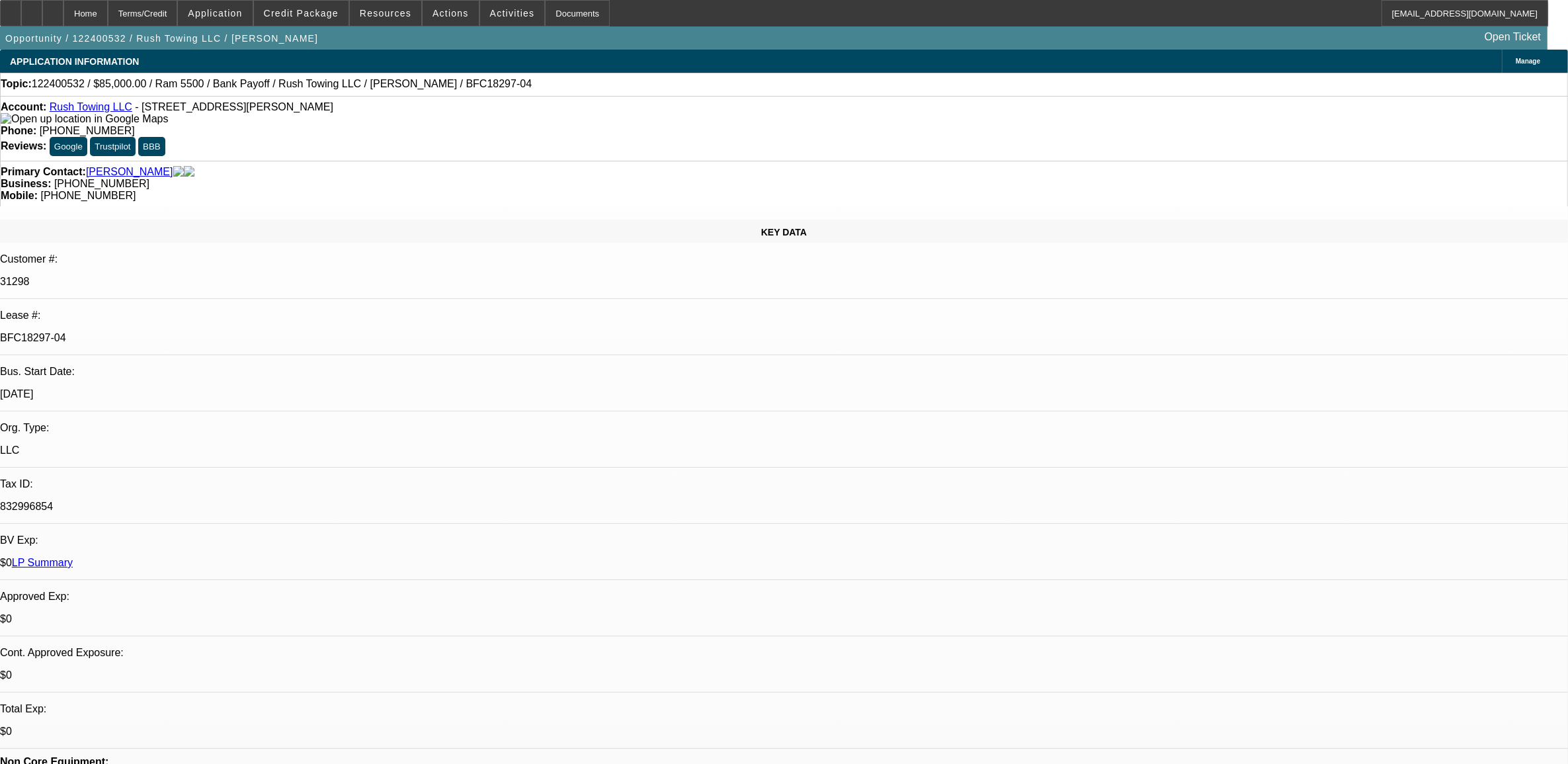
select select "0"
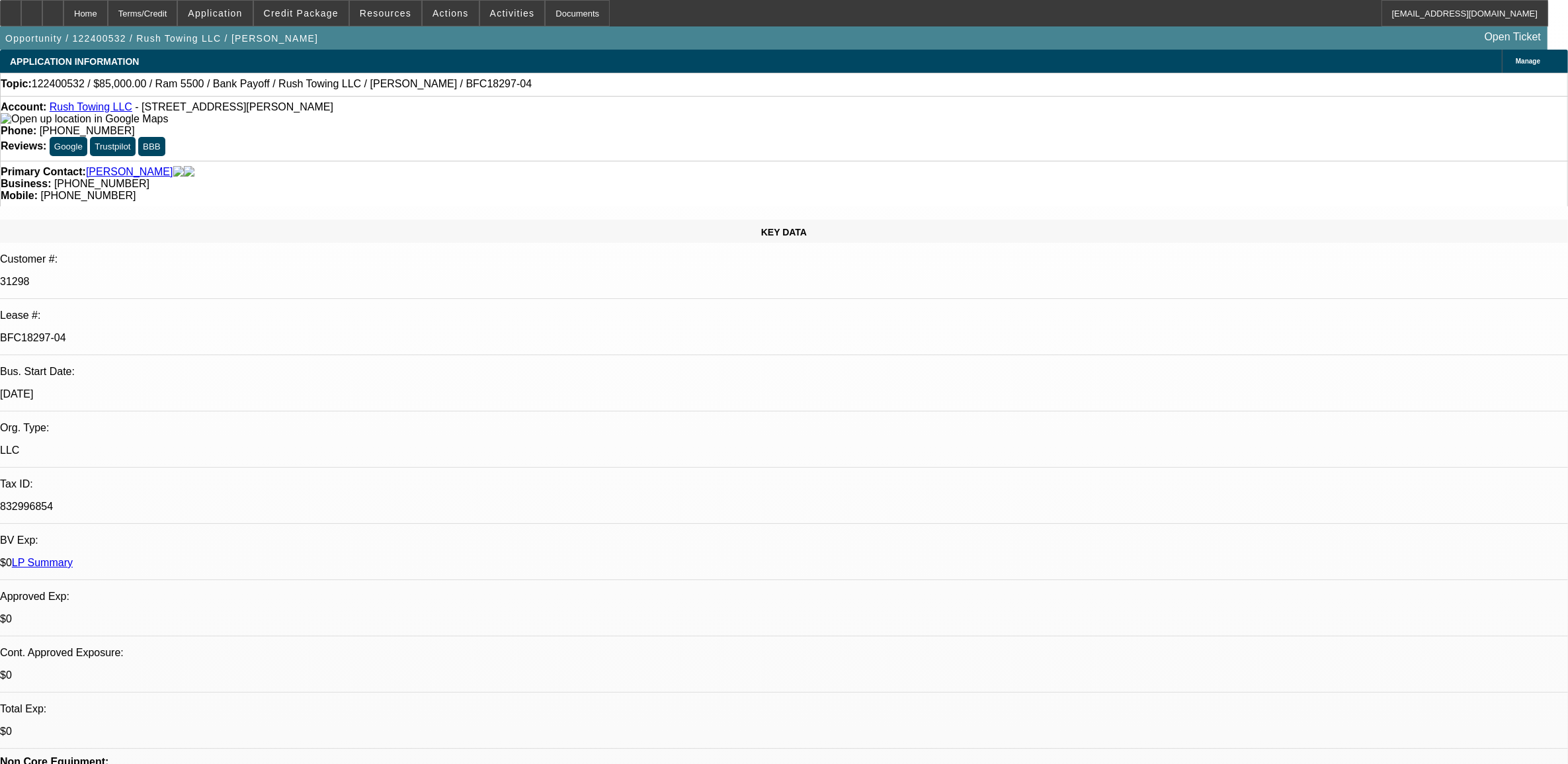
select select "0"
select select "1"
select select "2"
select select "6"
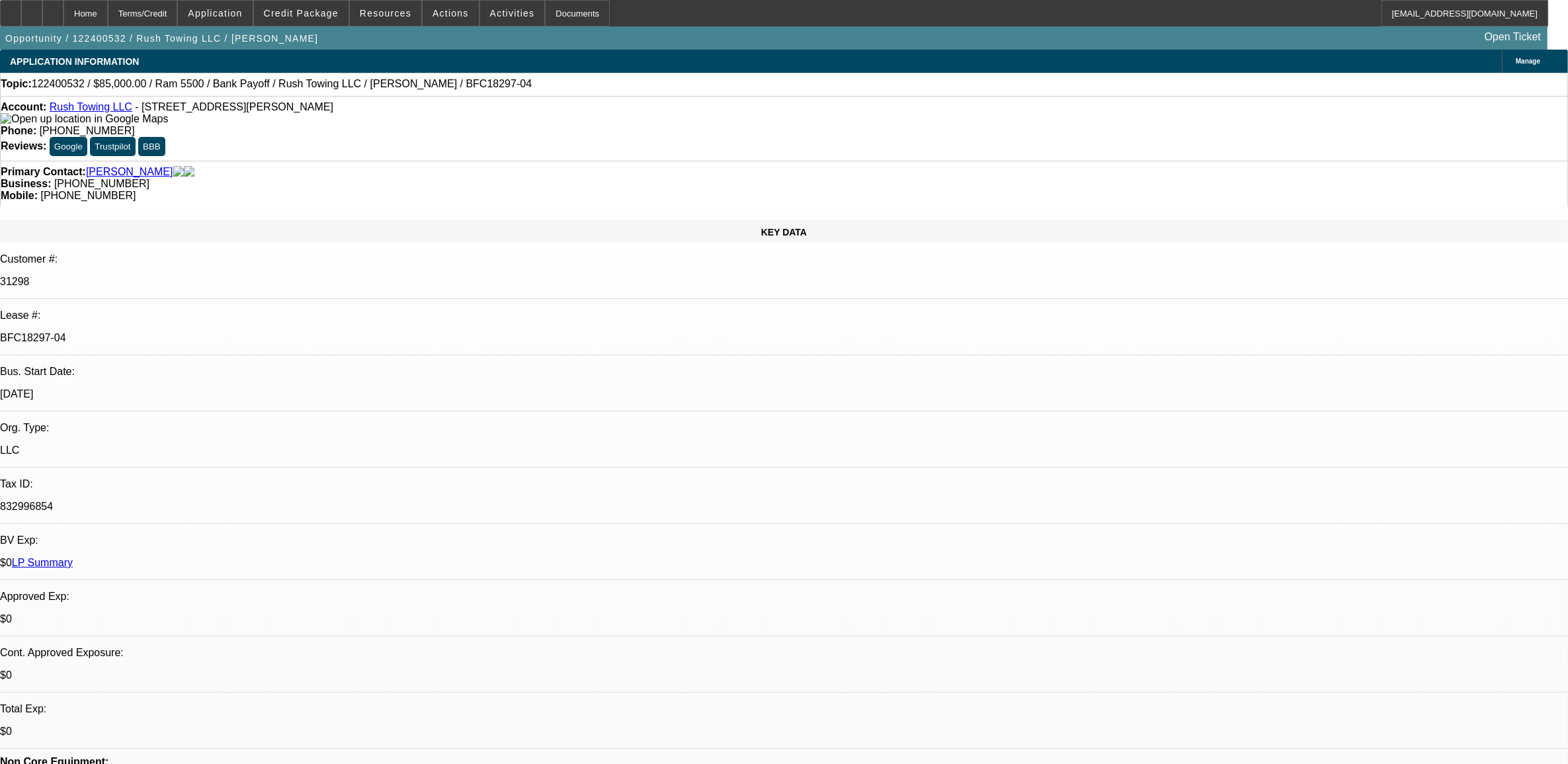
select select "1"
select select "2"
select select "6"
select select "1"
select select "2"
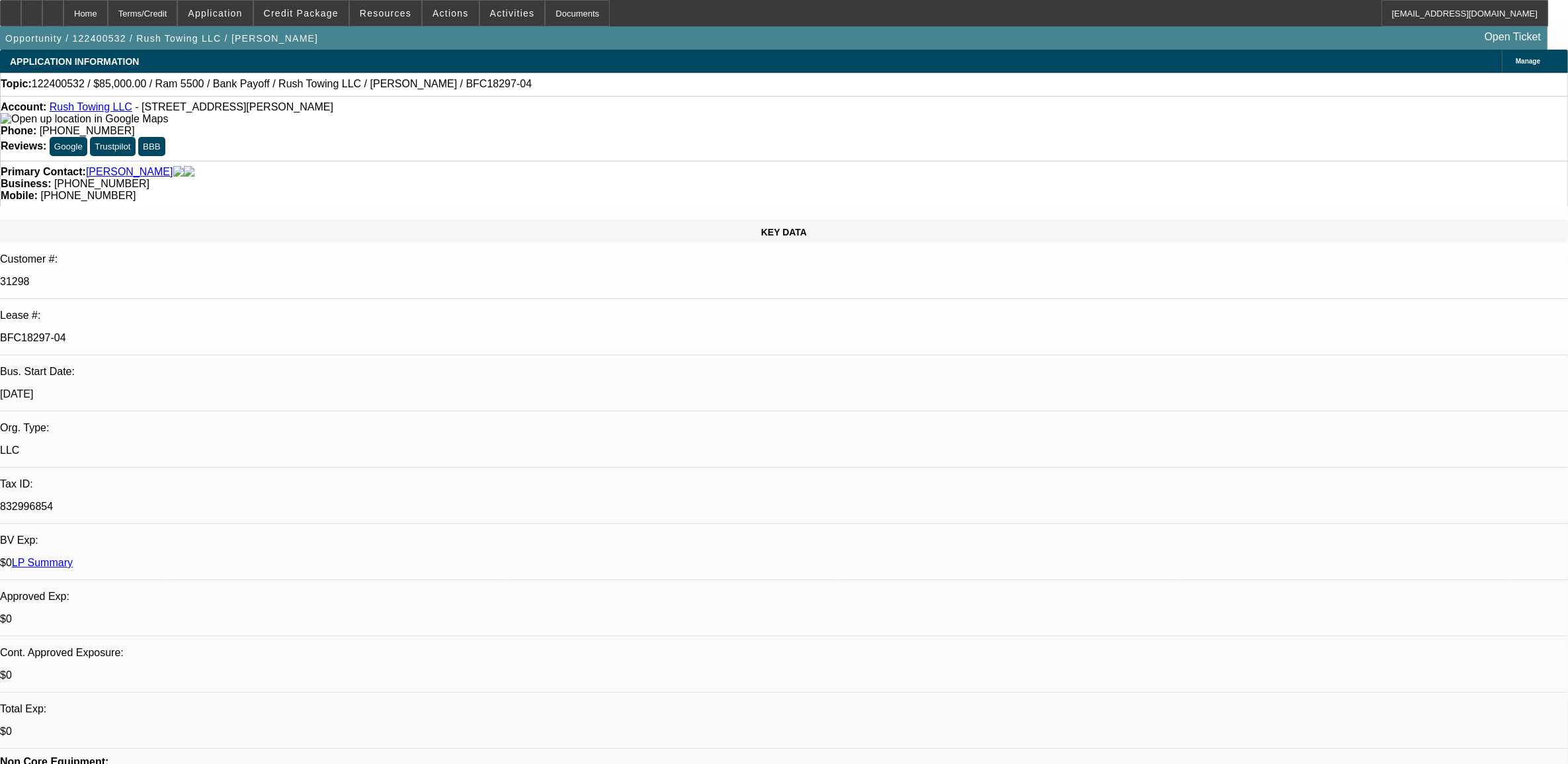
select select "6"
select select "1"
select select "2"
select select "6"
click at [21, 6] on div at bounding box center [11, 13] width 21 height 26
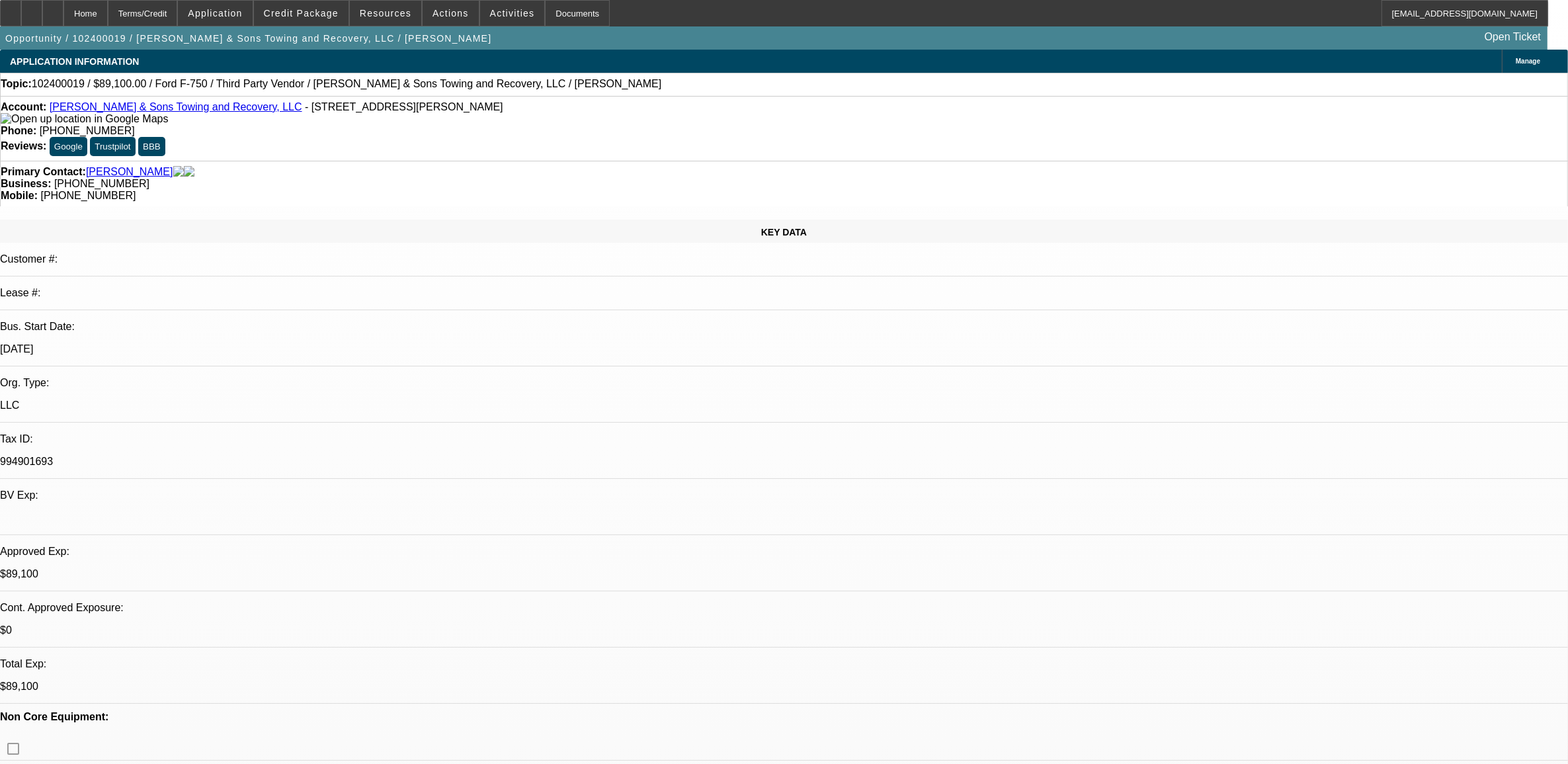
select select "0"
select select "0.1"
select select "2"
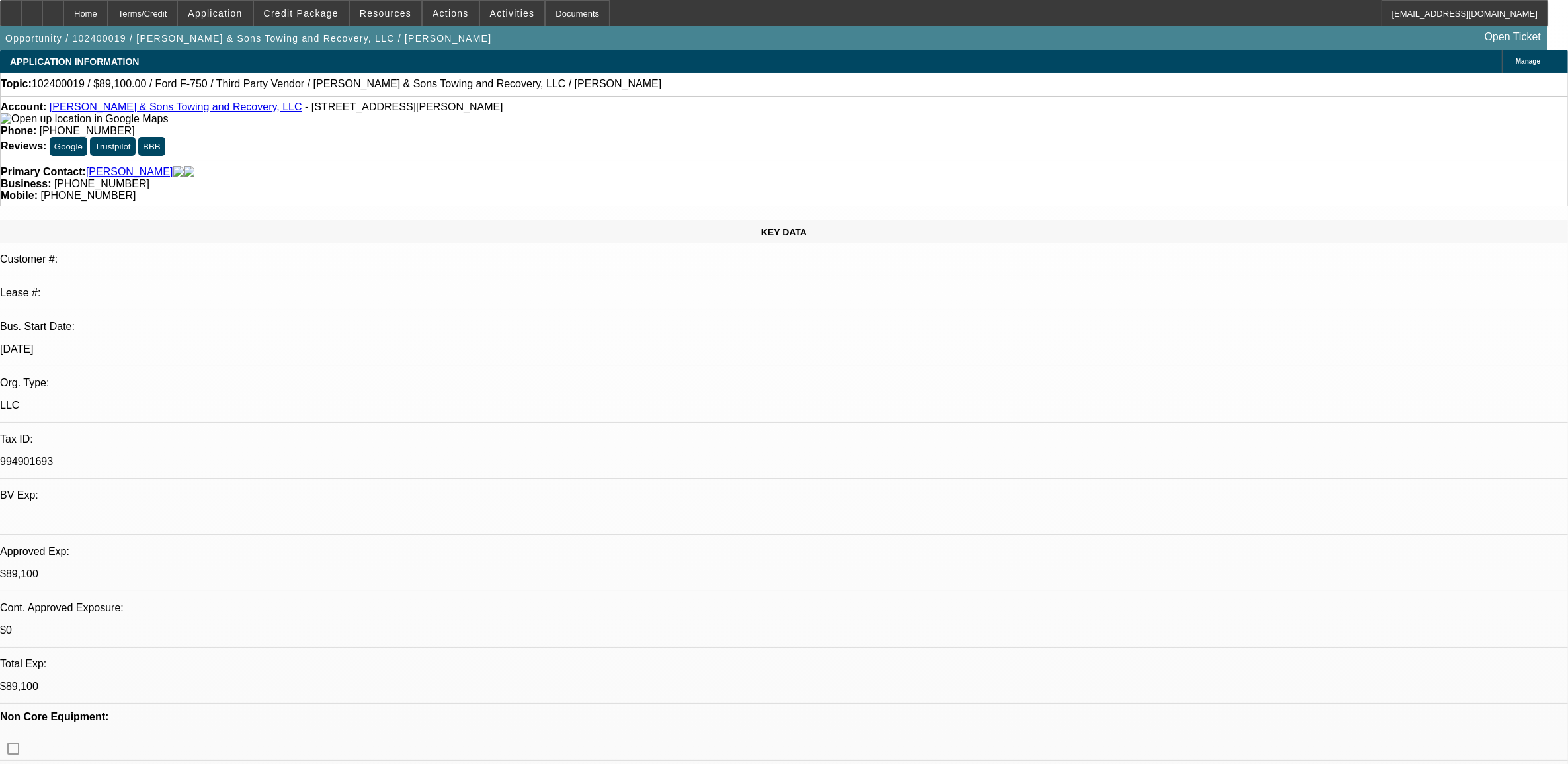
select select "0"
select select "0.1"
select select "2"
select select "0.1"
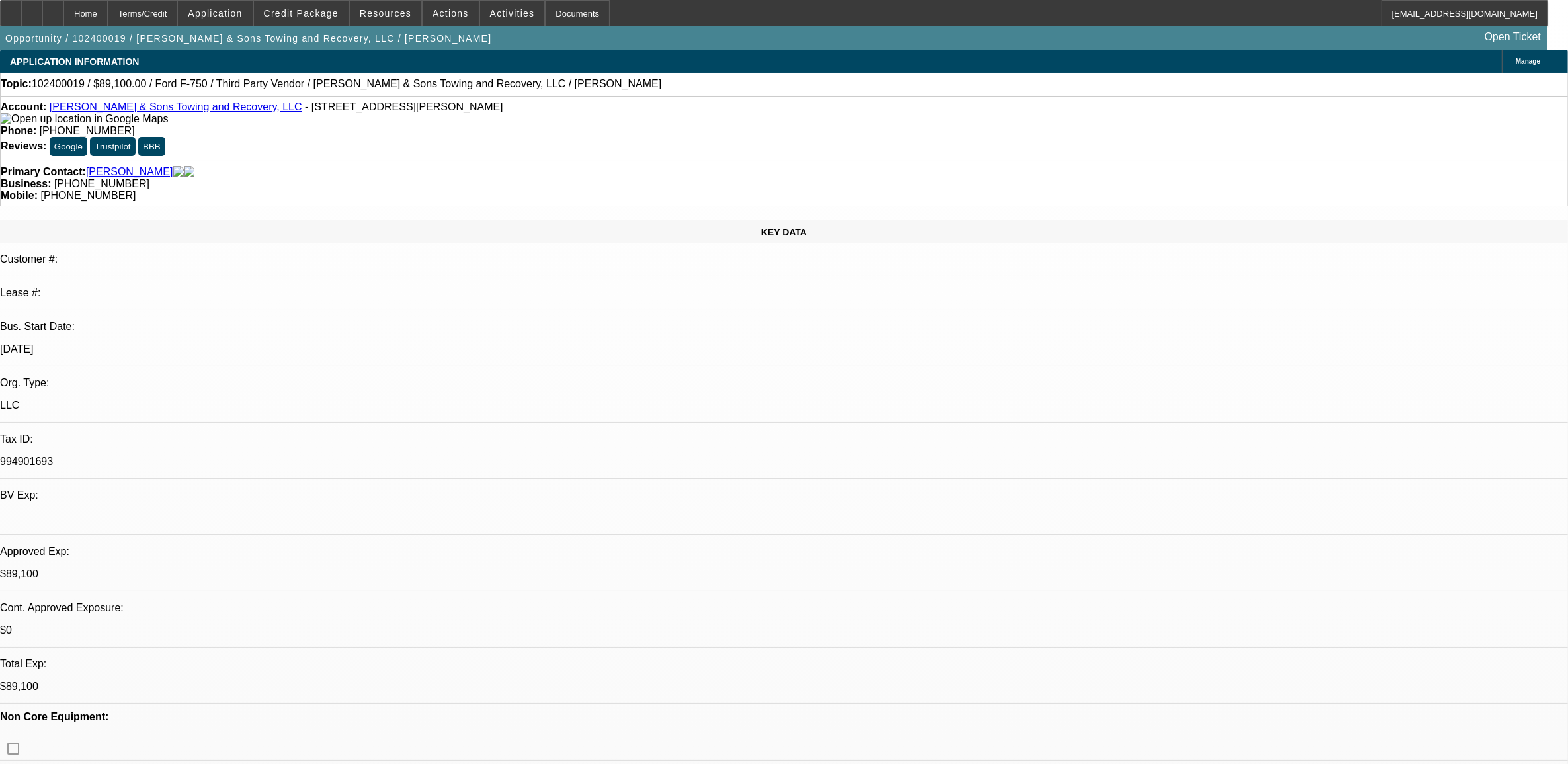
select select "2"
select select "0.1"
select select "1"
select select "2"
select select "6"
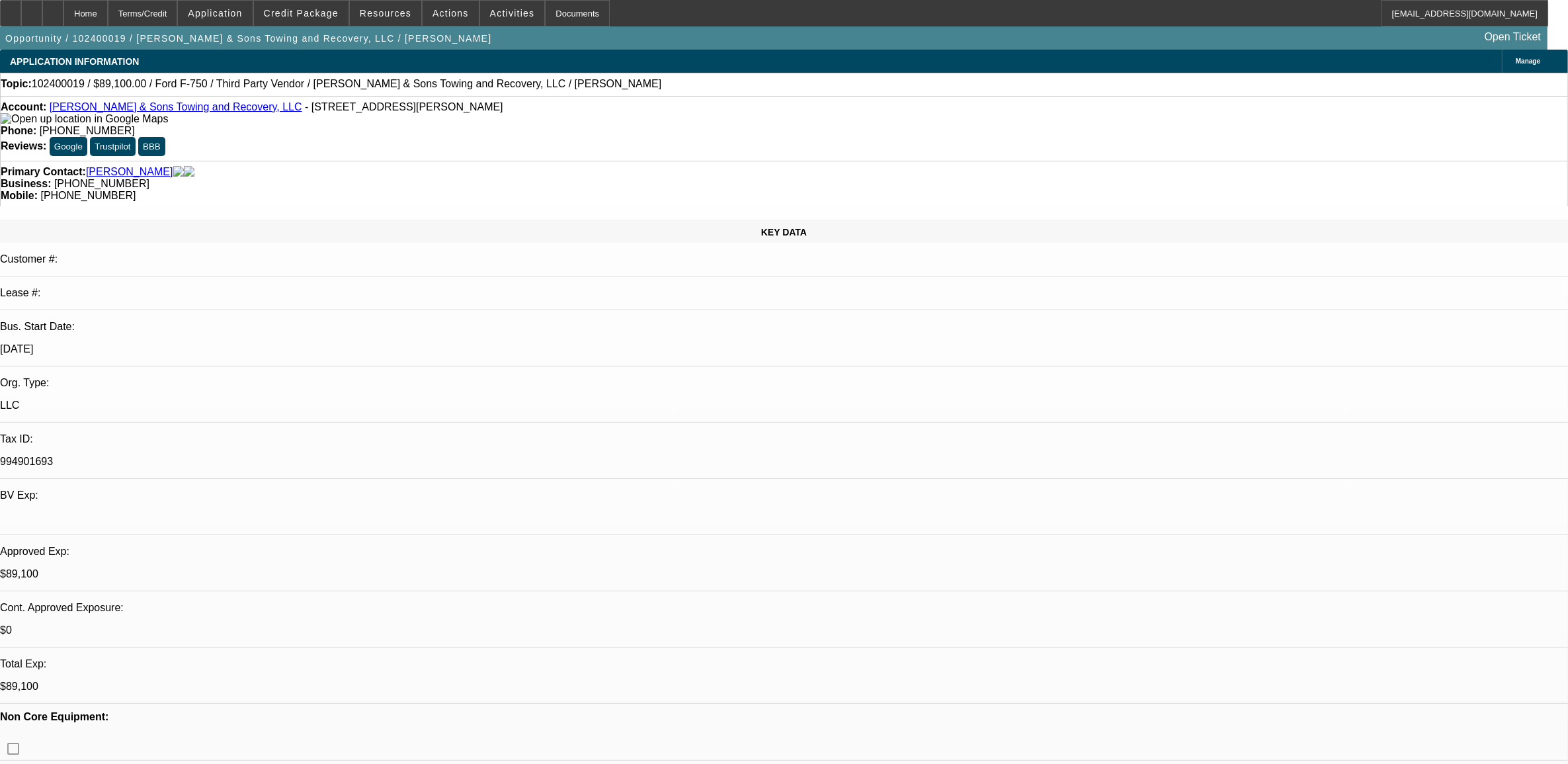
select select "1"
select select "2"
select select "6"
select select "1"
select select "2"
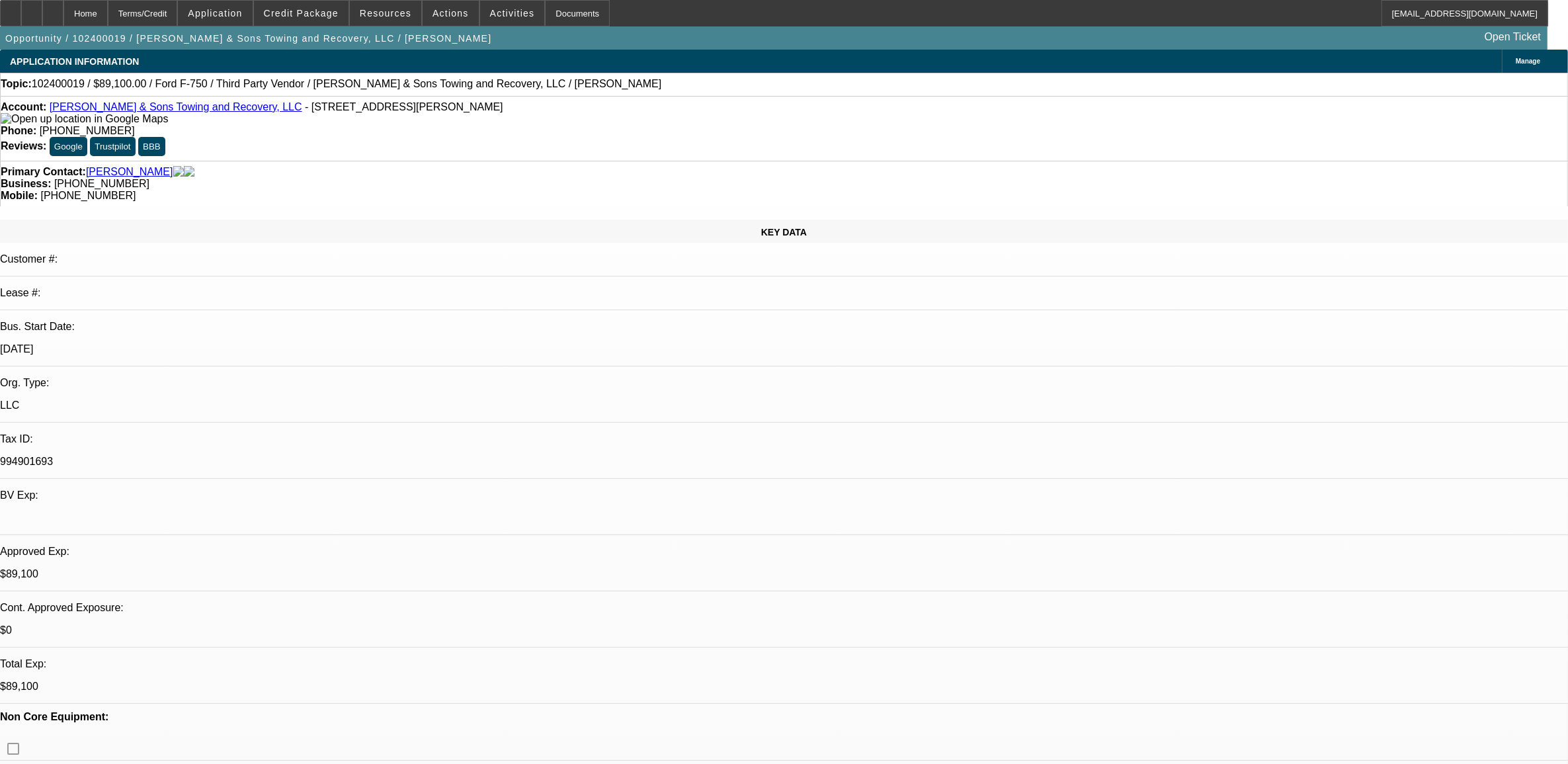
select select "4"
select select "1"
select select "2"
select select "4"
select select "0"
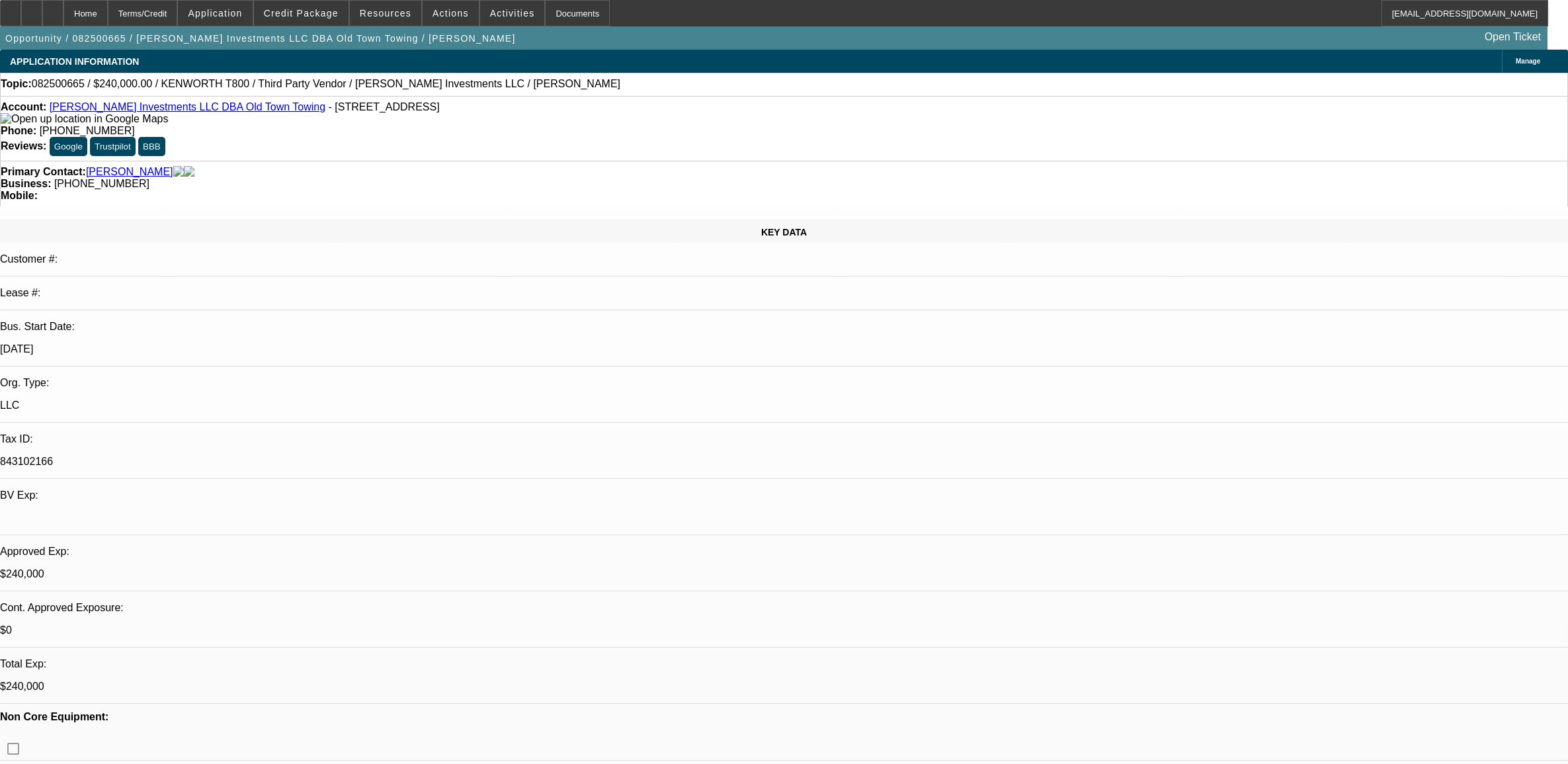
select select "0"
select select "2"
select select "0.1"
select select "4"
select select "0"
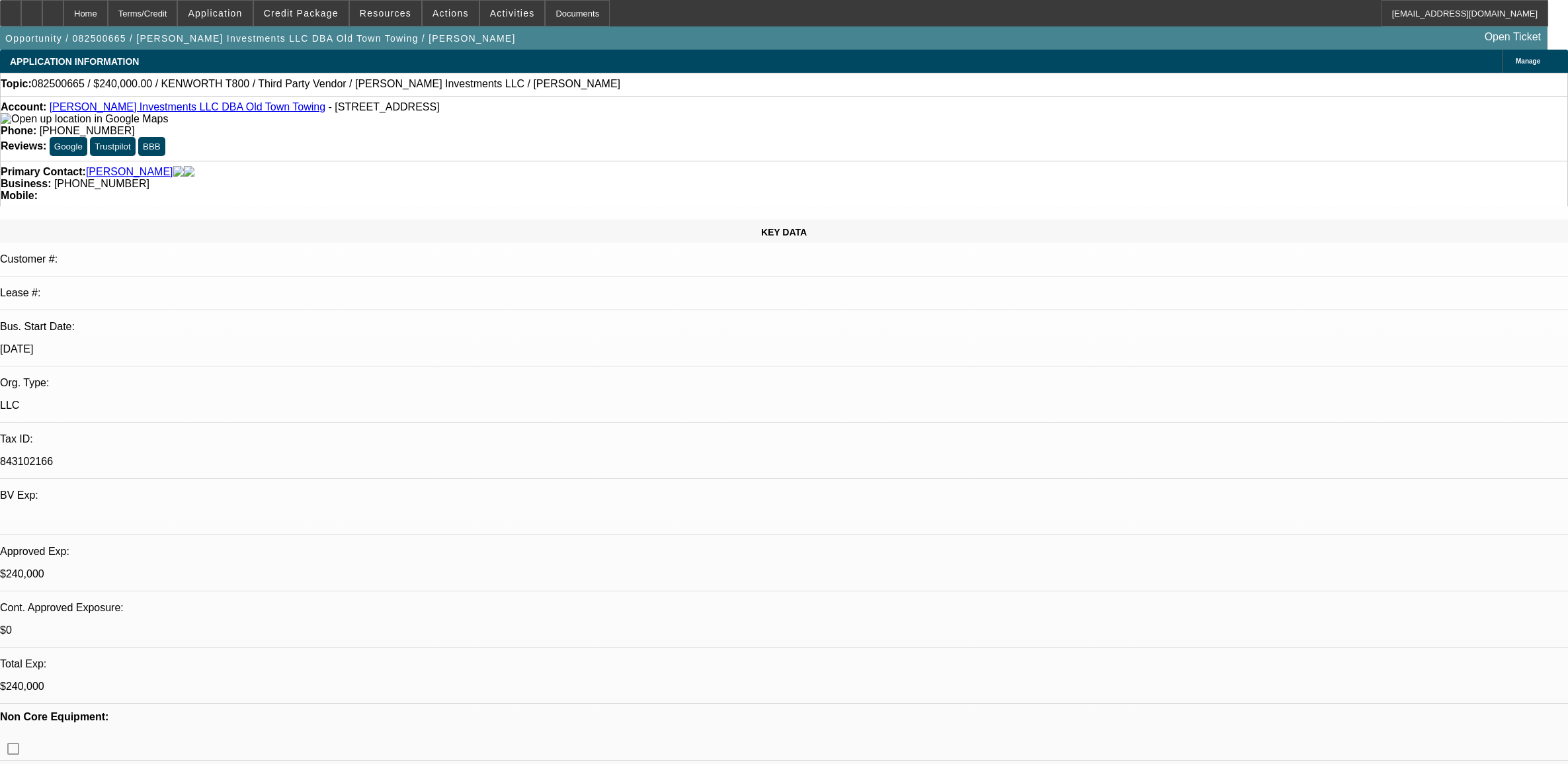
select select "0"
select select "2"
select select "0.1"
select select "4"
select select "0"
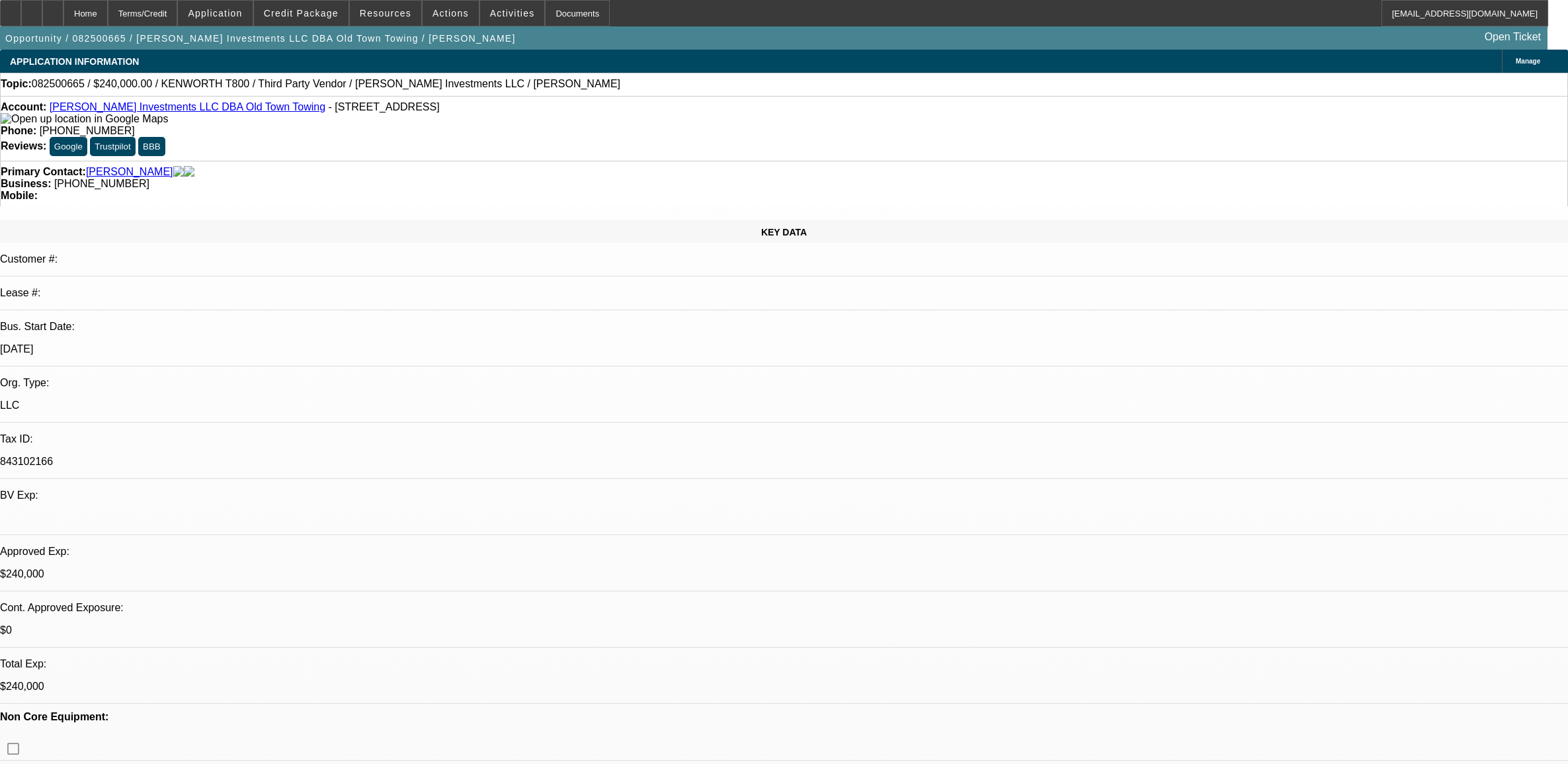
select select "0"
select select "0.1"
select select "4"
select select "0"
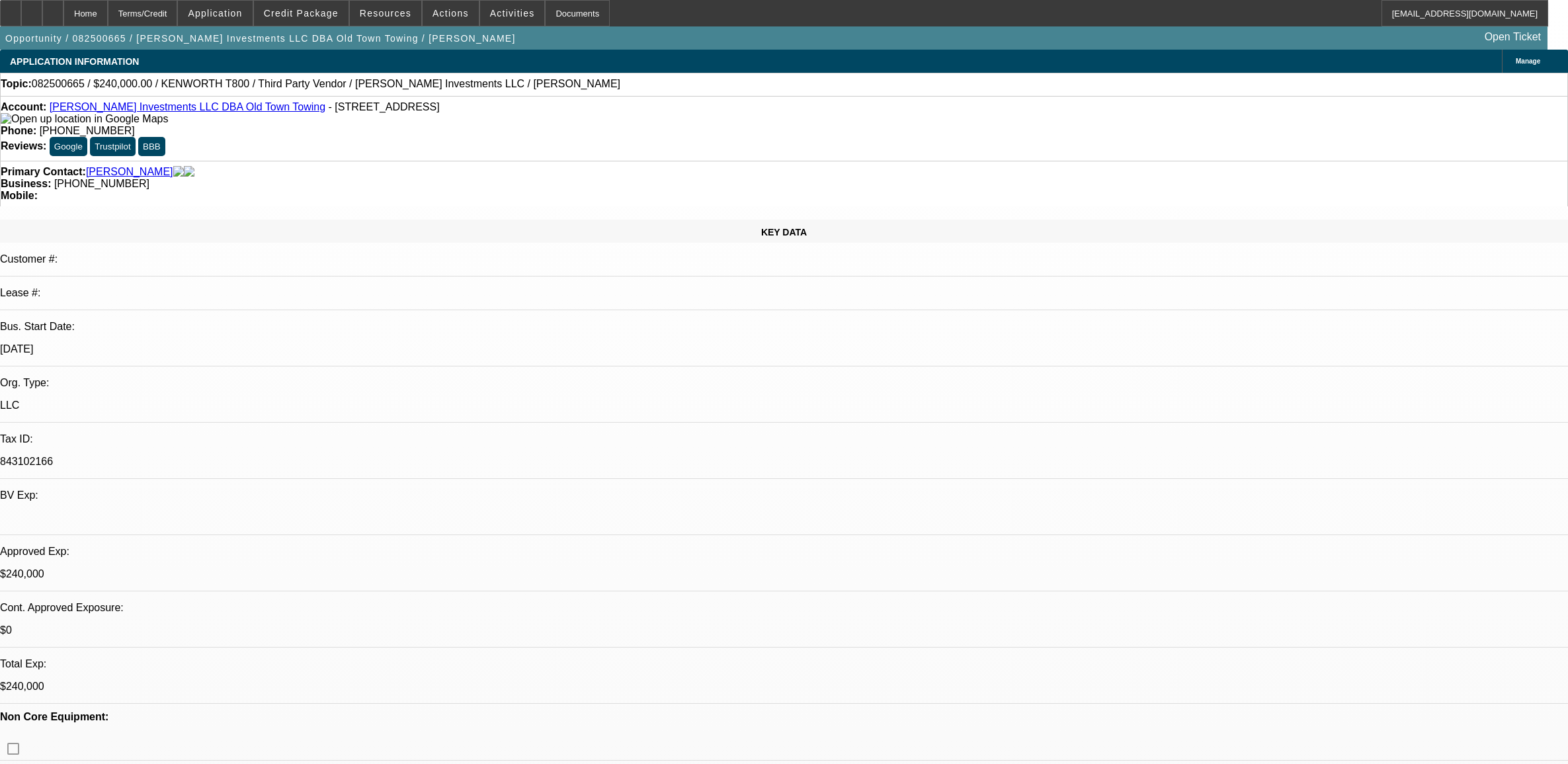
select select "0.1"
select select "4"
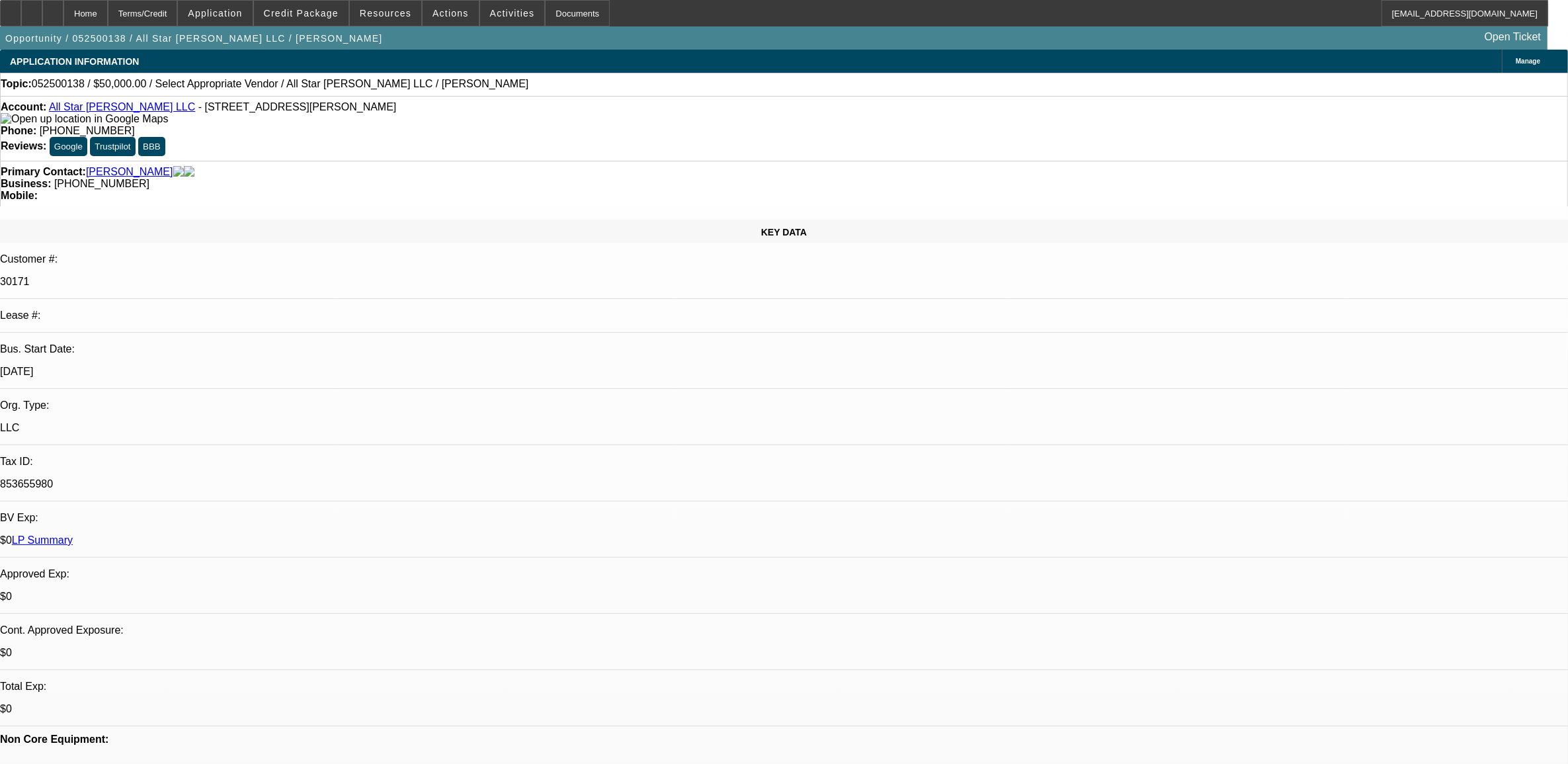
select select "0"
select select "2"
select select "0.1"
select select "4"
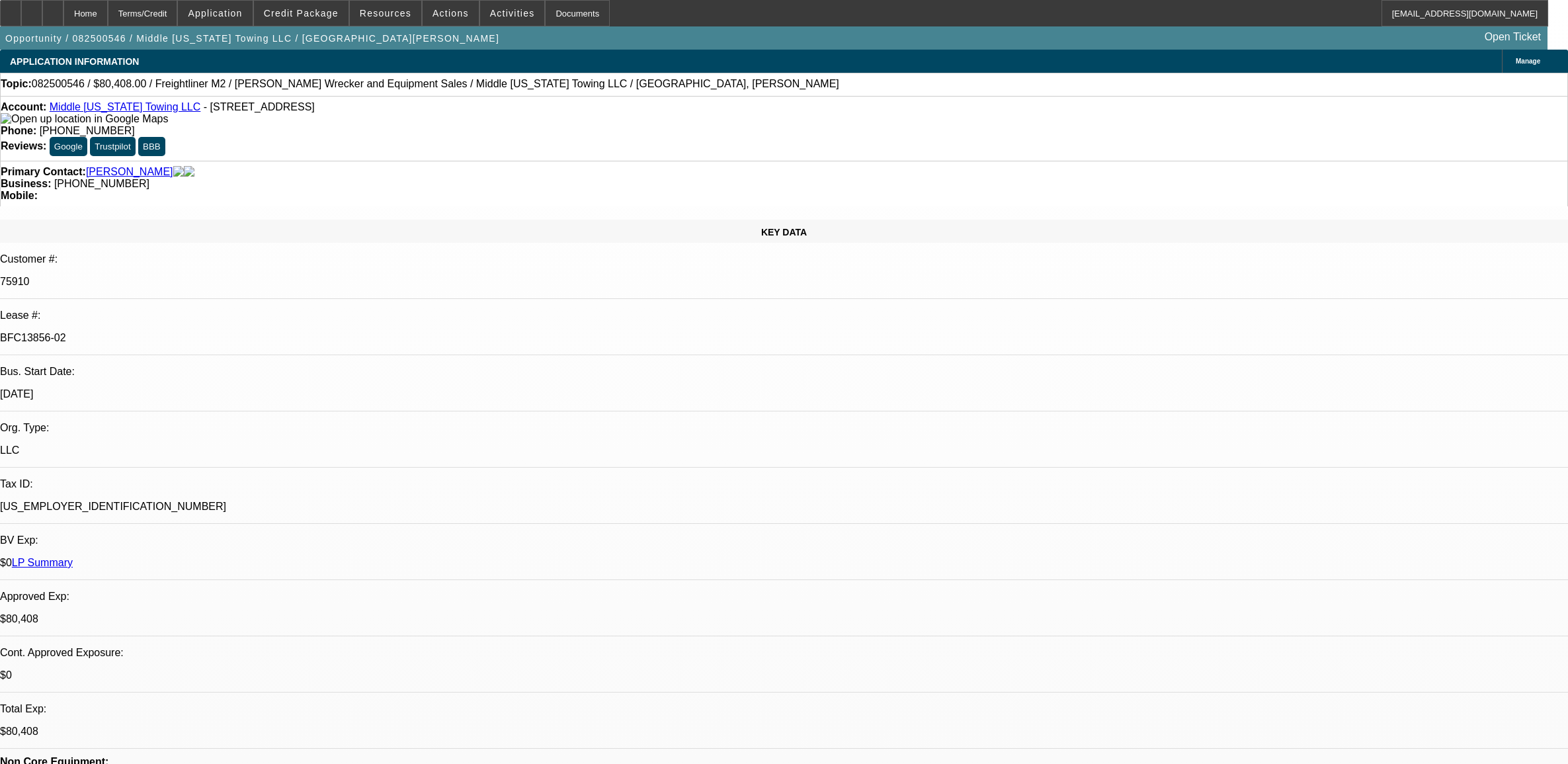
select select "0"
select select "2"
select select "0"
select select "6"
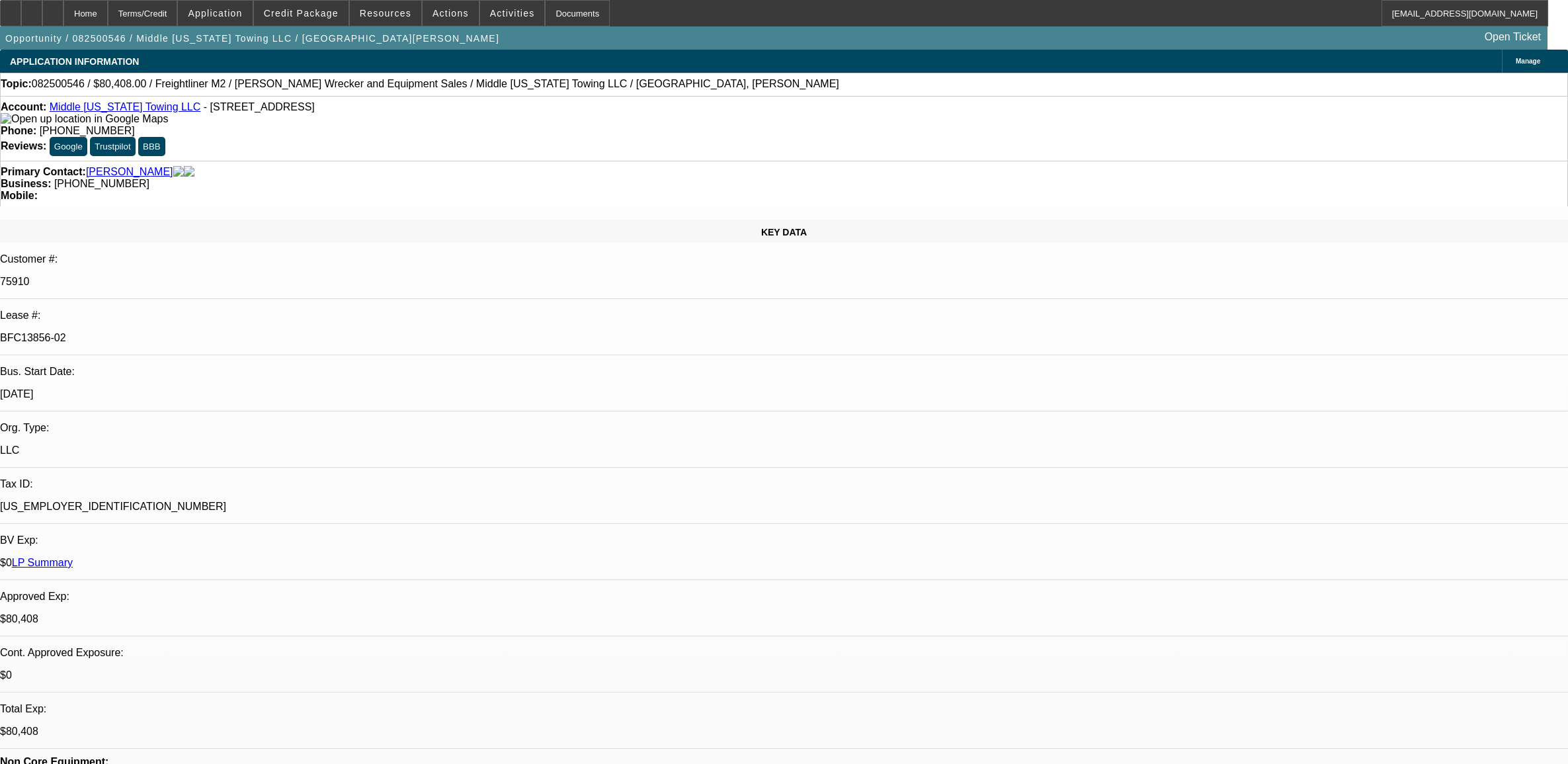
select select "0"
select select "6"
select select "0"
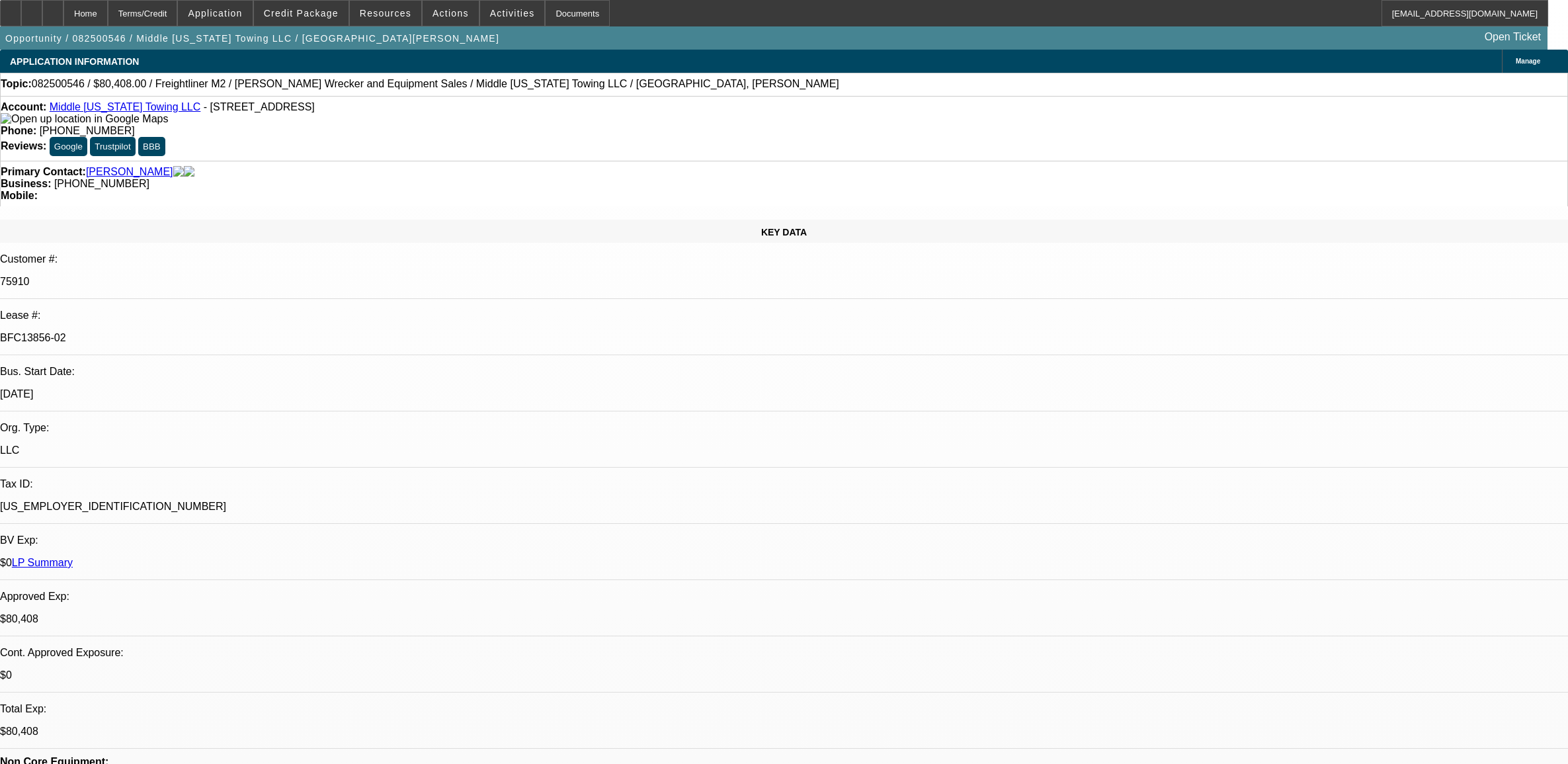
select select "0"
select select "2"
select select "0"
select select "6"
select select "0"
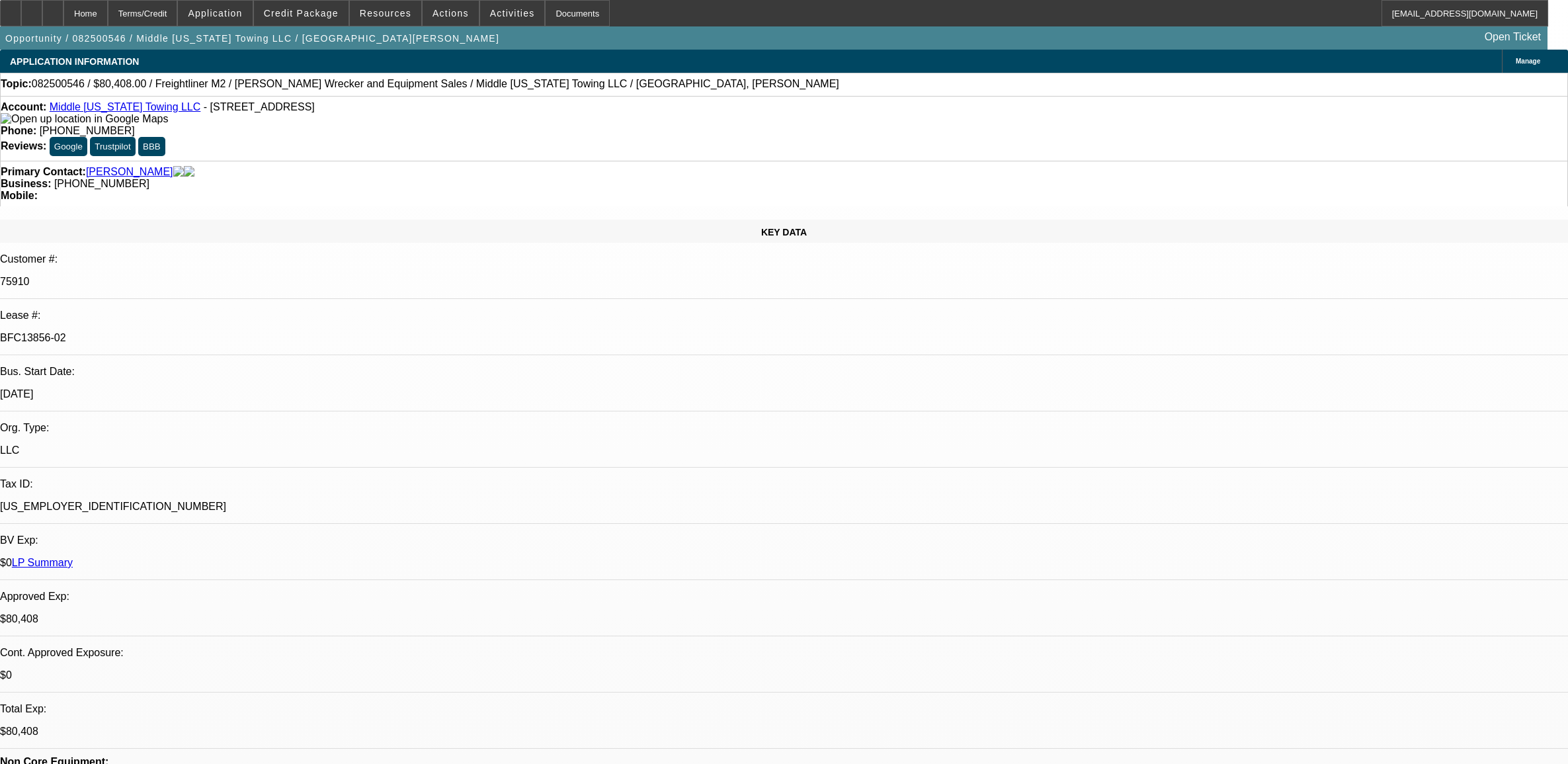
select select "0"
select select "2"
select select "0"
select select "6"
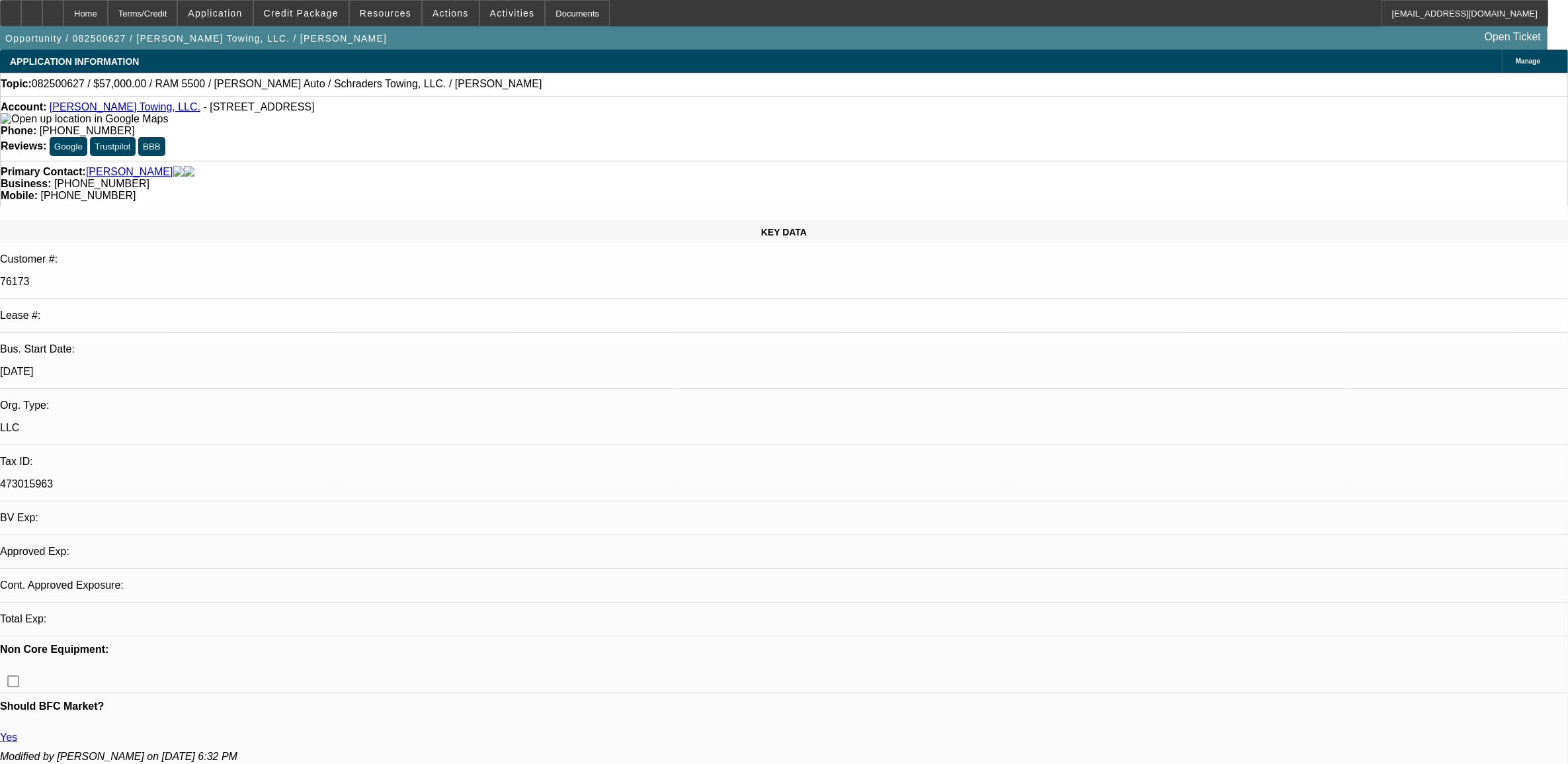
select select "0"
select select "2"
select select "0.1"
select select "4"
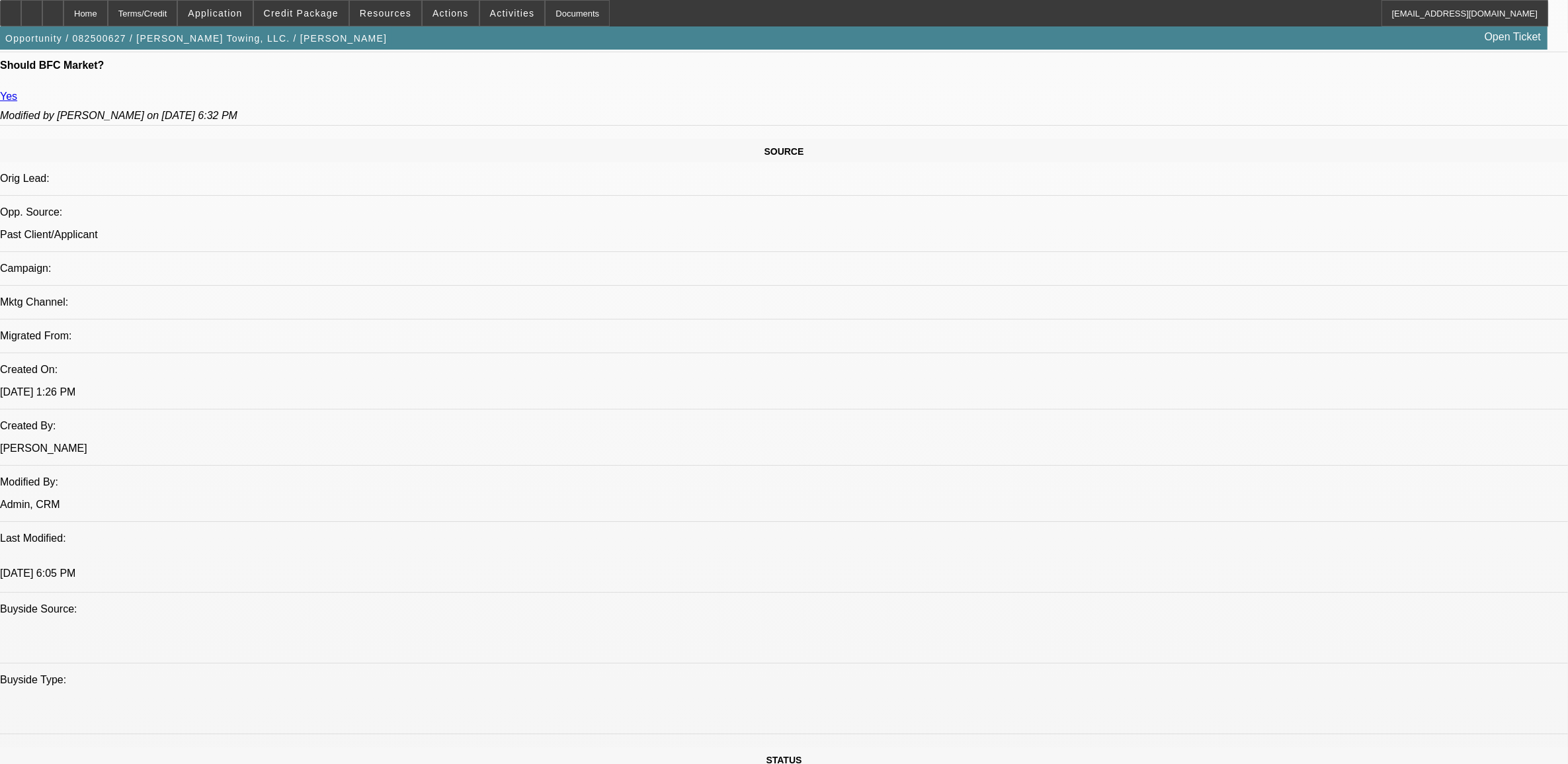
scroll to position [745, 0]
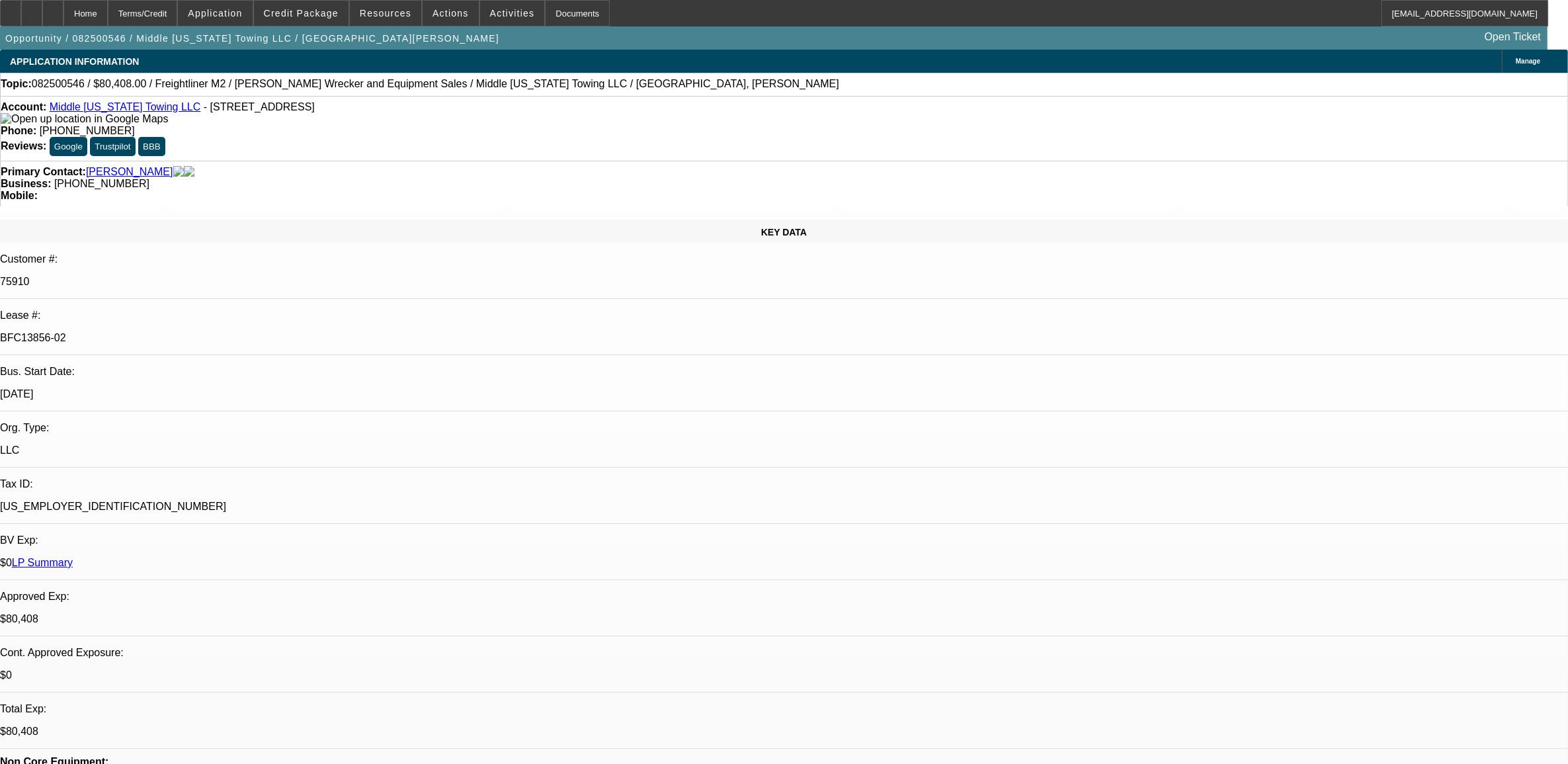
select select "0"
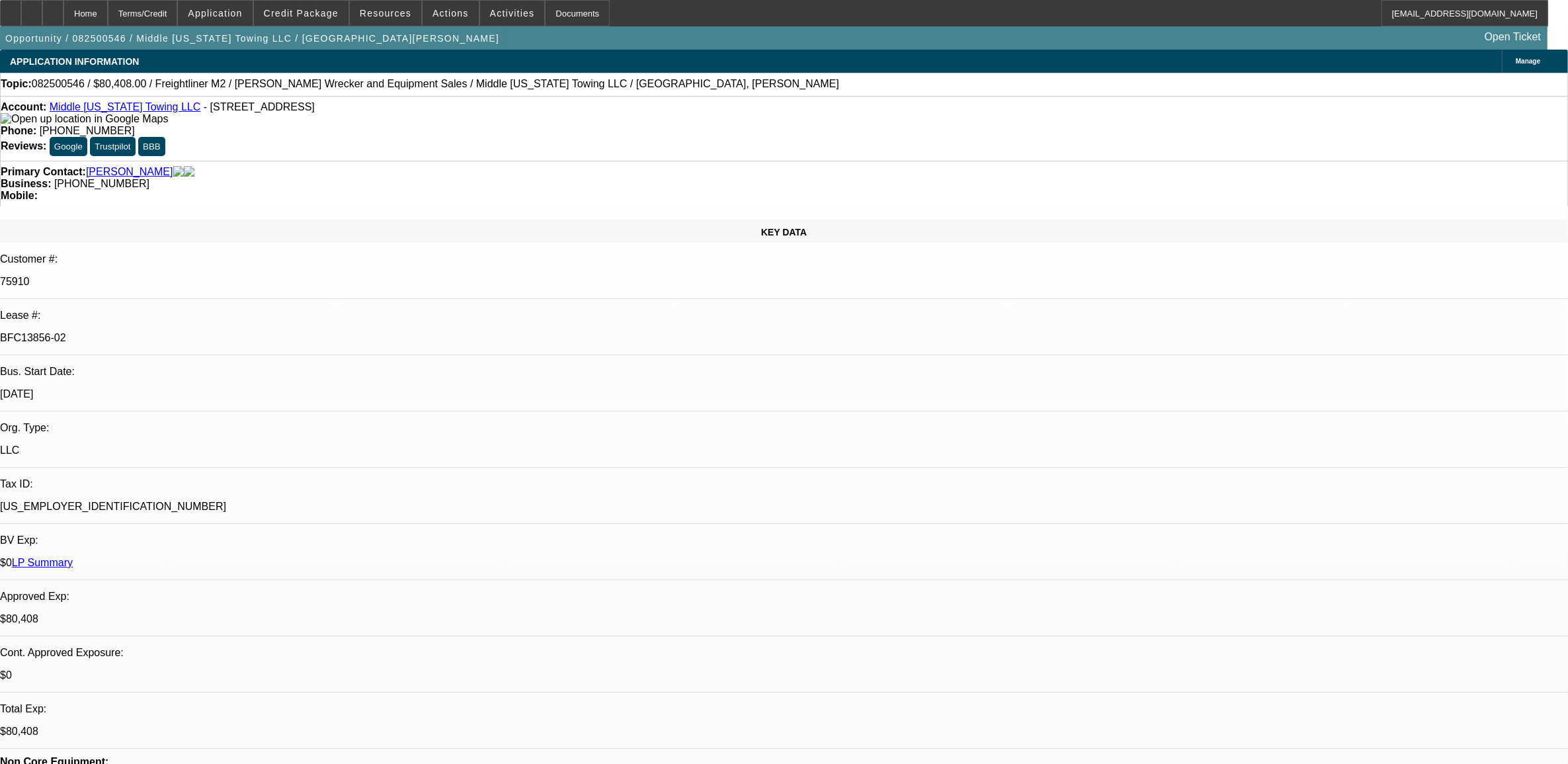
select select "0"
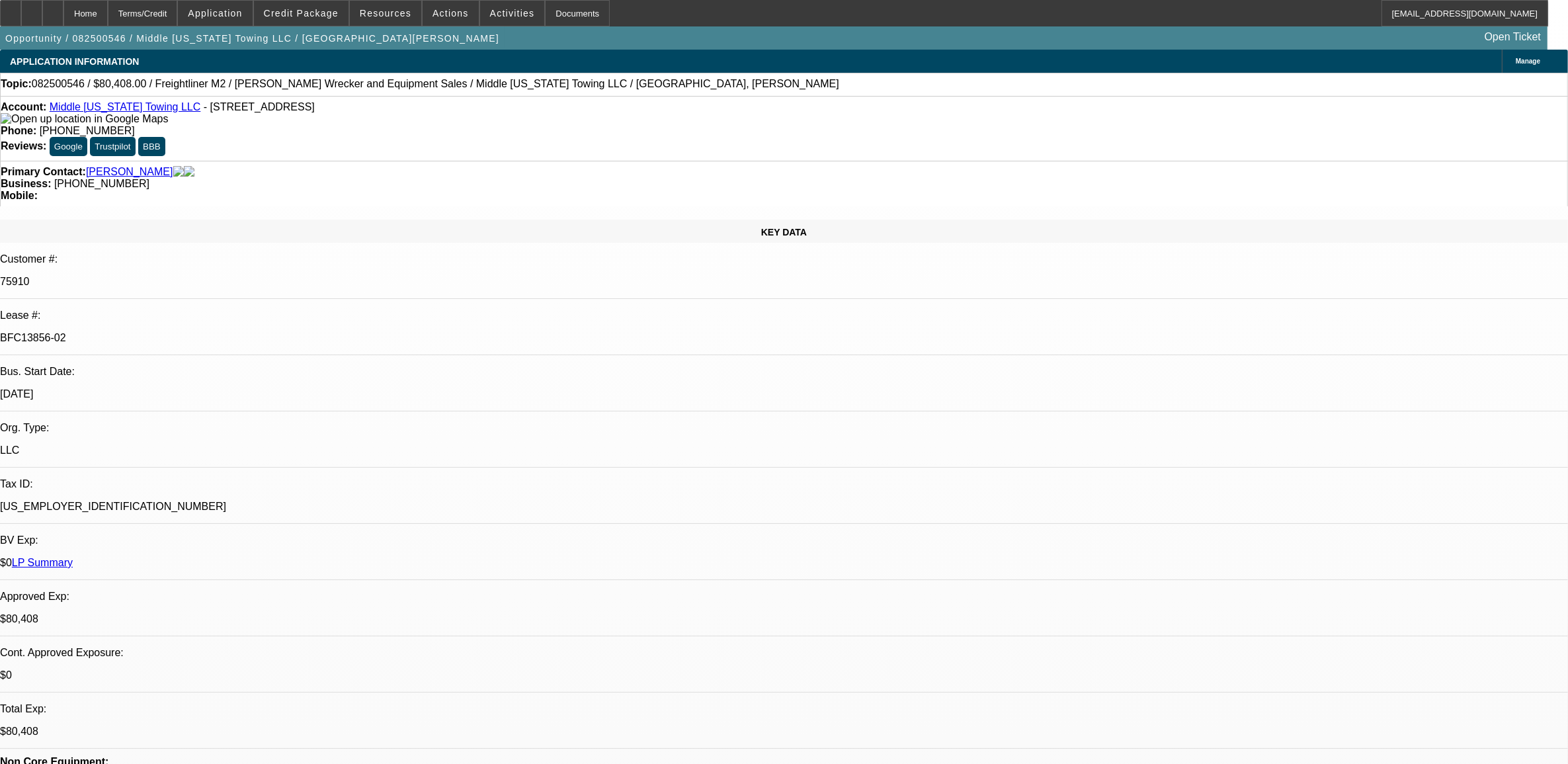
select select "0"
select select "1"
select select "2"
select select "6"
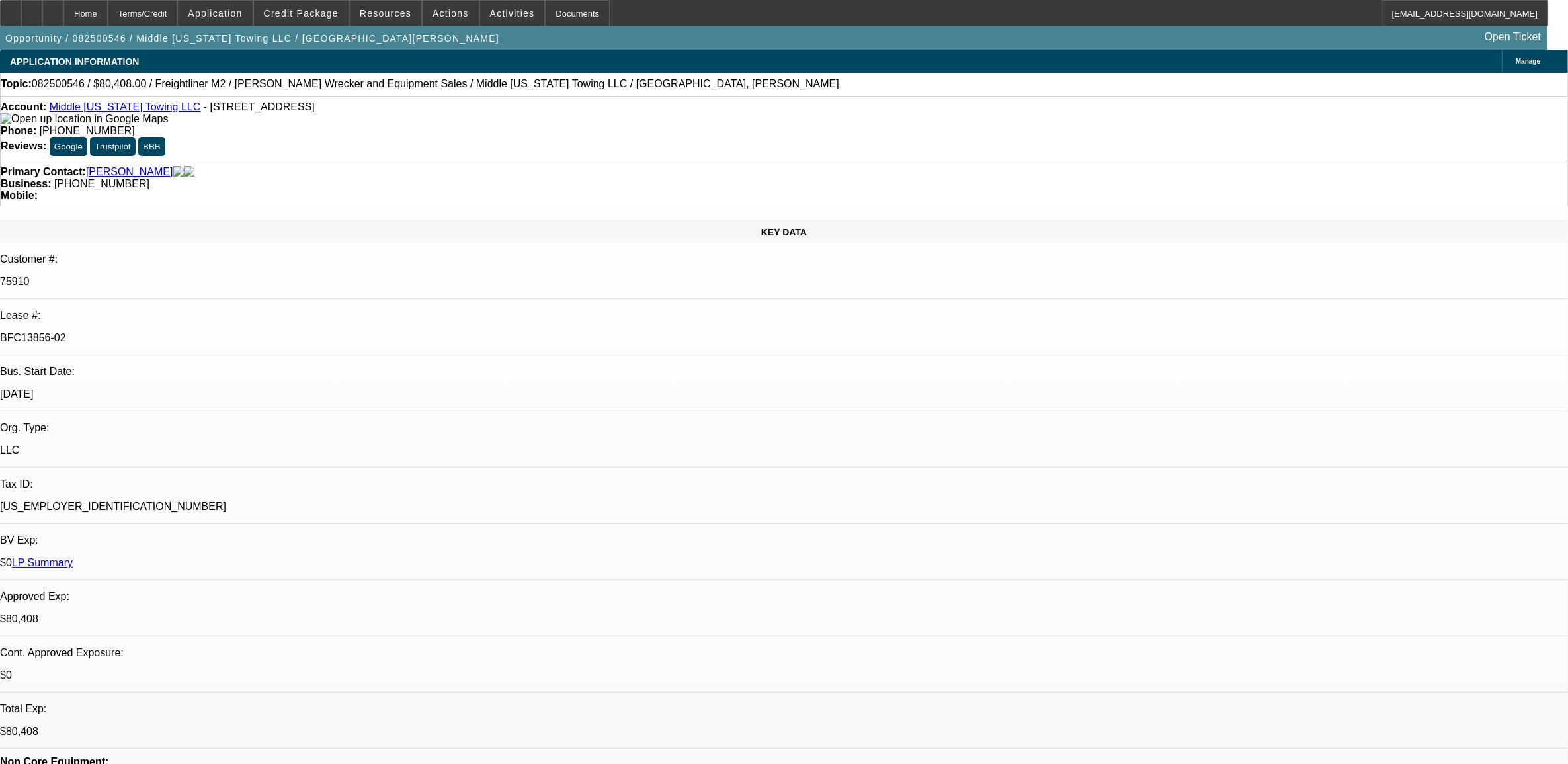
select select "1"
select select "6"
select select "1"
select select "2"
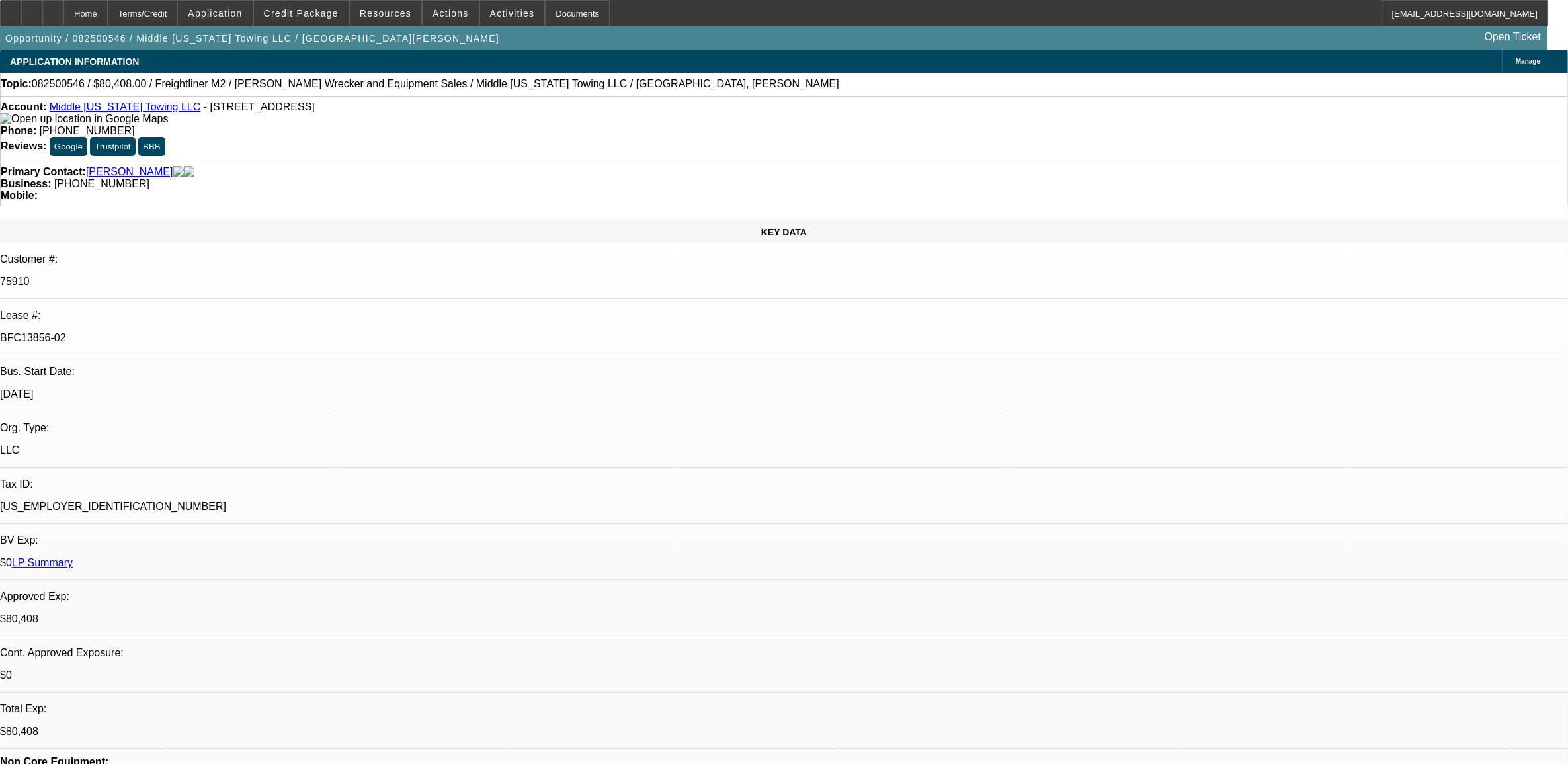
select select "6"
select select "1"
select select "2"
select select "6"
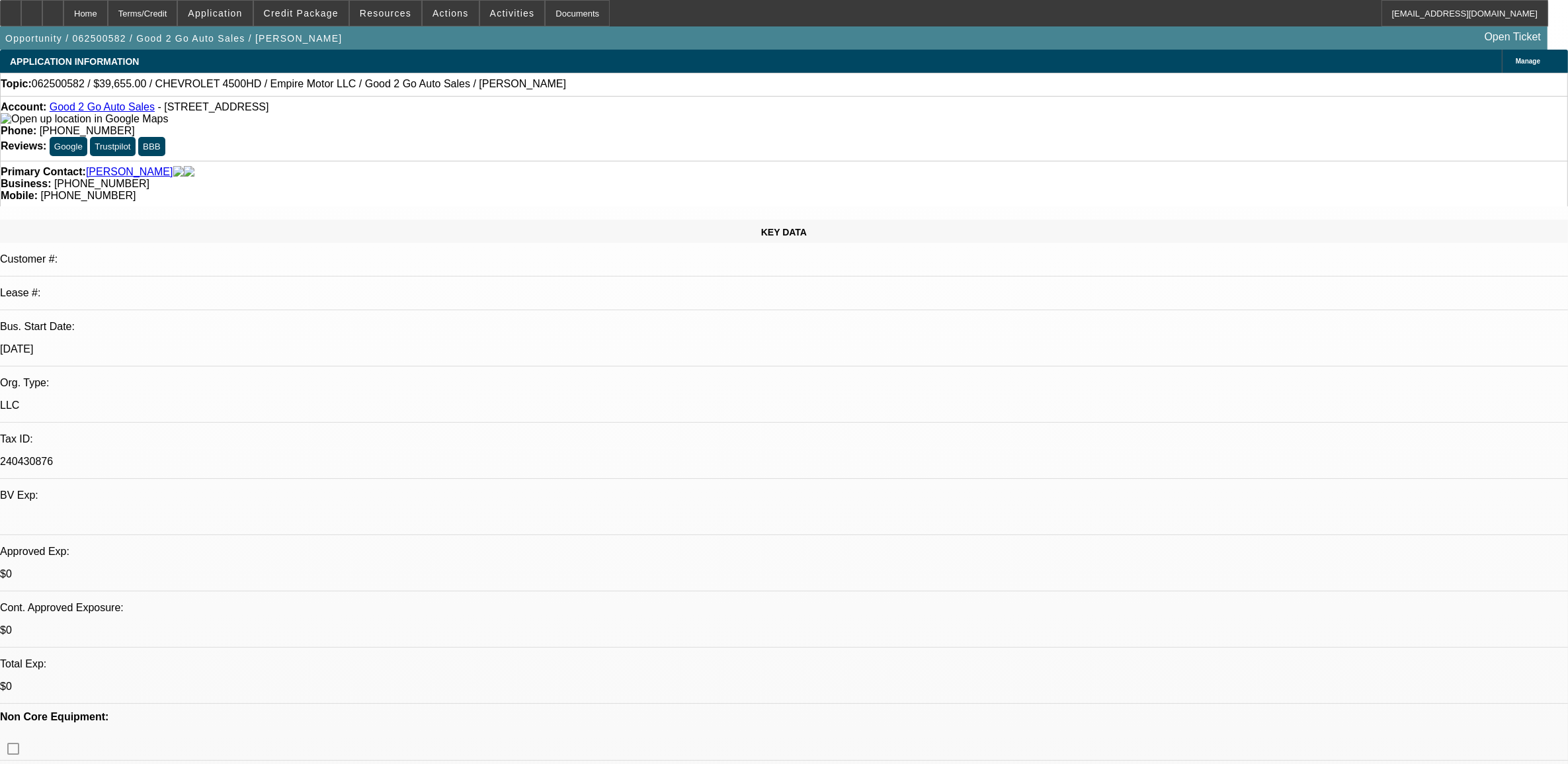
select select "0"
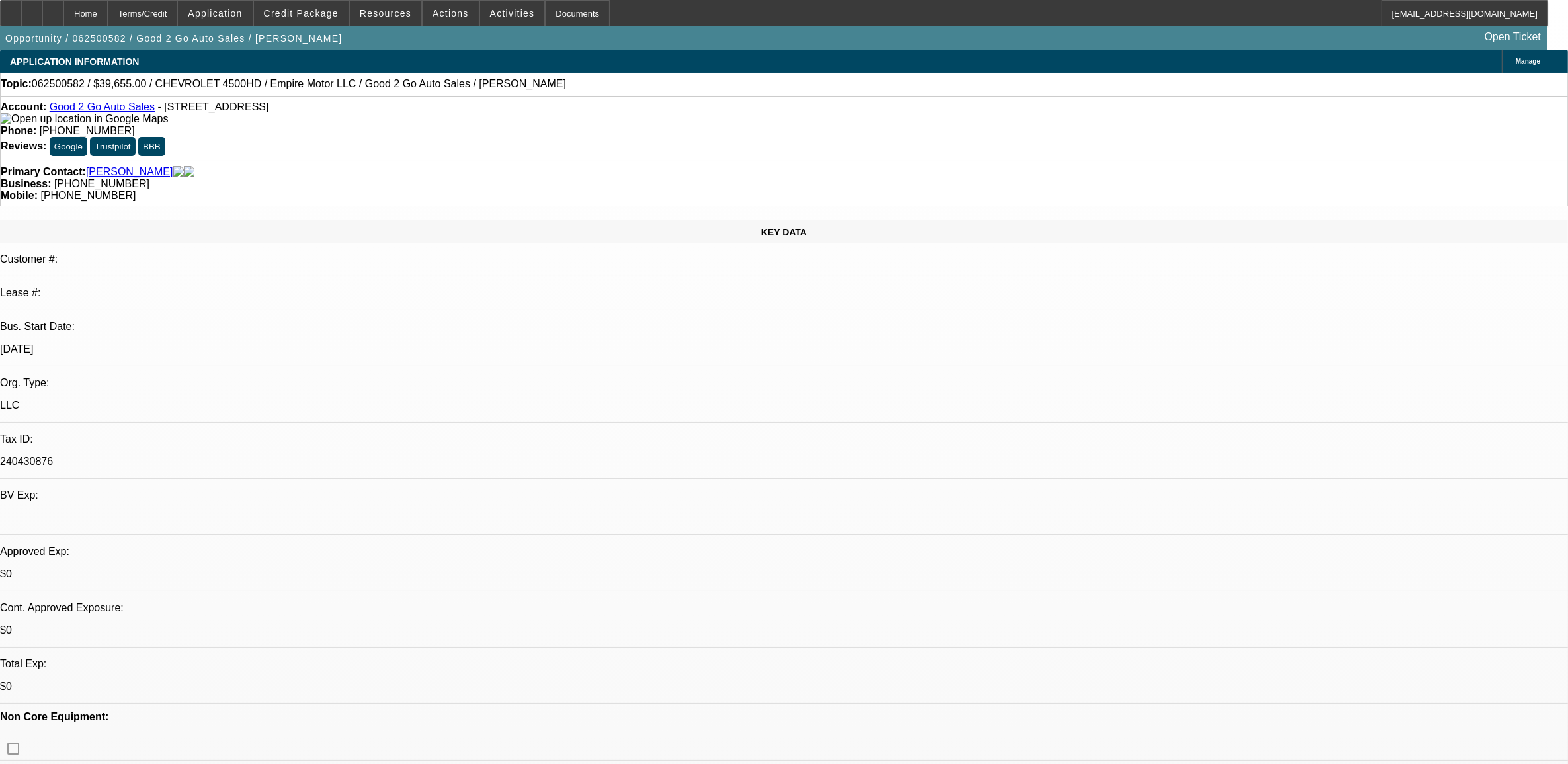
select select "0"
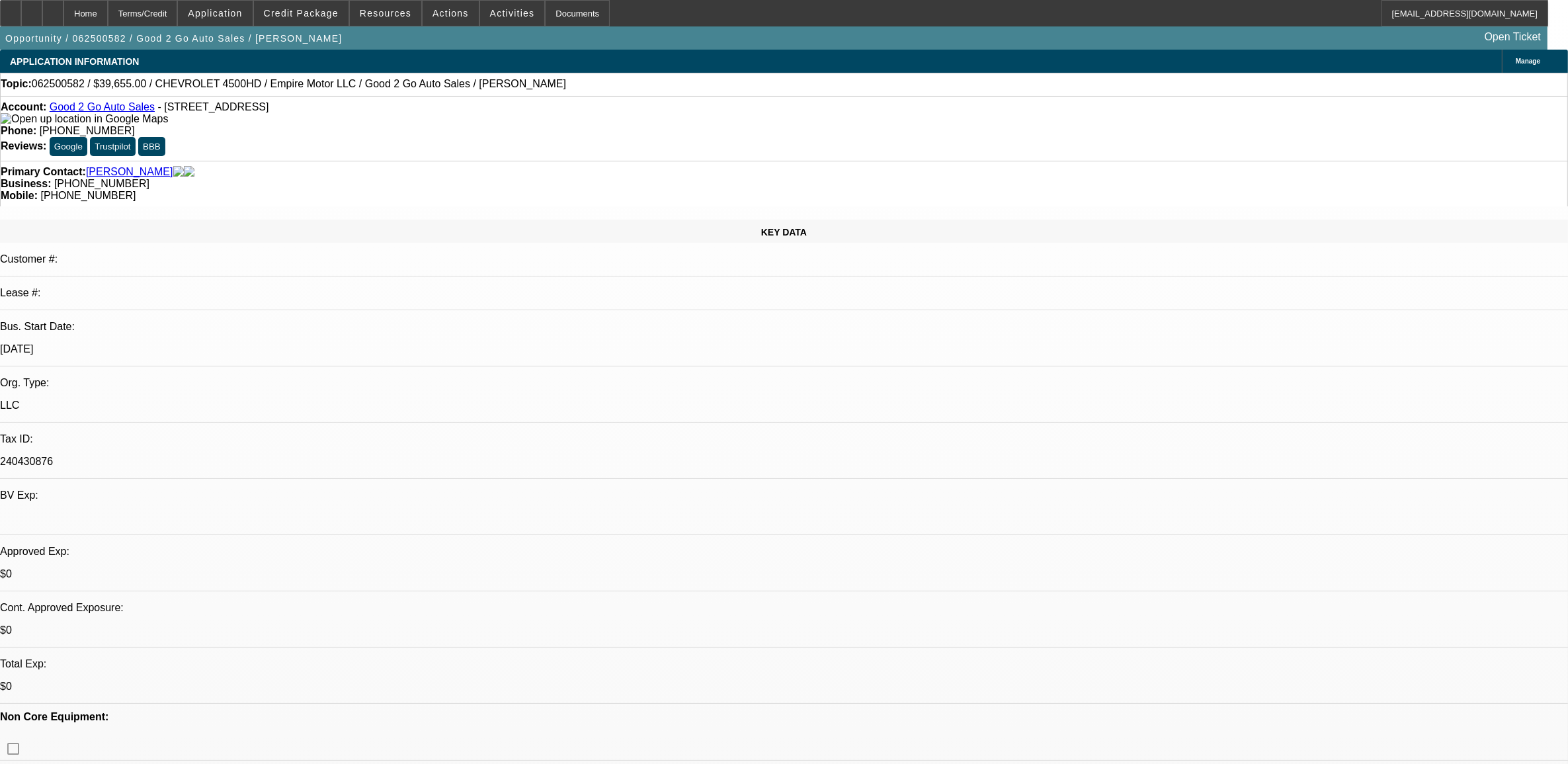
select select "0"
select select "1"
select select "3"
select select "6"
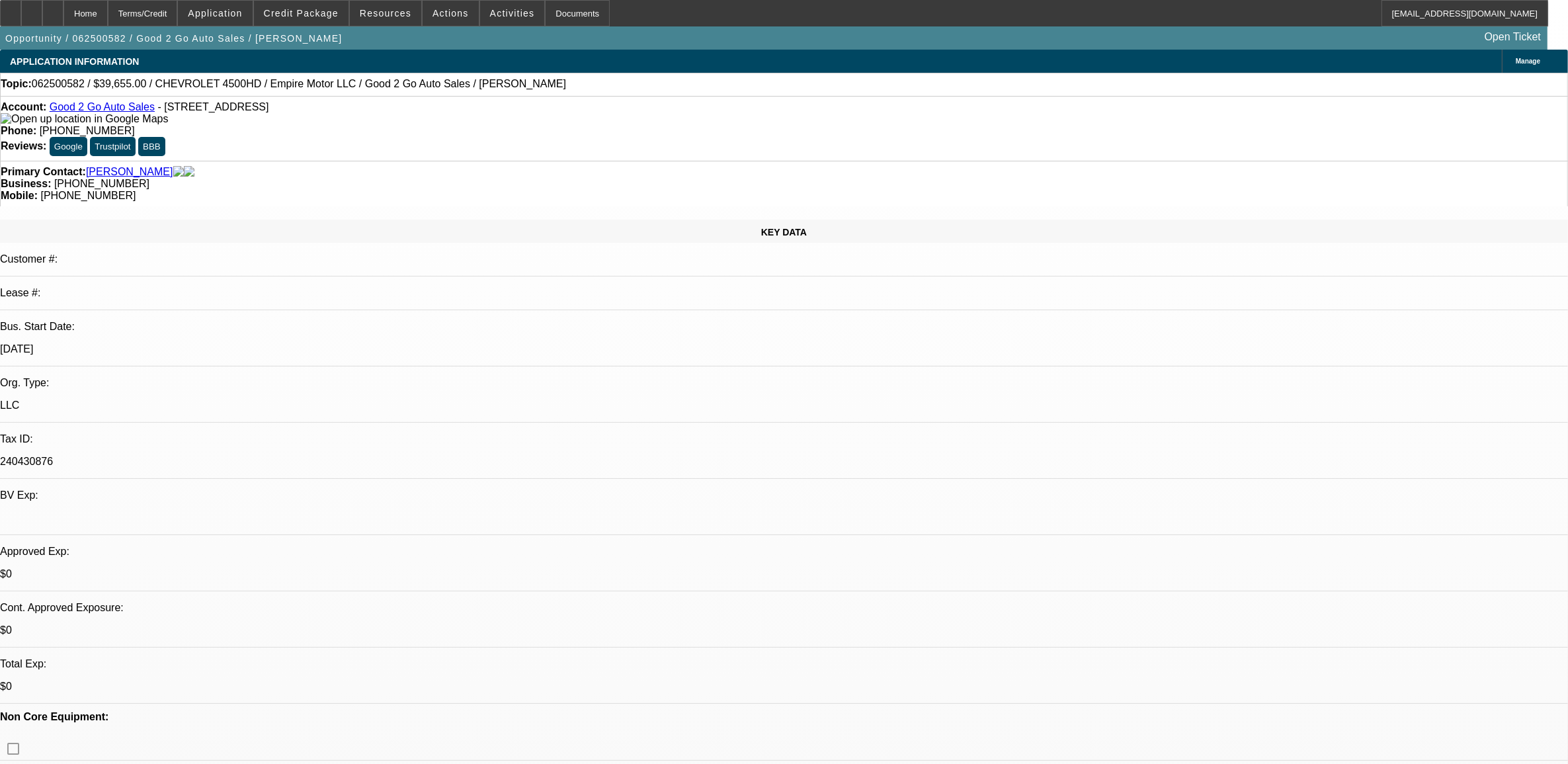
select select "1"
select select "3"
select select "6"
select select "1"
select select "3"
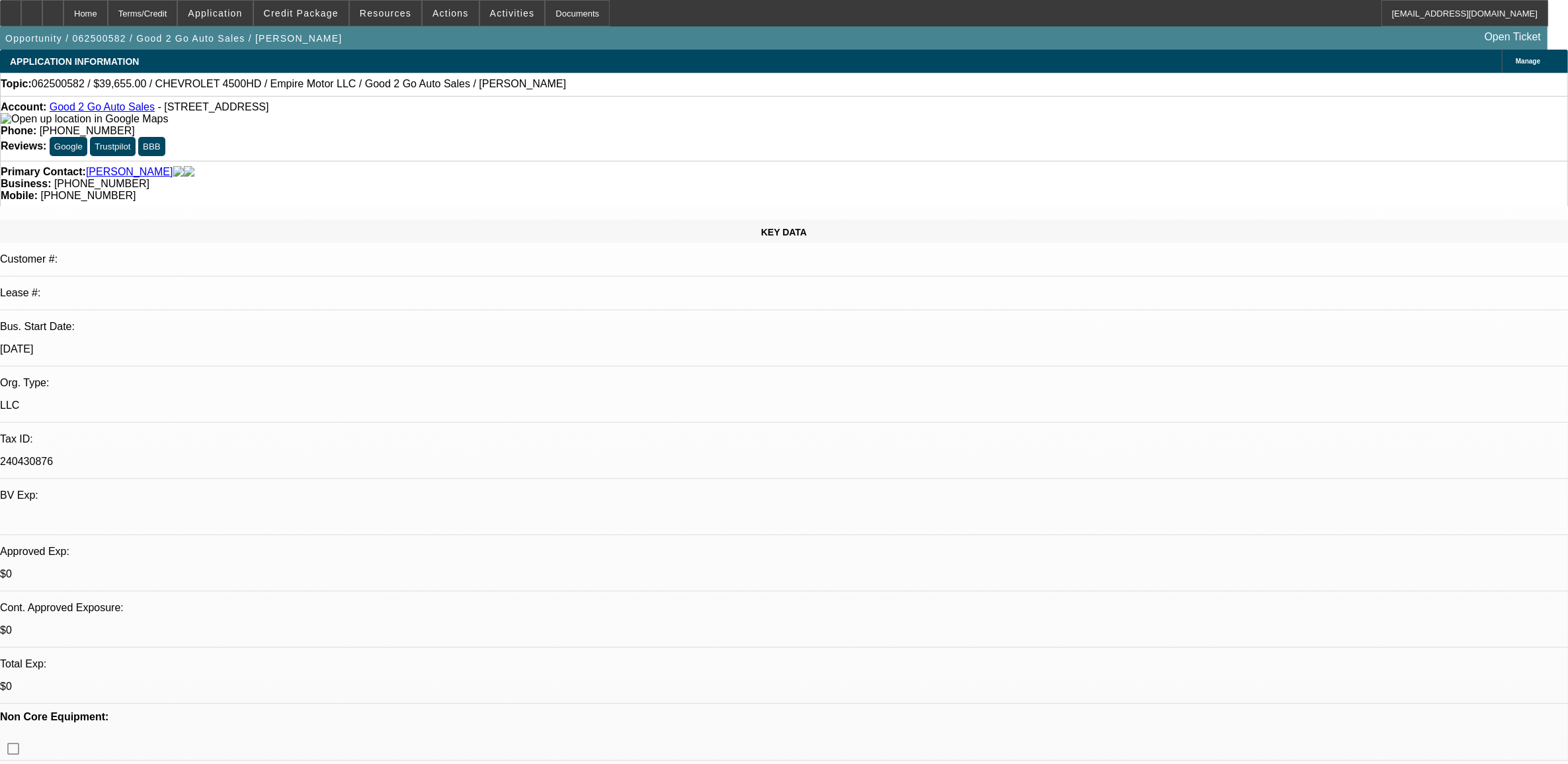
select select "6"
select select "1"
select select "2"
select select "6"
